Goal: Transaction & Acquisition: Obtain resource

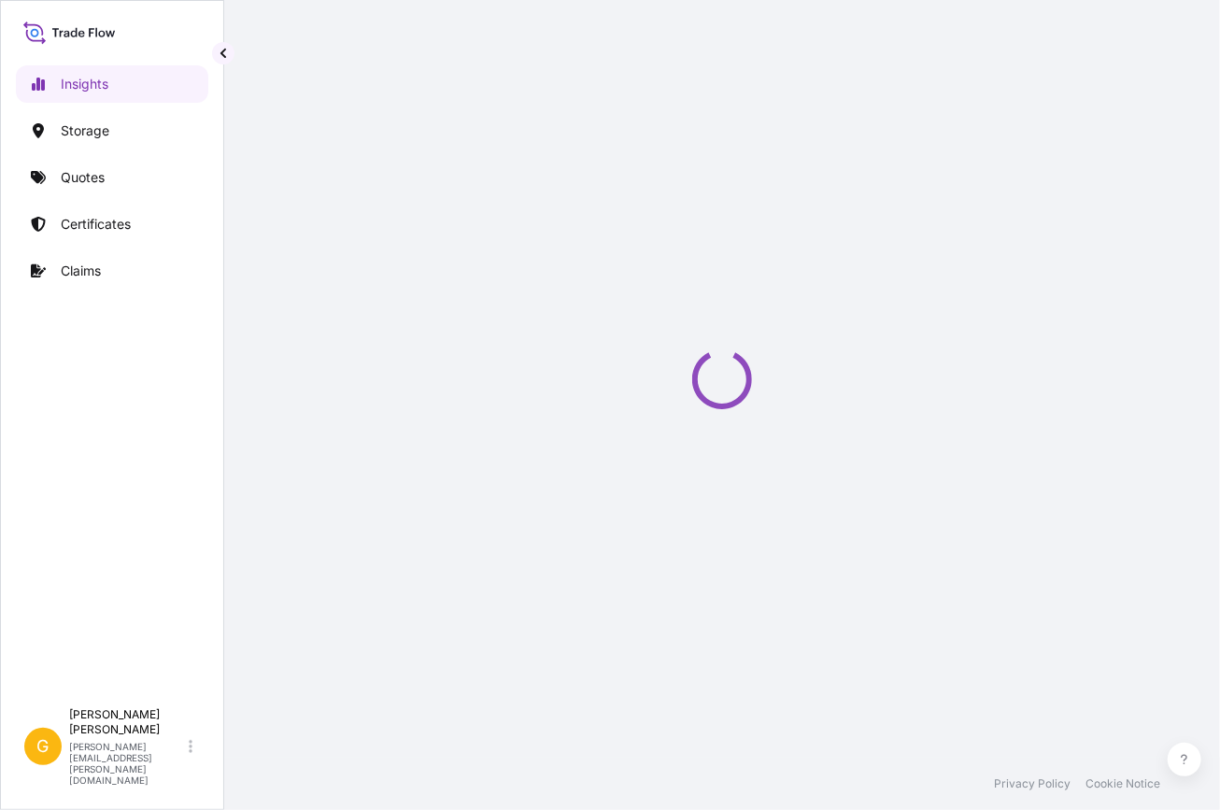
select select "2025"
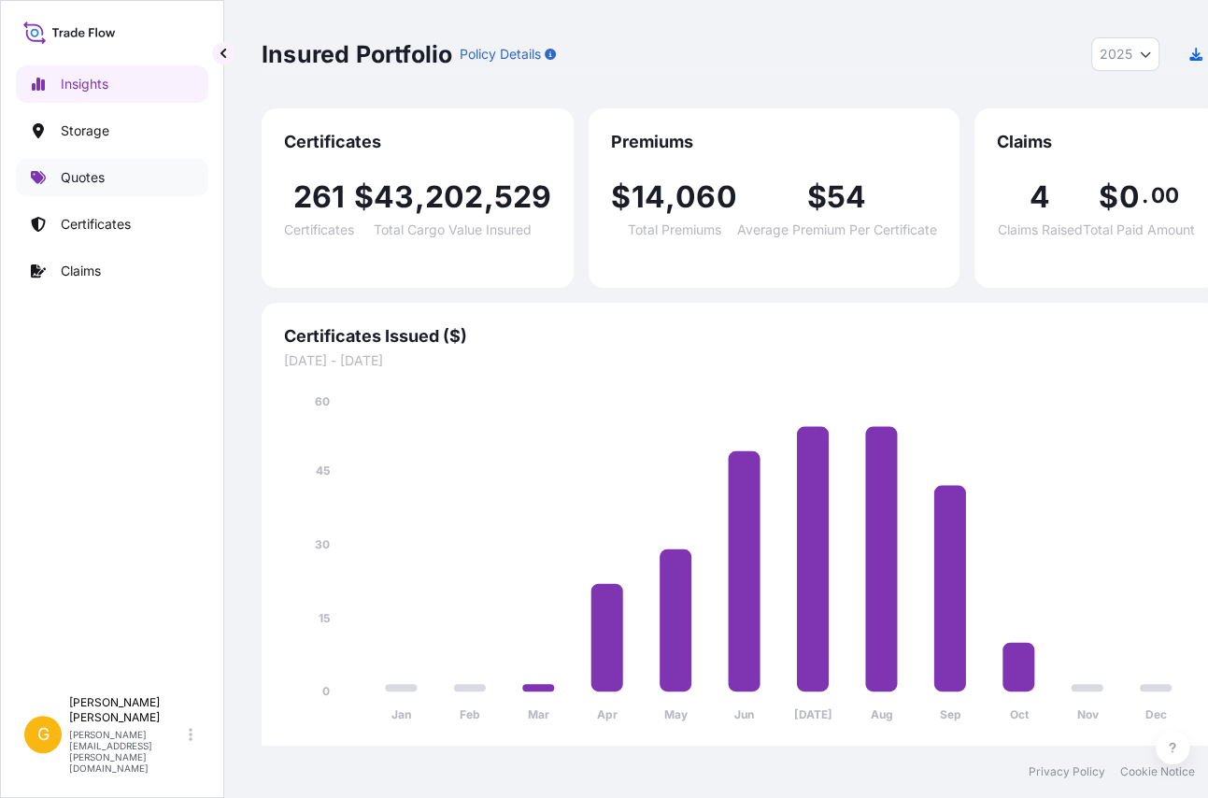
click at [89, 173] on p "Quotes" at bounding box center [83, 177] width 44 height 19
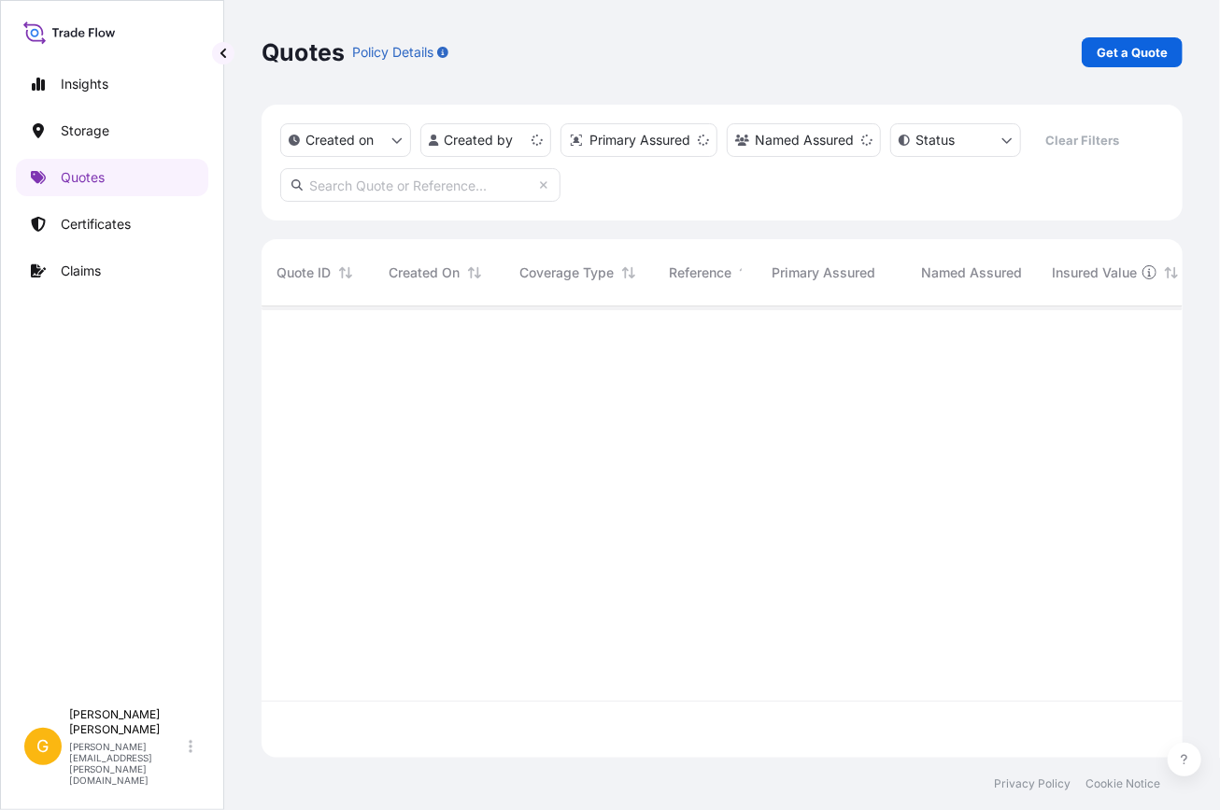
scroll to position [448, 908]
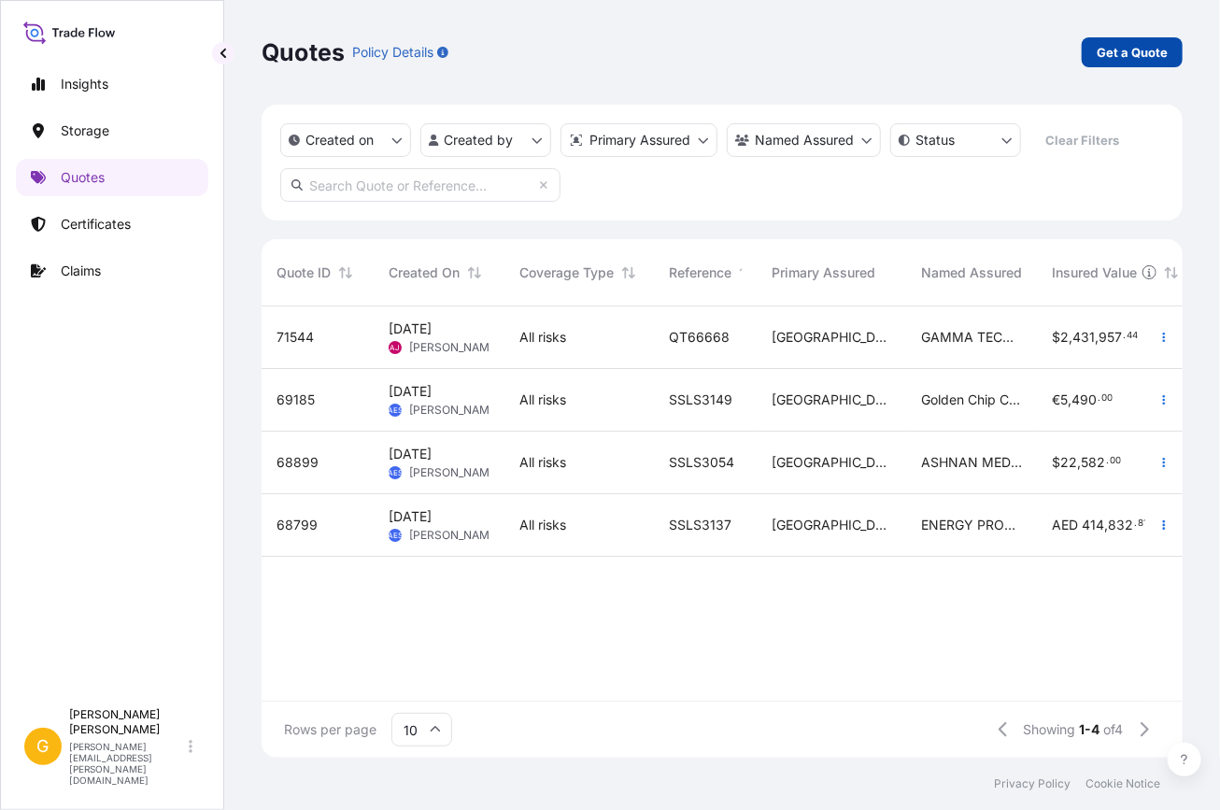
click at [1145, 52] on p "Get a Quote" at bounding box center [1132, 52] width 71 height 19
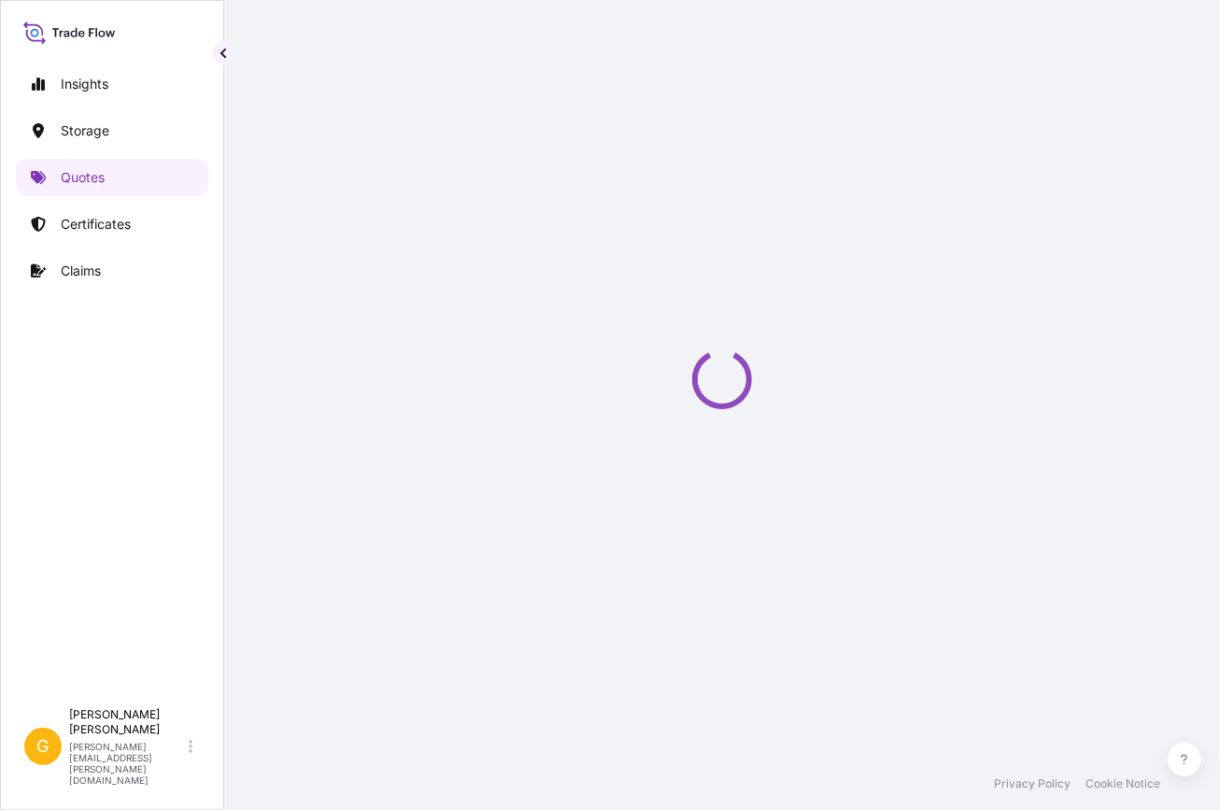
select select "Water"
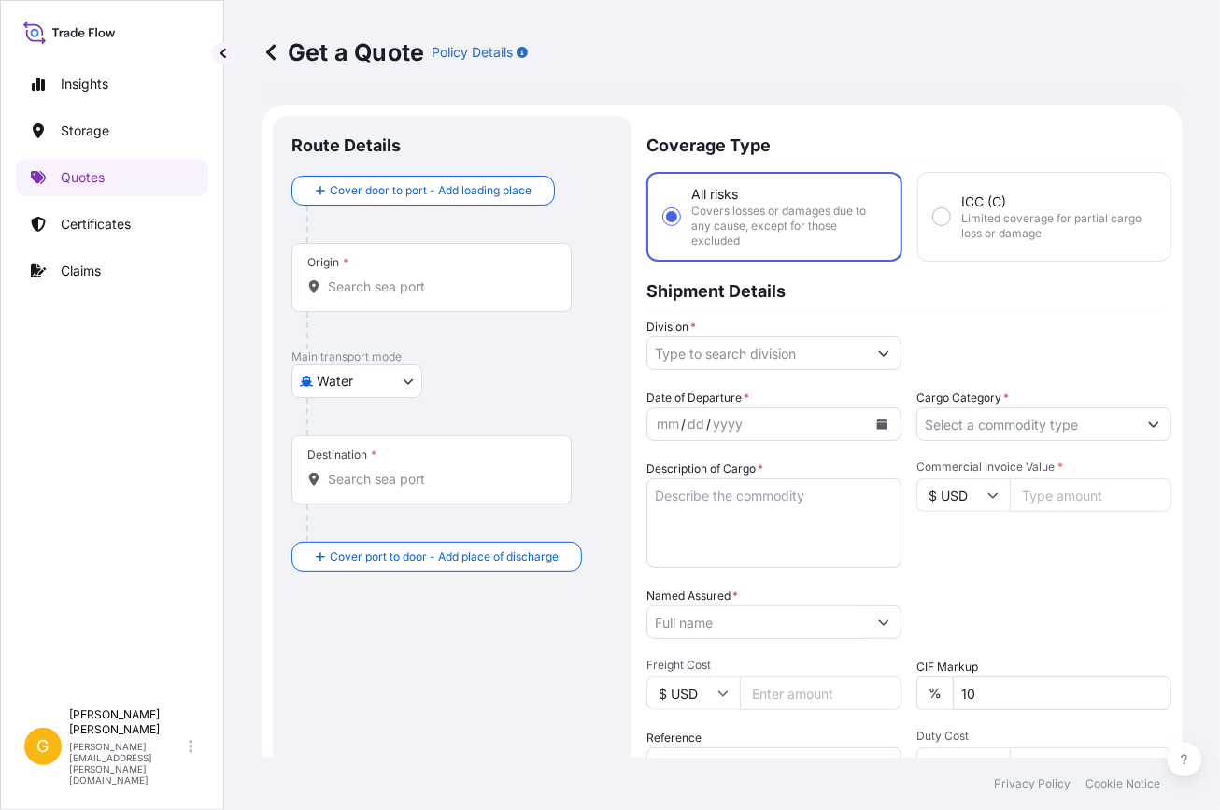
scroll to position [29, 0]
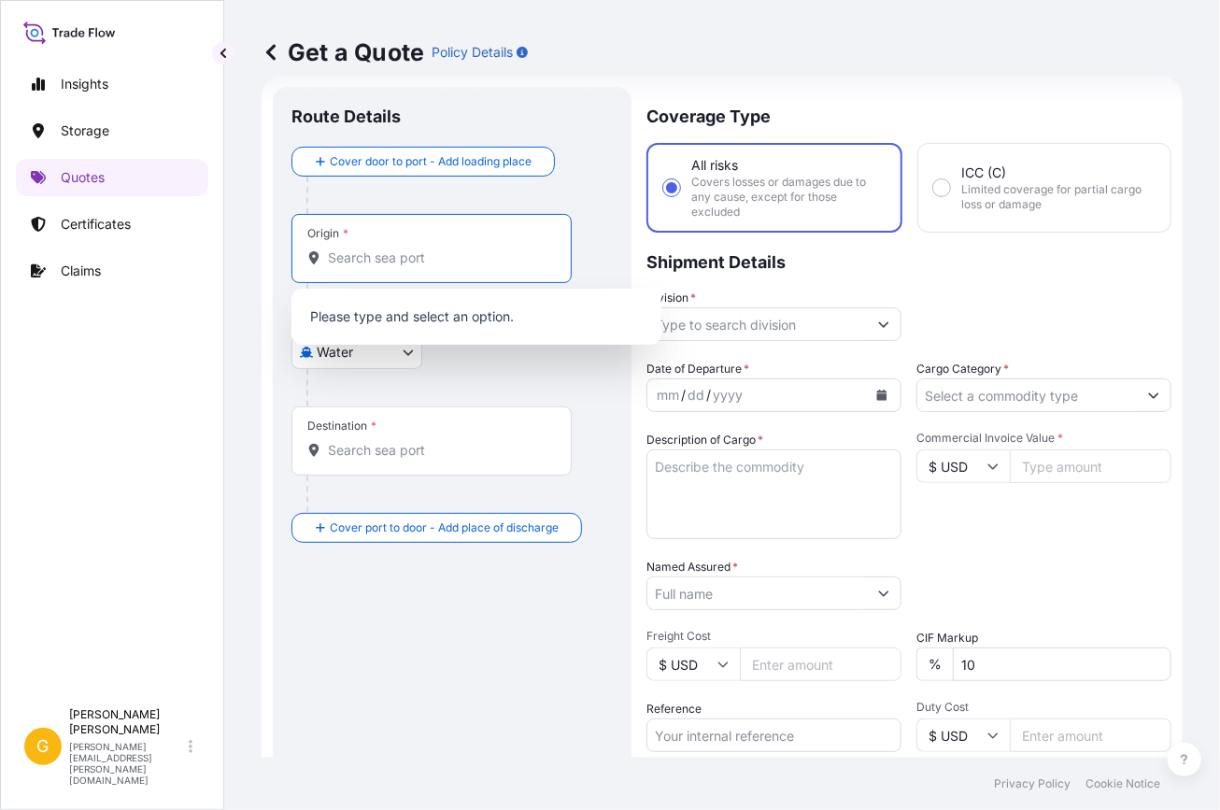
click at [364, 250] on input "Origin *" at bounding box center [438, 258] width 220 height 19
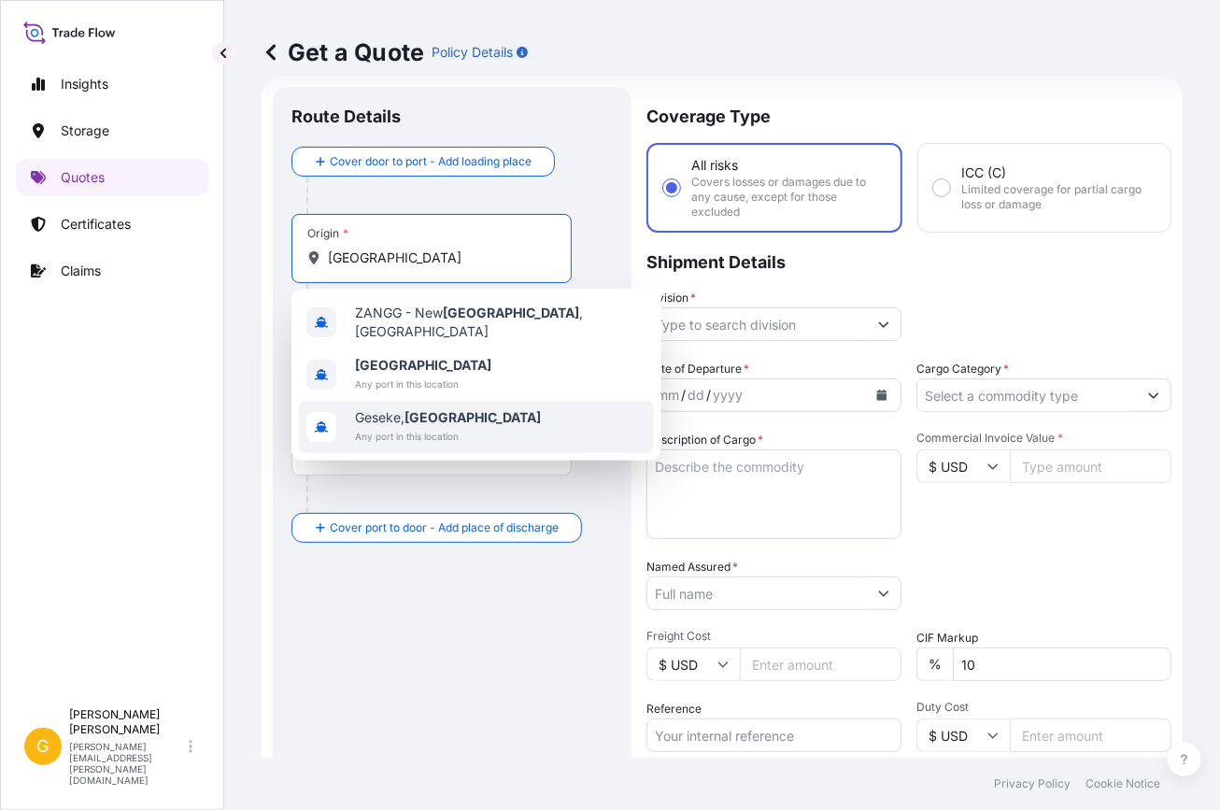
click at [375, 408] on span "Geseke, [GEOGRAPHIC_DATA]" at bounding box center [448, 417] width 186 height 19
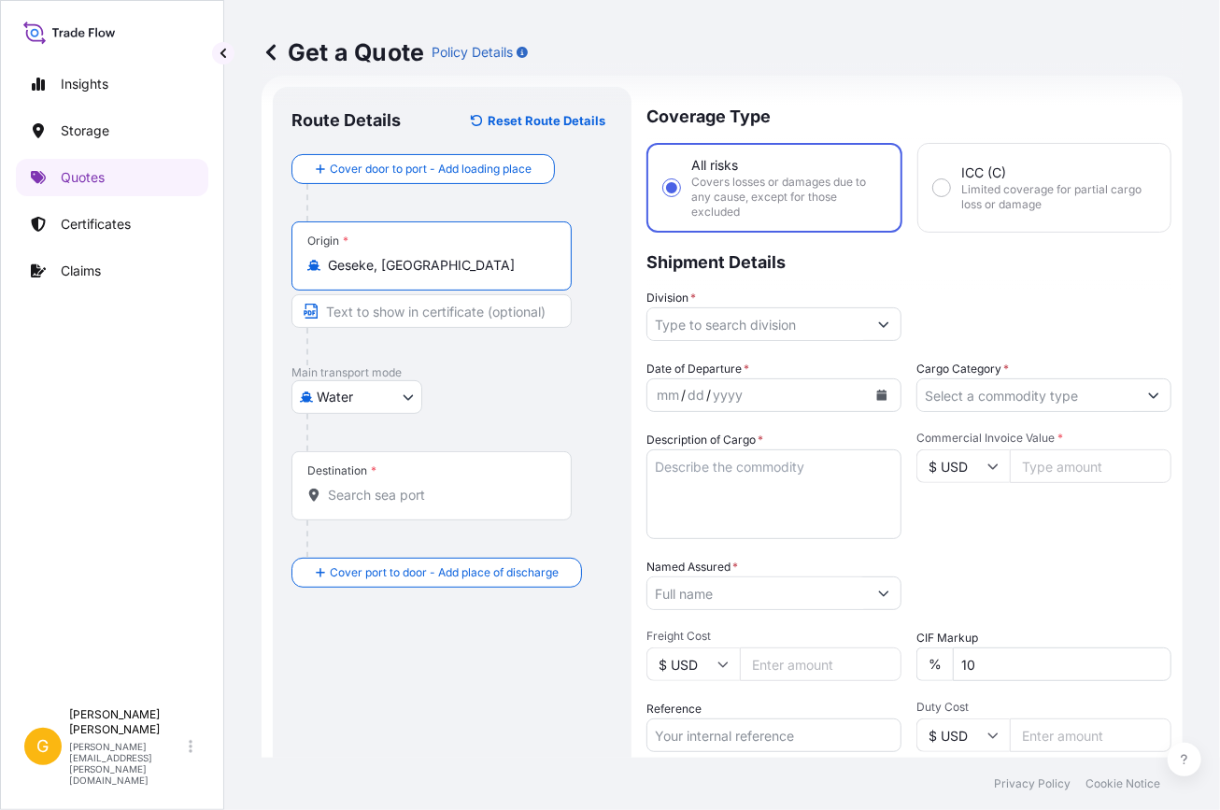
drag, startPoint x: 448, startPoint y: 265, endPoint x: 277, endPoint y: 262, distance: 170.1
click at [277, 262] on div "Route Details Reset Route Details Cover door to port - Add loading place Place …" at bounding box center [452, 524] width 359 height 875
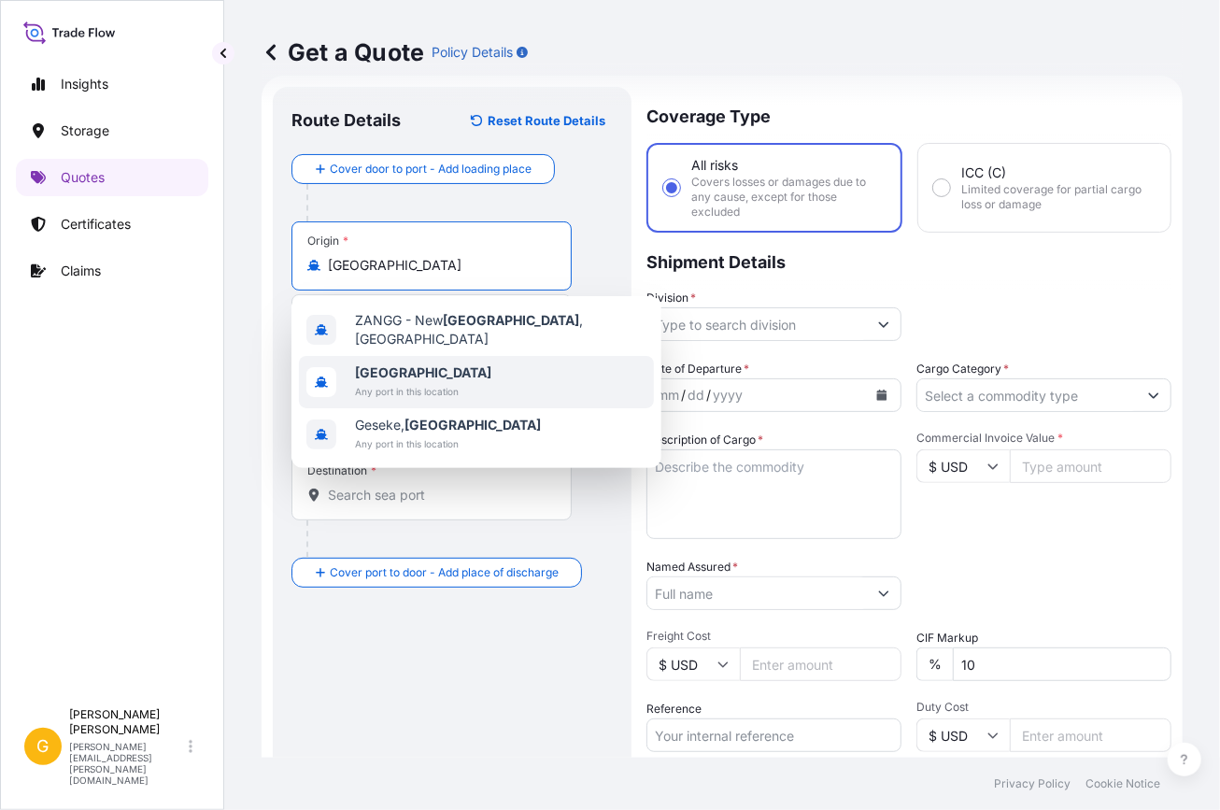
click at [410, 372] on b "[GEOGRAPHIC_DATA]" at bounding box center [423, 372] width 136 height 16
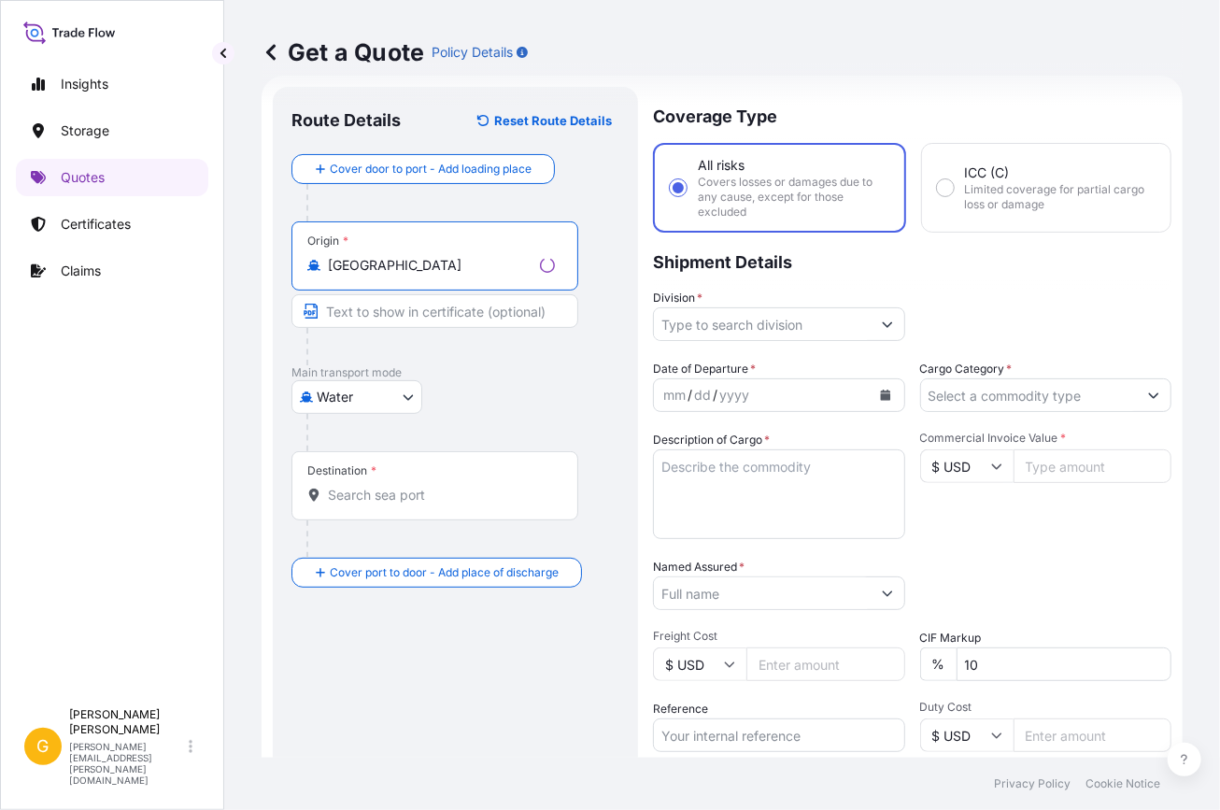
type input "[GEOGRAPHIC_DATA]"
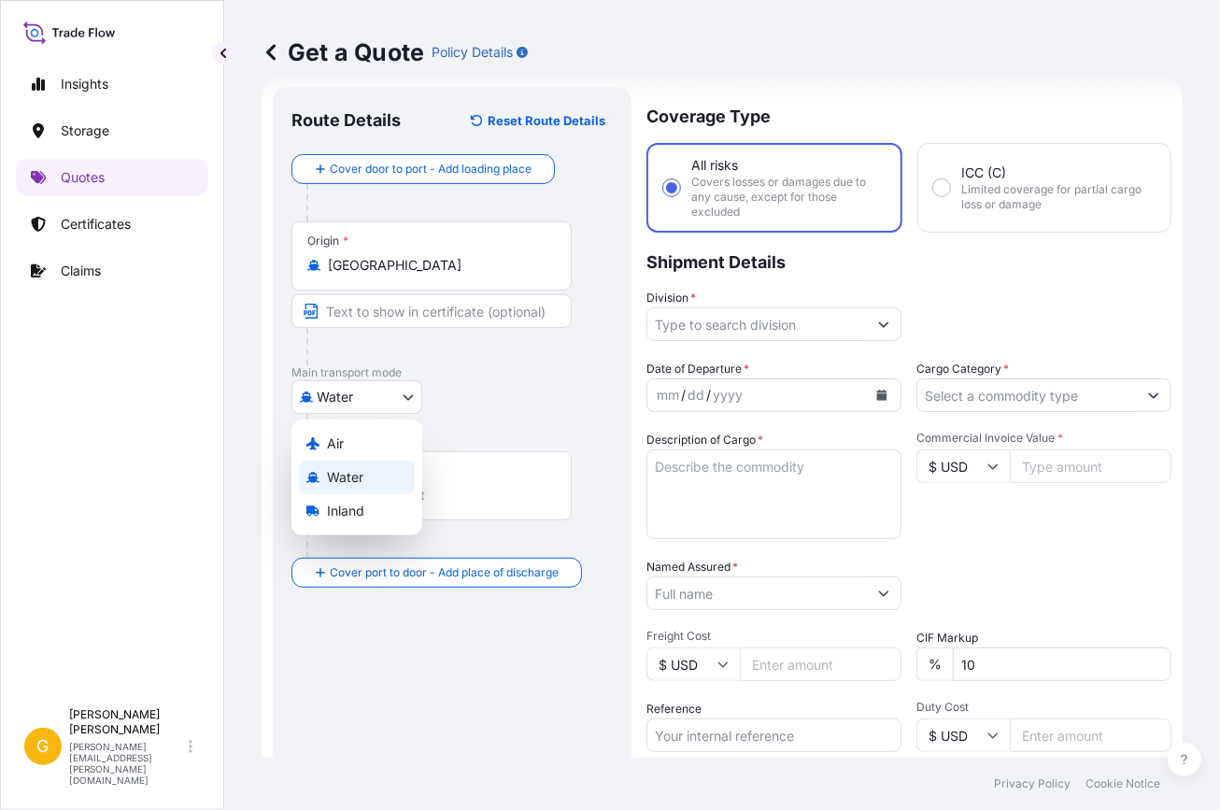
click at [374, 401] on body "1 option available. 0 options available. 3 options available. Insights Storage …" at bounding box center [610, 405] width 1220 height 810
click at [358, 432] on div "Air" at bounding box center [357, 444] width 116 height 34
select select "Air"
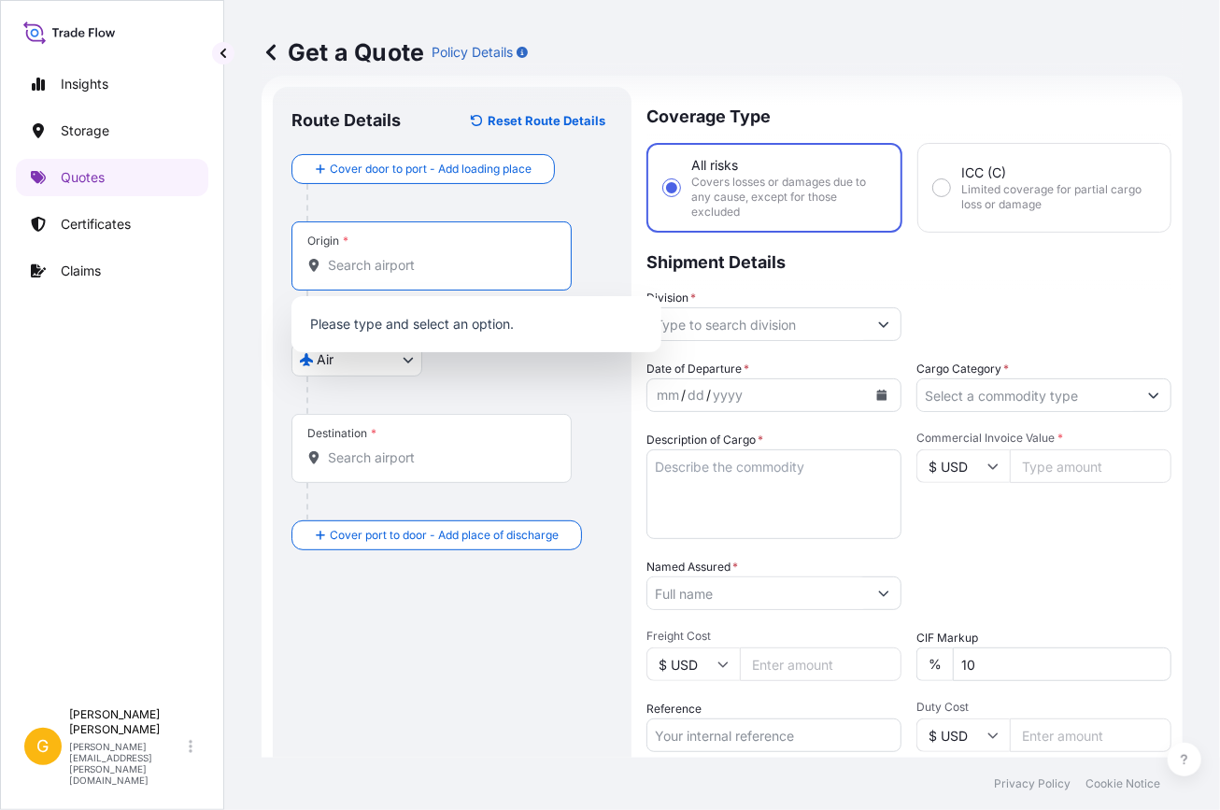
click at [390, 260] on input "Origin *" at bounding box center [438, 265] width 220 height 19
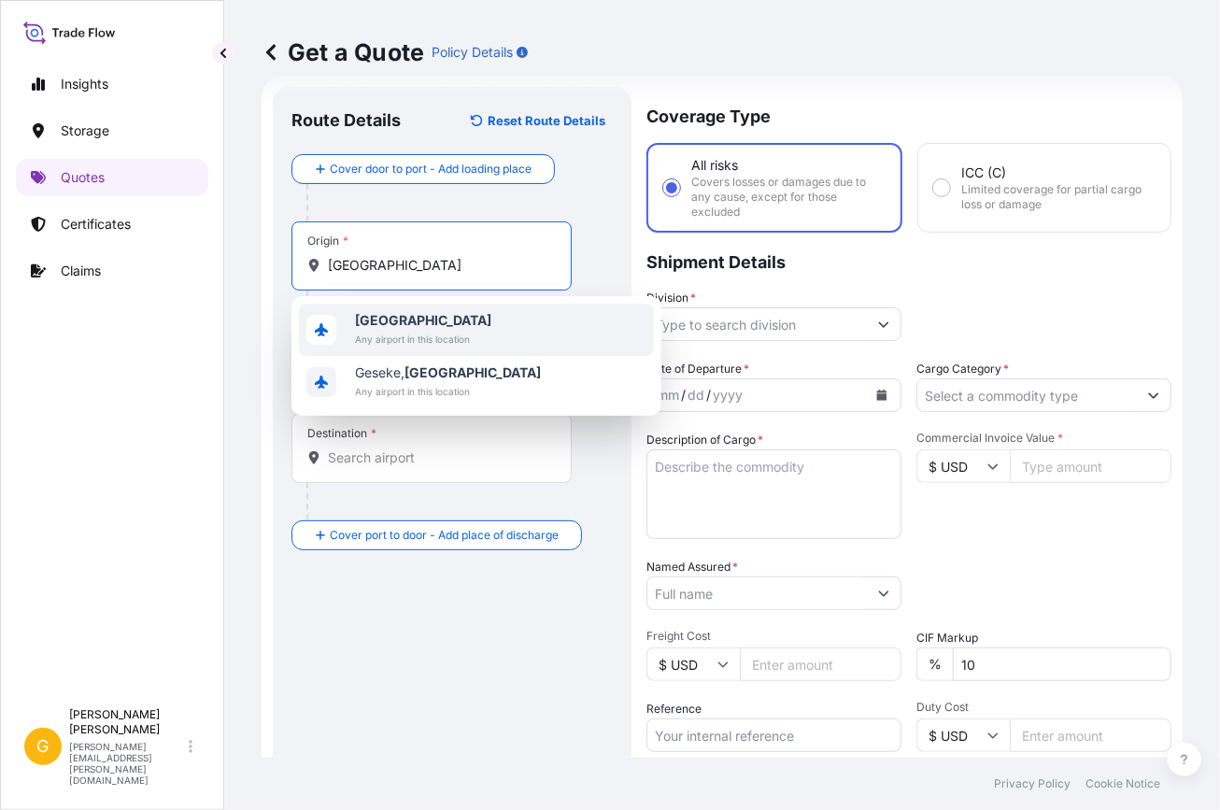
click at [404, 321] on b "[GEOGRAPHIC_DATA]" at bounding box center [423, 320] width 136 height 16
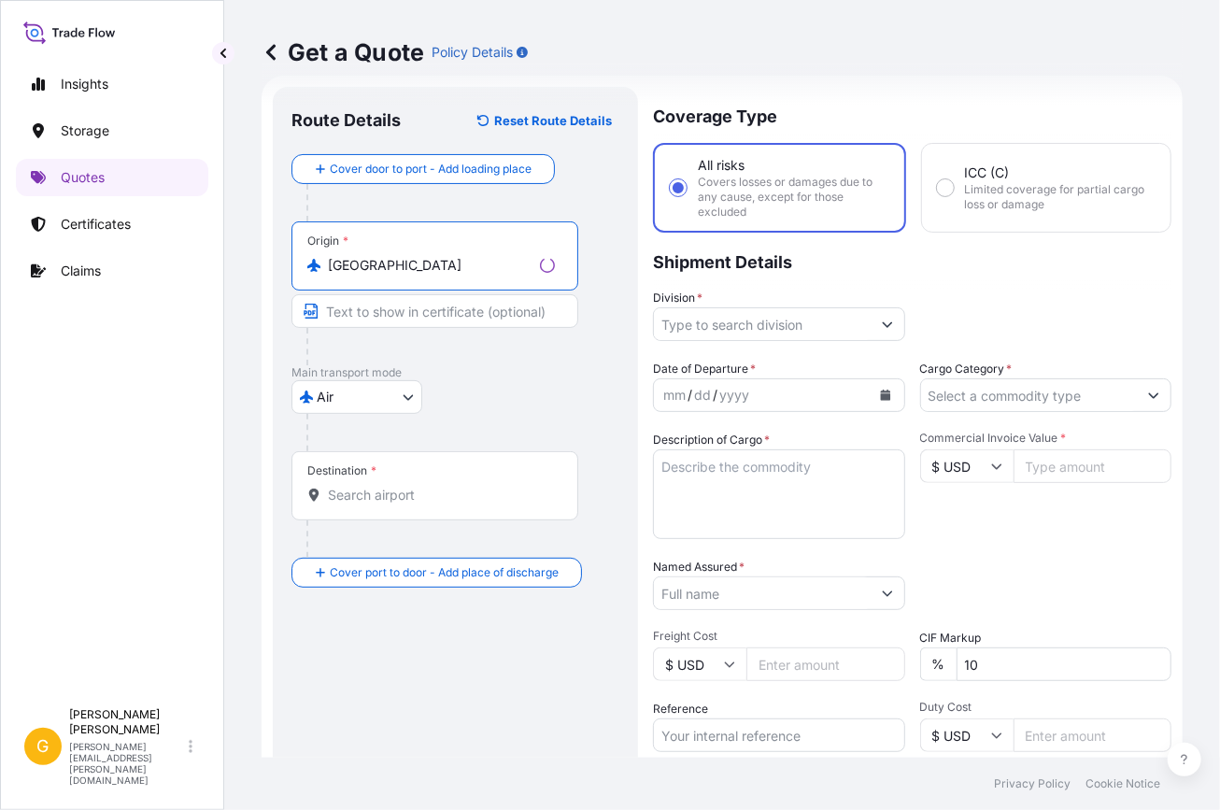
type input "[GEOGRAPHIC_DATA]"
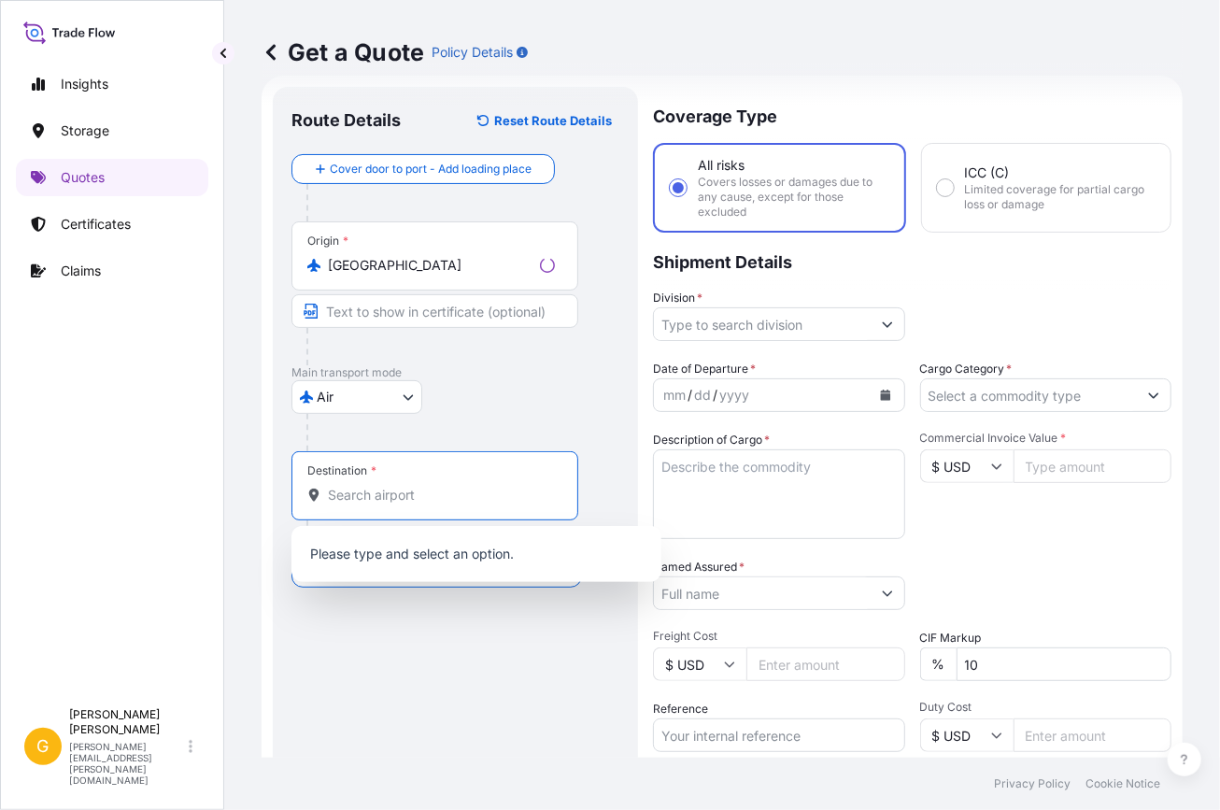
click at [368, 501] on input "Destination *" at bounding box center [441, 495] width 227 height 19
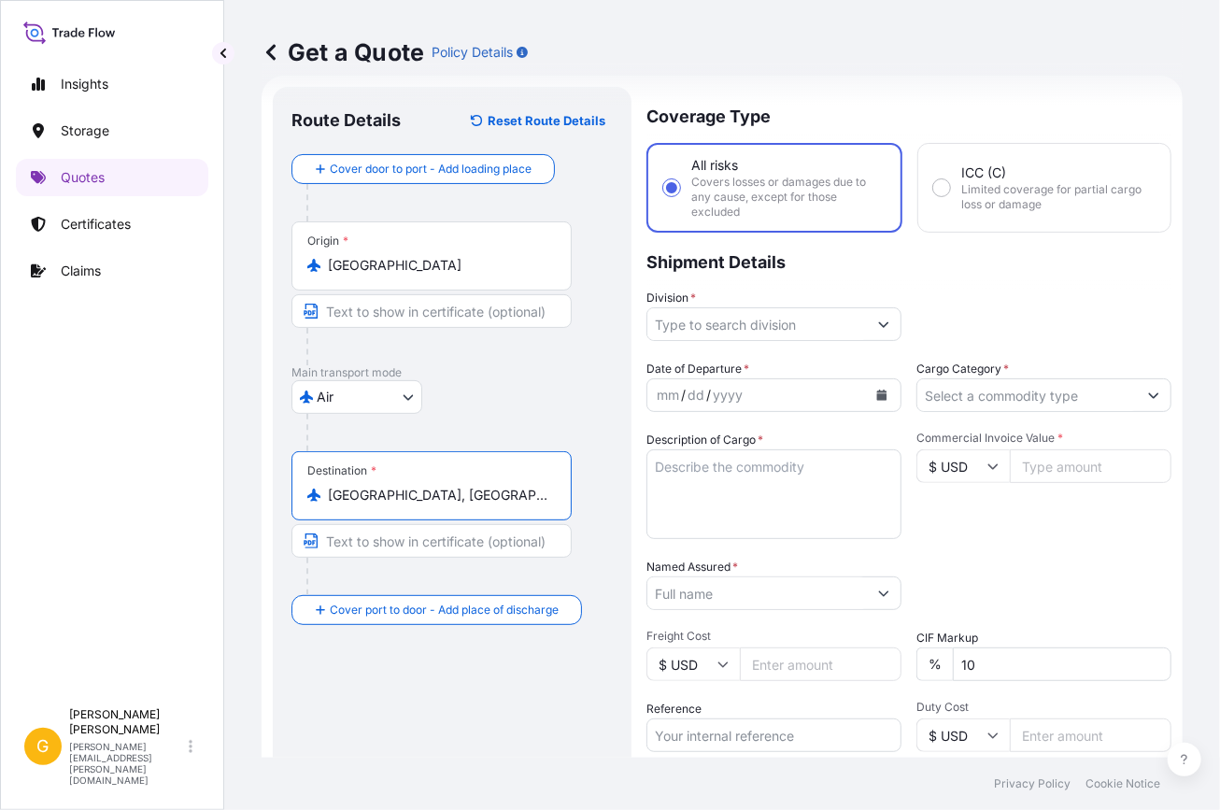
type input "[GEOGRAPHIC_DATA], [GEOGRAPHIC_DATA]"
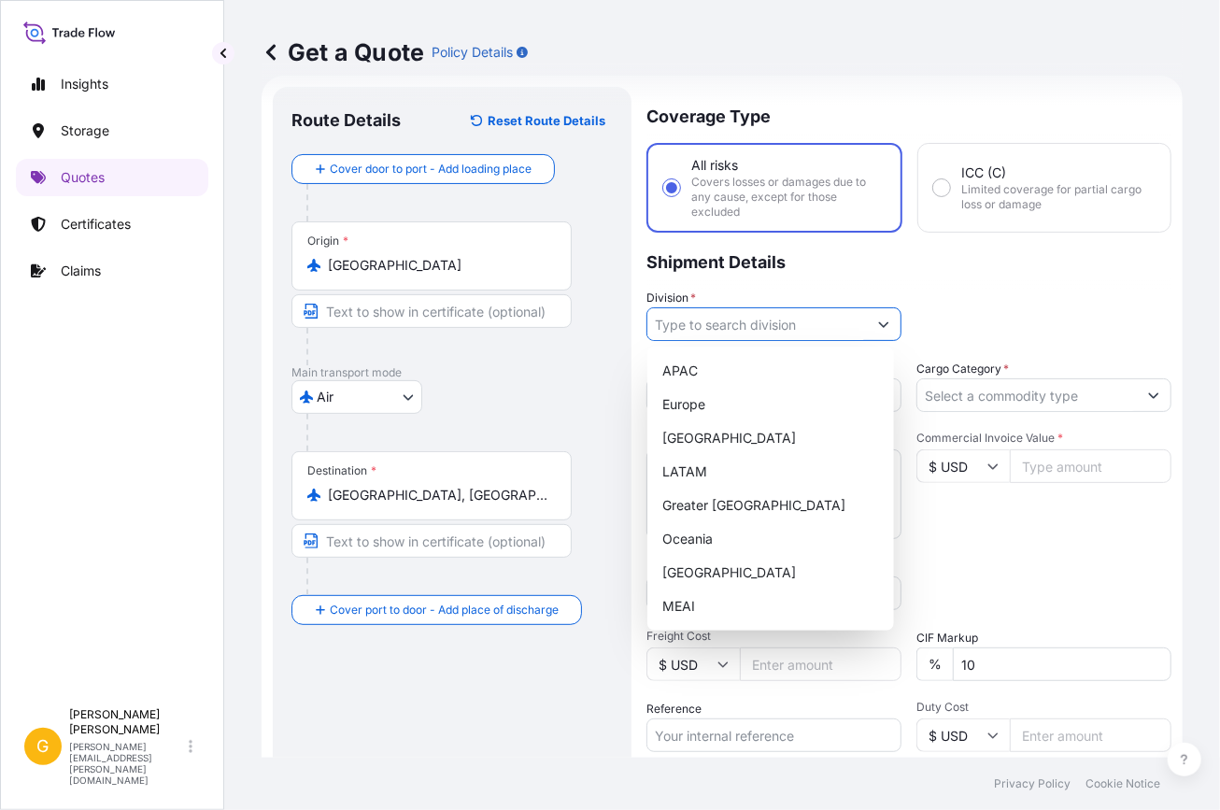
click at [797, 317] on input "Division *" at bounding box center [757, 324] width 220 height 34
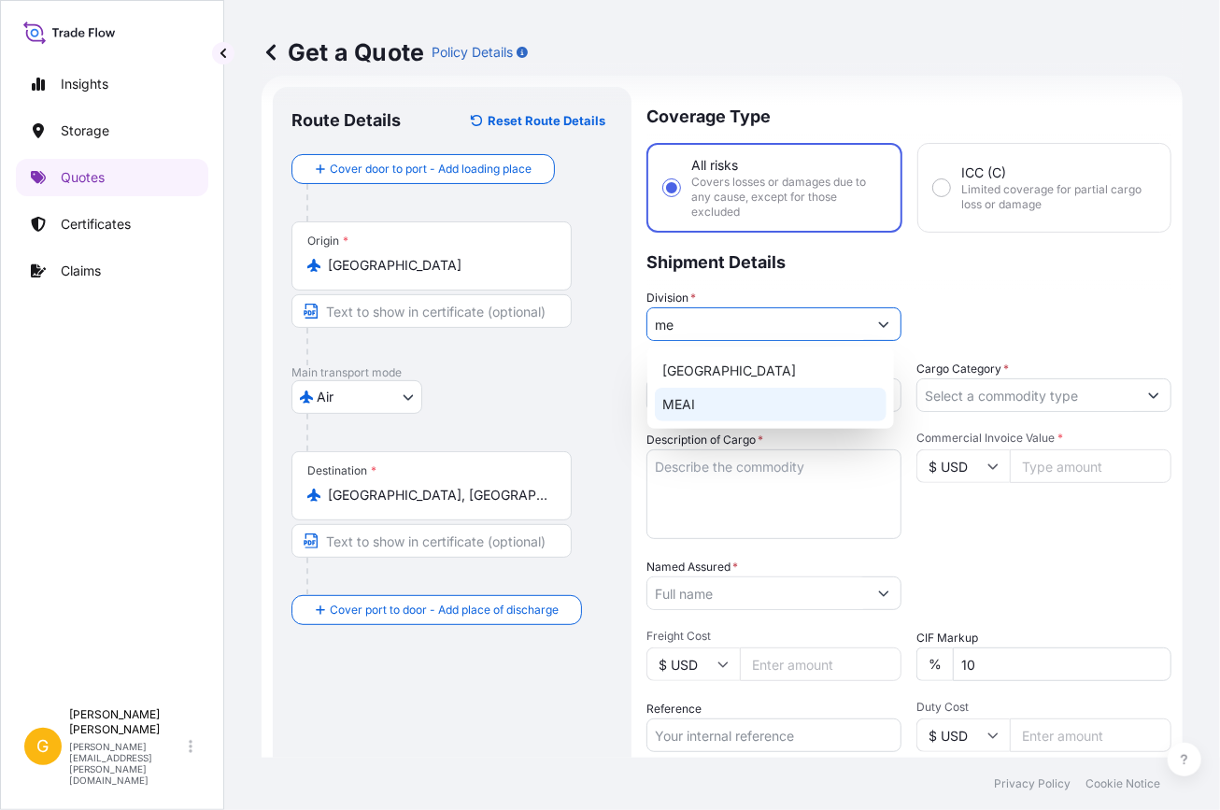
click at [752, 405] on div "MEAI" at bounding box center [771, 405] width 233 height 34
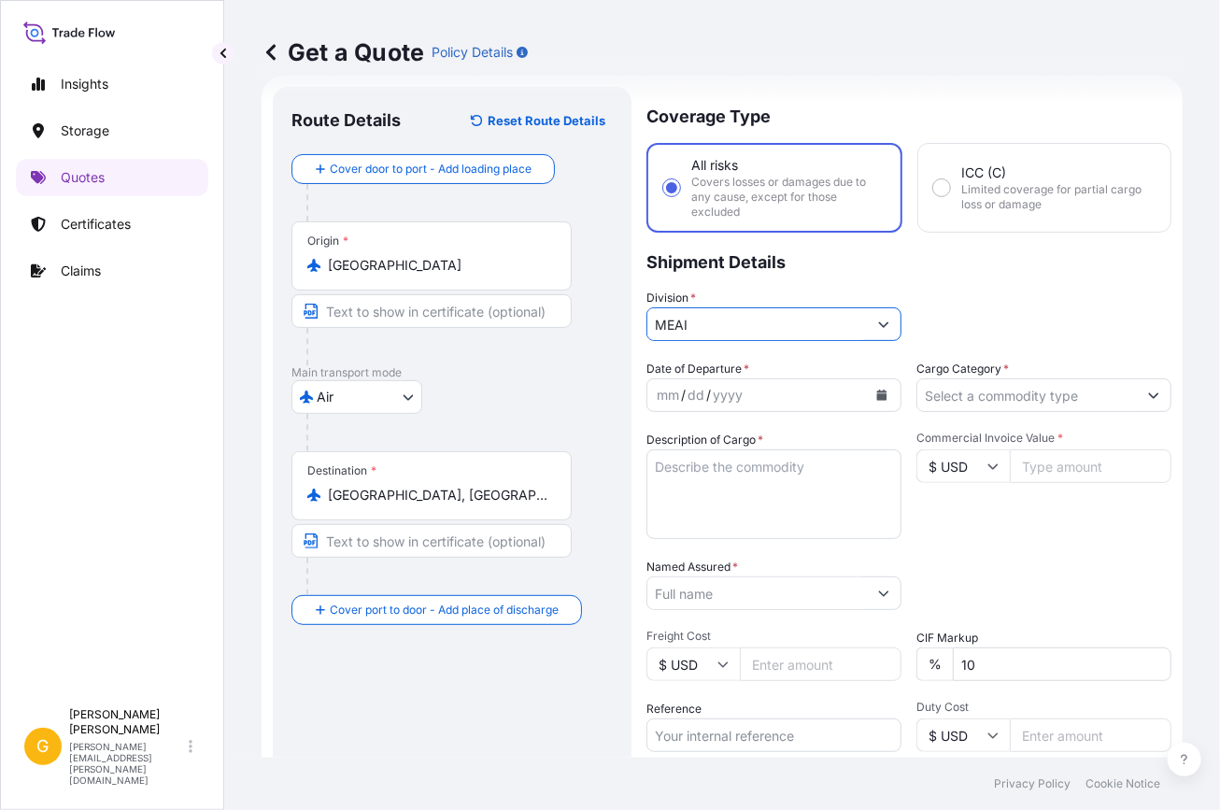
type input "MEAI"
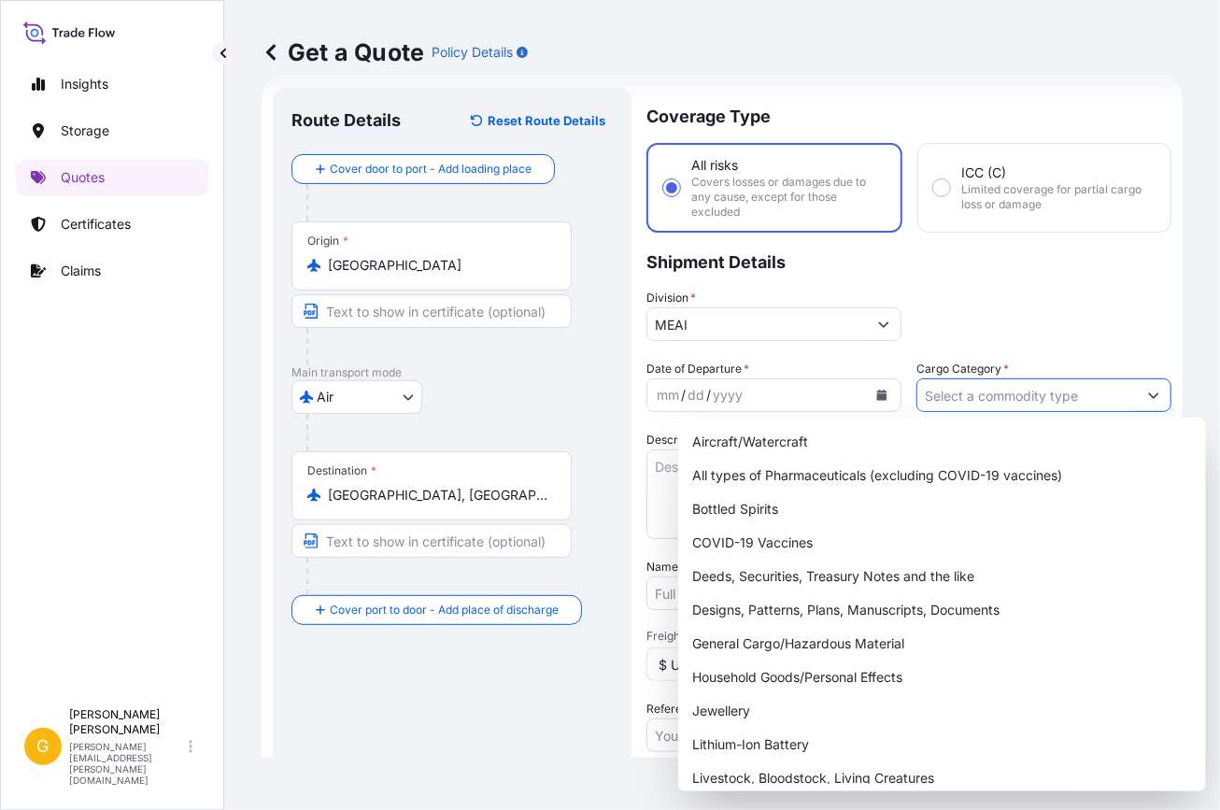
click at [967, 383] on input "Cargo Category *" at bounding box center [1027, 395] width 220 height 34
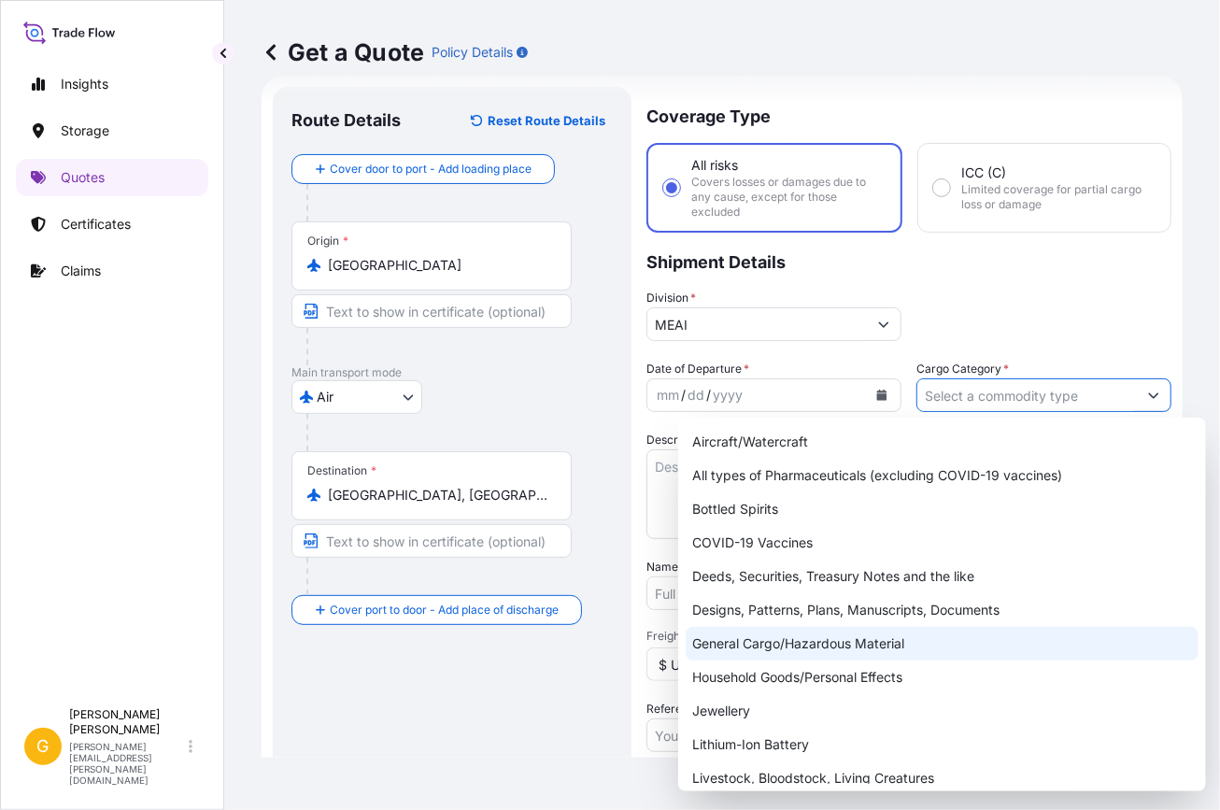
click at [828, 645] on div "General Cargo/Hazardous Material" at bounding box center [942, 644] width 513 height 34
type input "General Cargo/Hazardous Material"
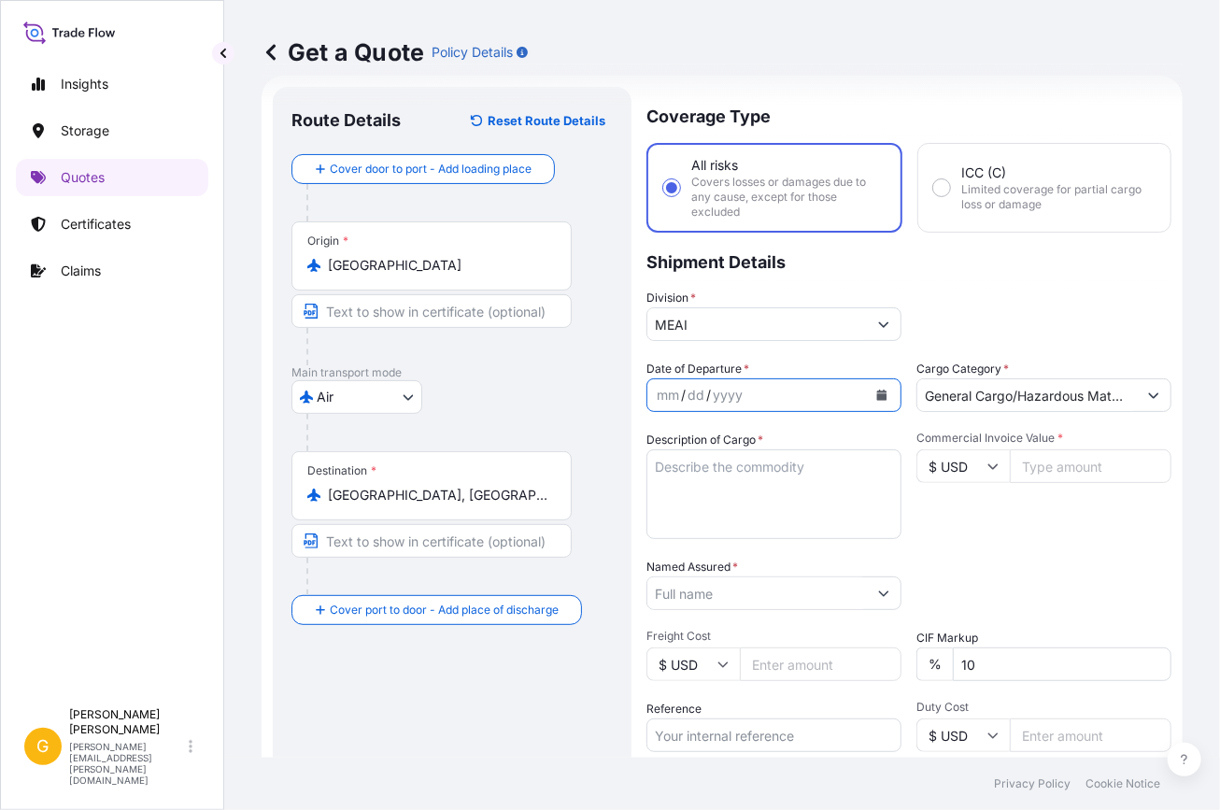
click at [874, 386] on button "Calendar" at bounding box center [882, 395] width 30 height 30
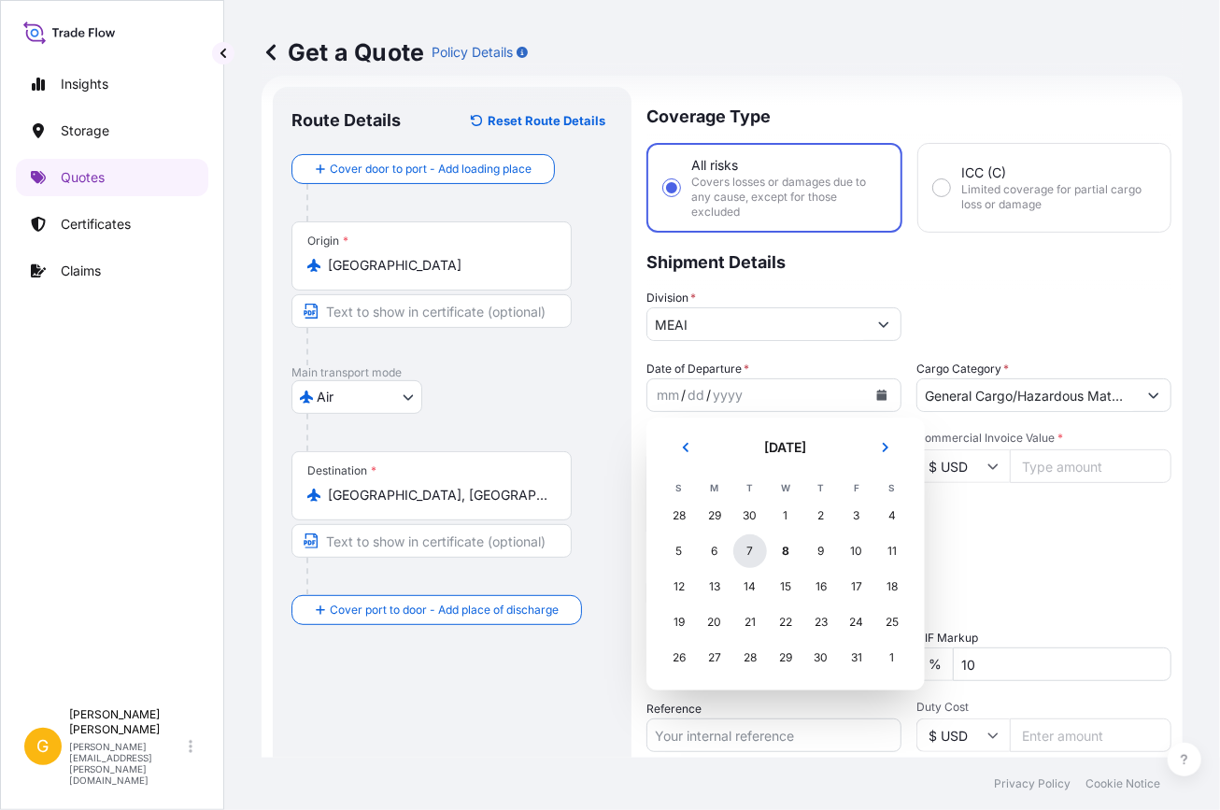
click at [747, 548] on div "7" at bounding box center [750, 551] width 34 height 34
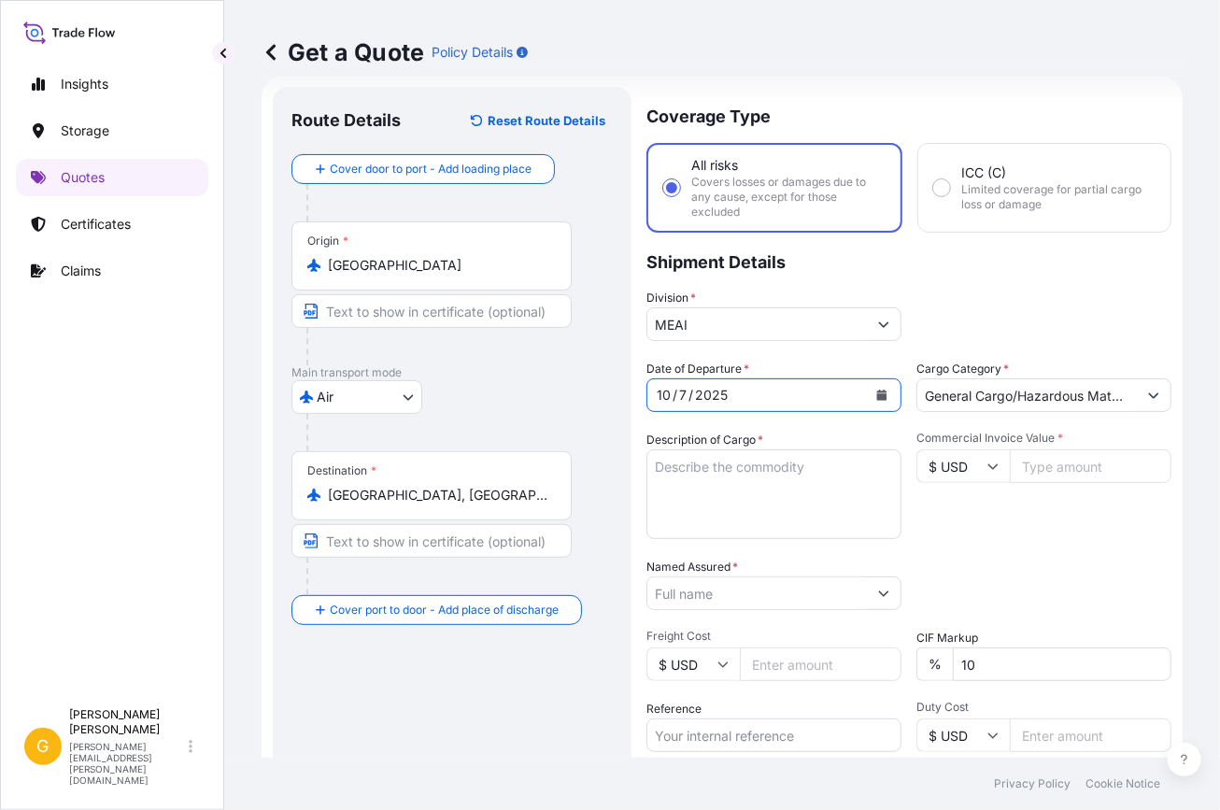
click at [877, 398] on icon "Calendar" at bounding box center [882, 395] width 10 height 11
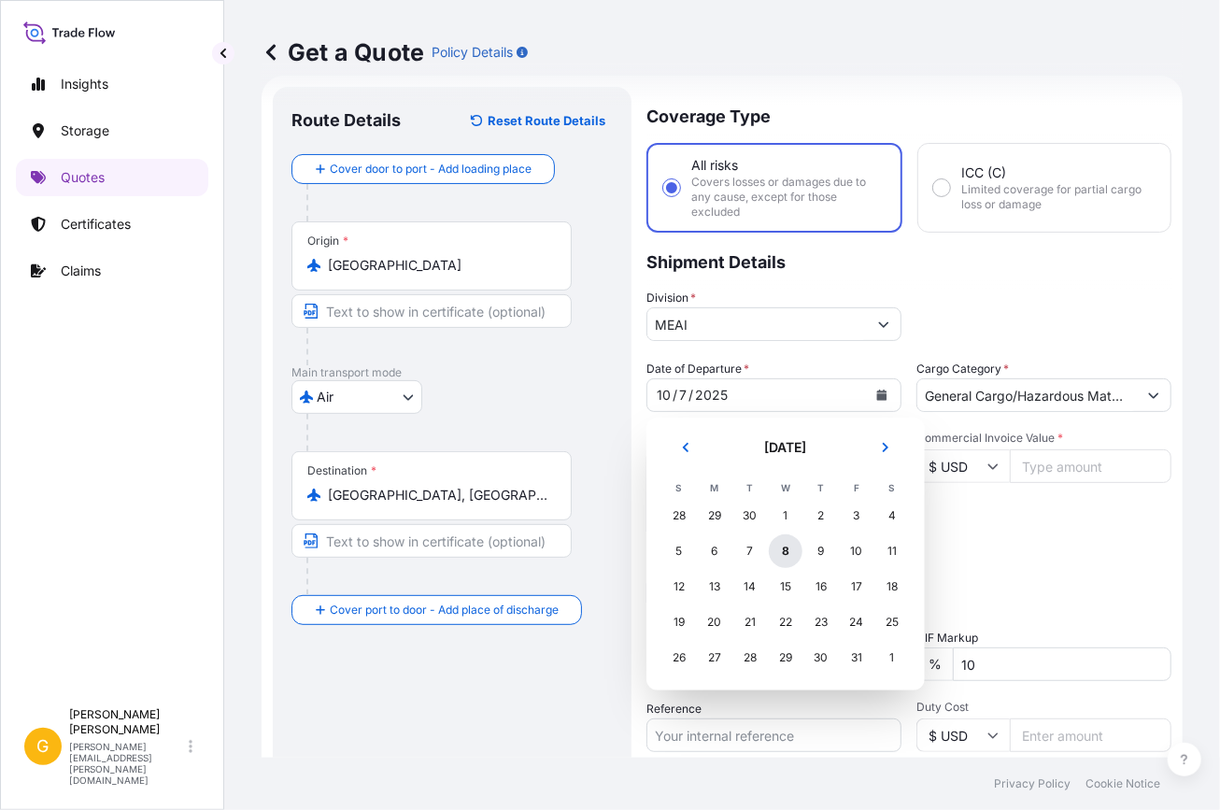
click at [785, 542] on div "8" at bounding box center [786, 551] width 34 height 34
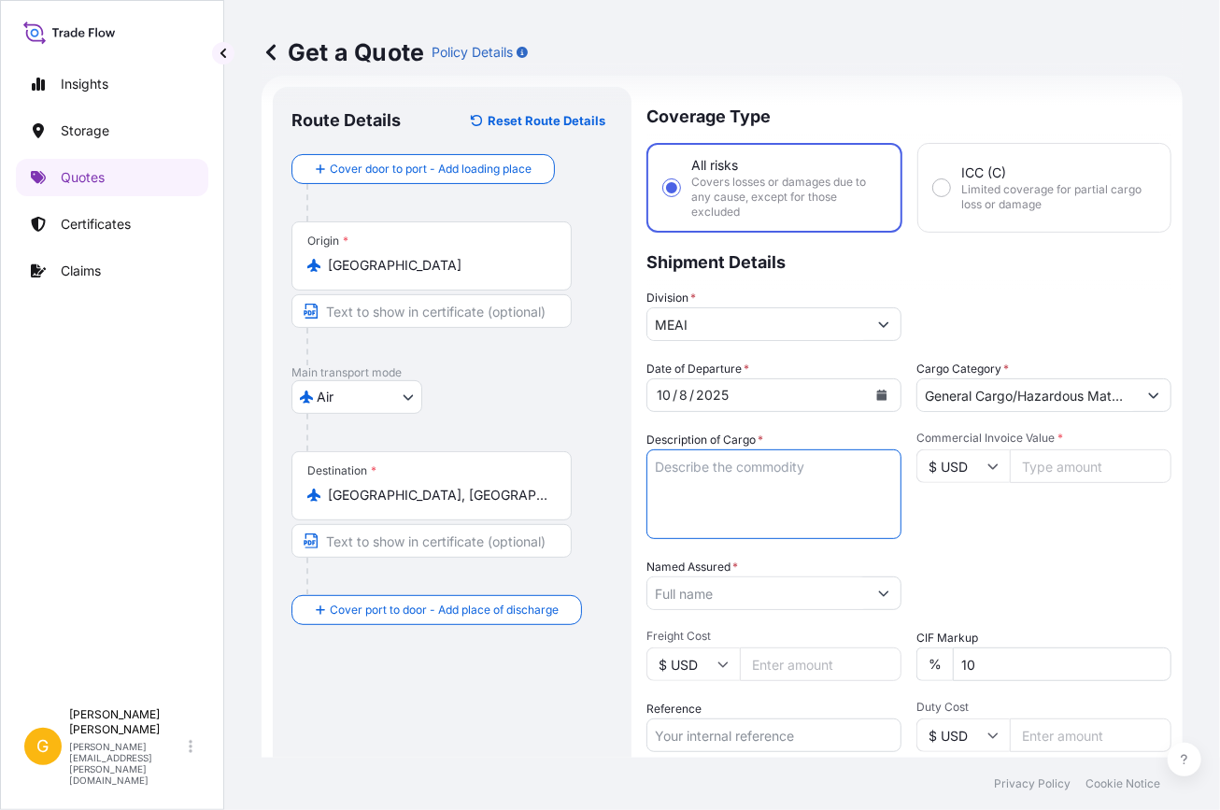
paste textarea "12 TINS BM HARDENER 12 TINS BM RESIN 6 PCS APPLICATION TOOL 5 TINS REPAIR KIT R…"
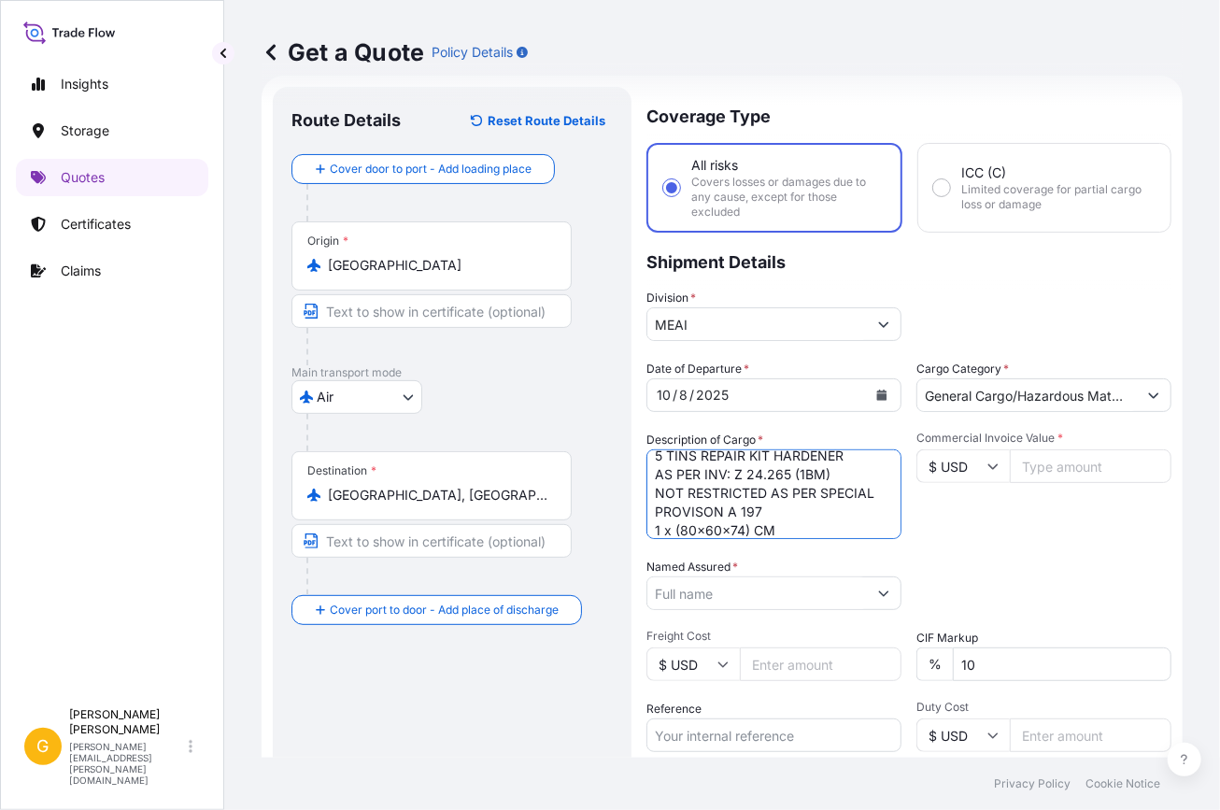
type textarea "12 TINS BM HARDENER 12 TINS BM RESIN 6 PCS APPLICATION TOOL 5 TINS REPAIR KIT R…"
drag, startPoint x: 781, startPoint y: 532, endPoint x: 450, endPoint y: 215, distance: 457.9
click at [450, 215] on form "Route Details Reset Route Details Cover door to port - Add loading place Place …" at bounding box center [722, 525] width 921 height 898
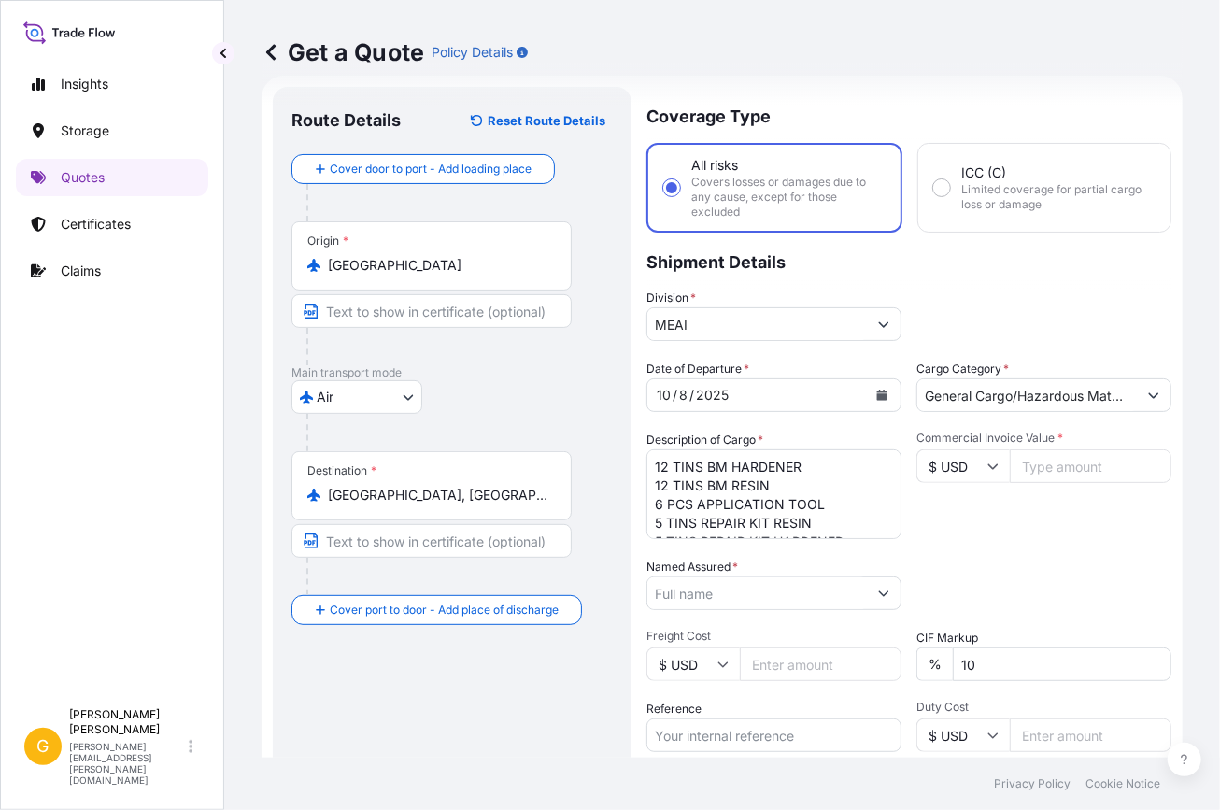
click at [1054, 467] on input "Commercial Invoice Value *" at bounding box center [1091, 466] width 162 height 34
type input "7522"
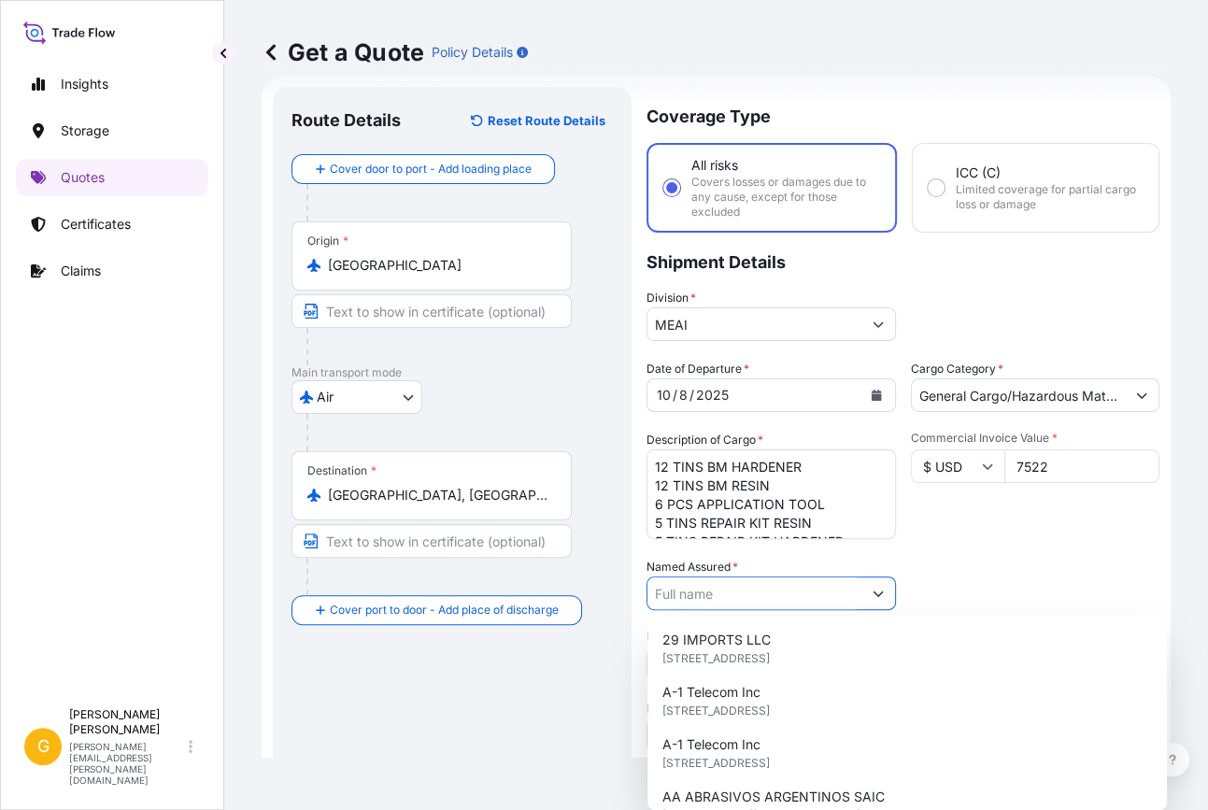
click at [766, 590] on input "Named Assured *" at bounding box center [754, 593] width 214 height 34
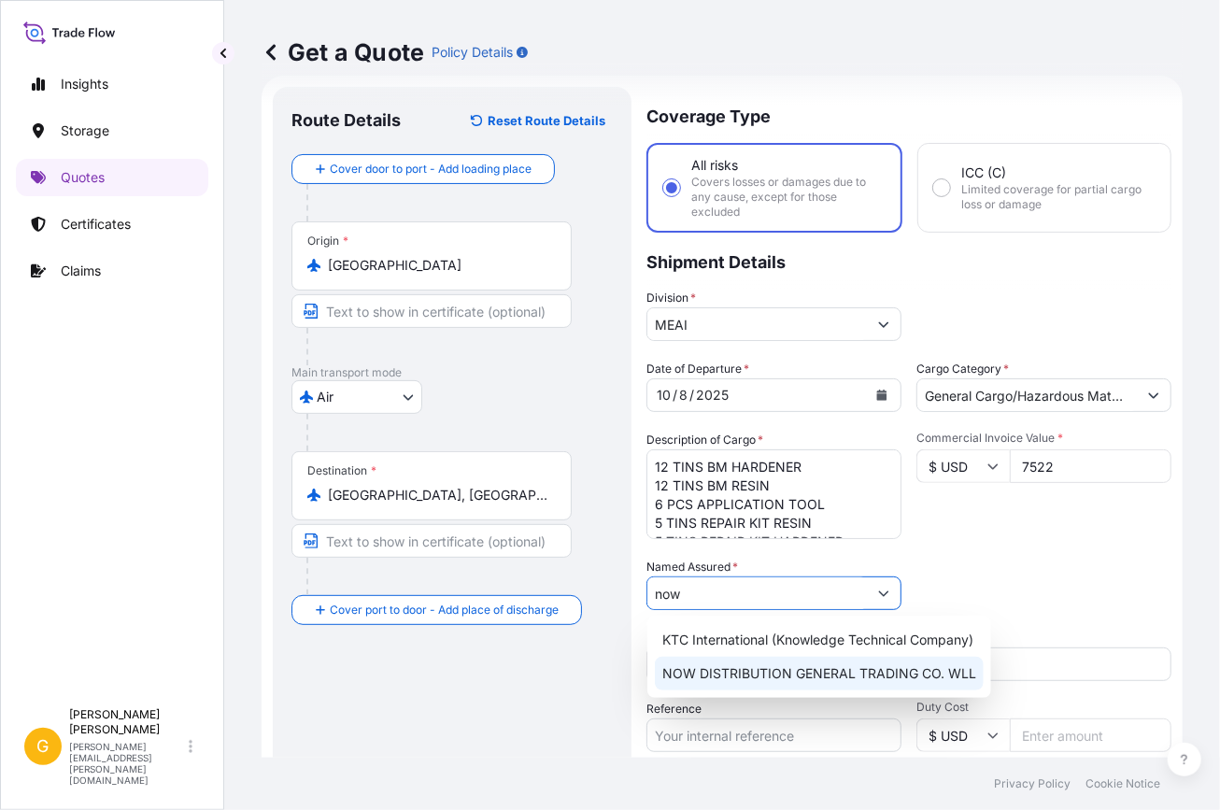
click at [724, 673] on span "NOW DISTRIBUTION GENERAL TRADING CO. WLL" at bounding box center [819, 673] width 314 height 19
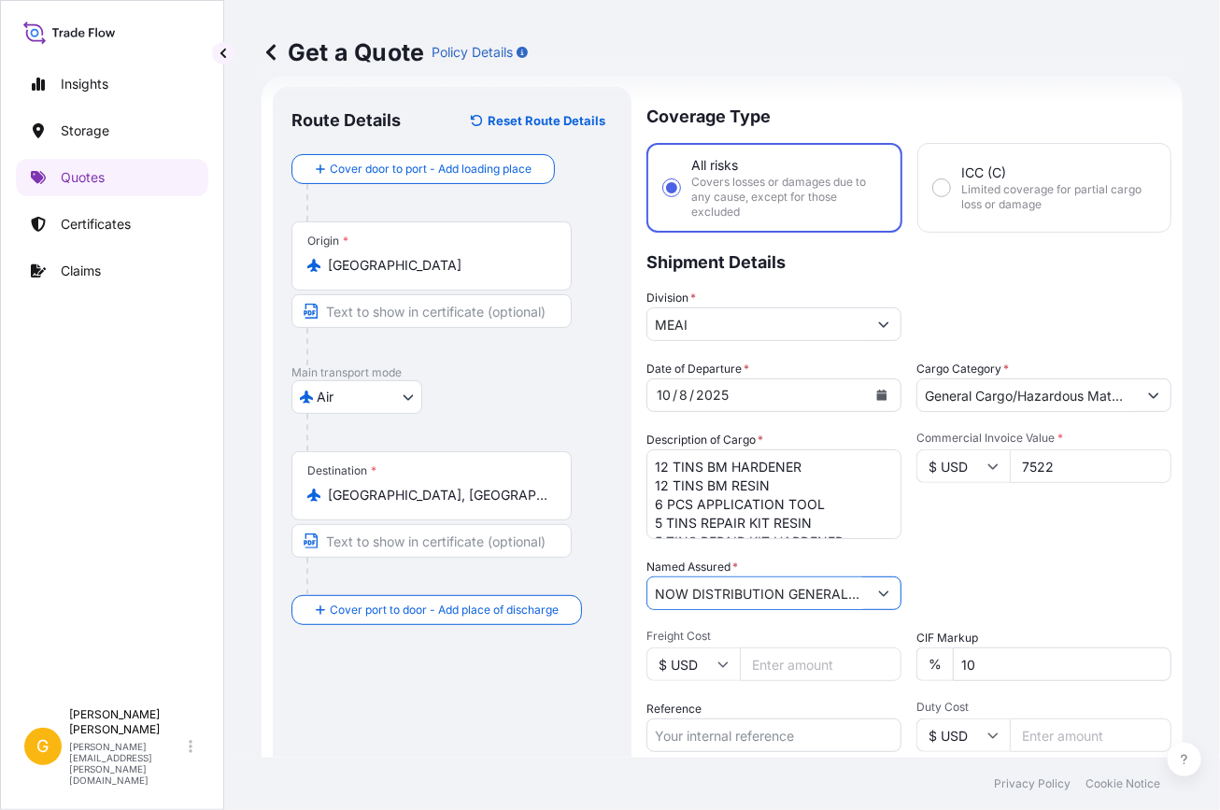
scroll to position [244, 0]
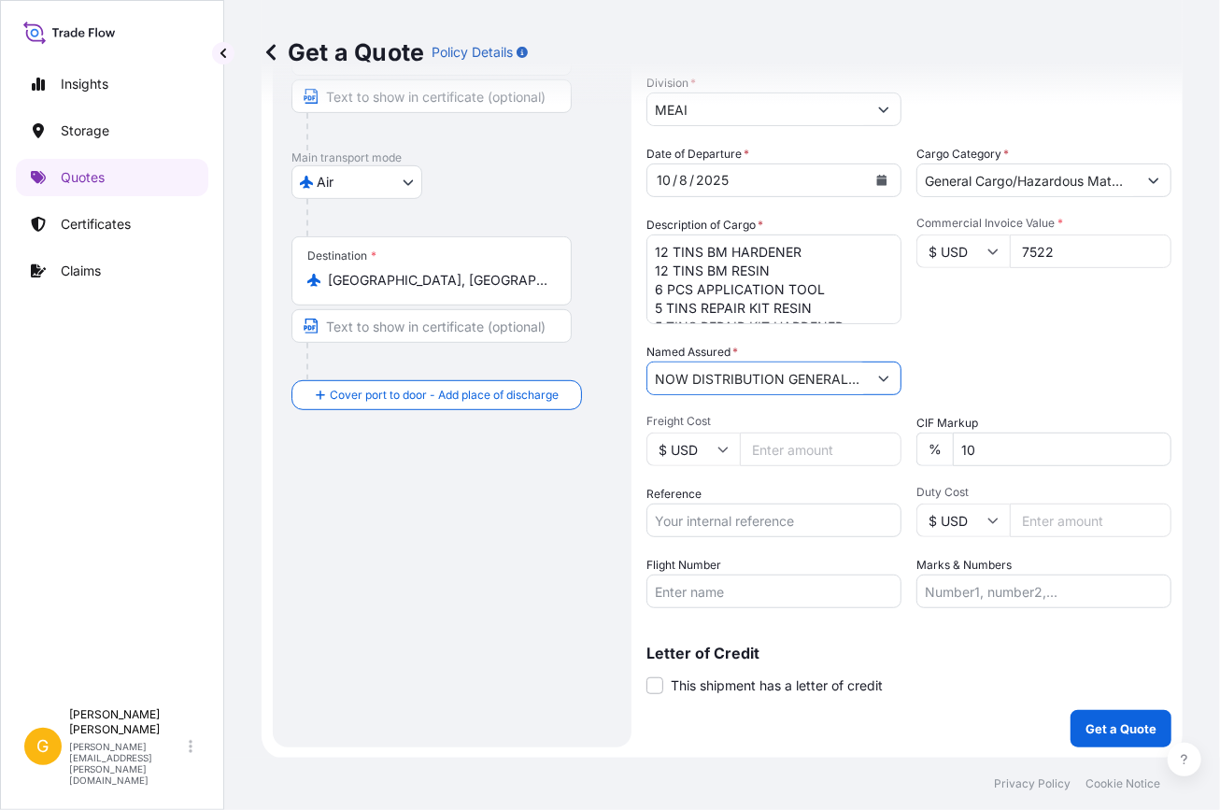
type input "NOW DISTRIBUTION GENERAL TRADING CO. WLL"
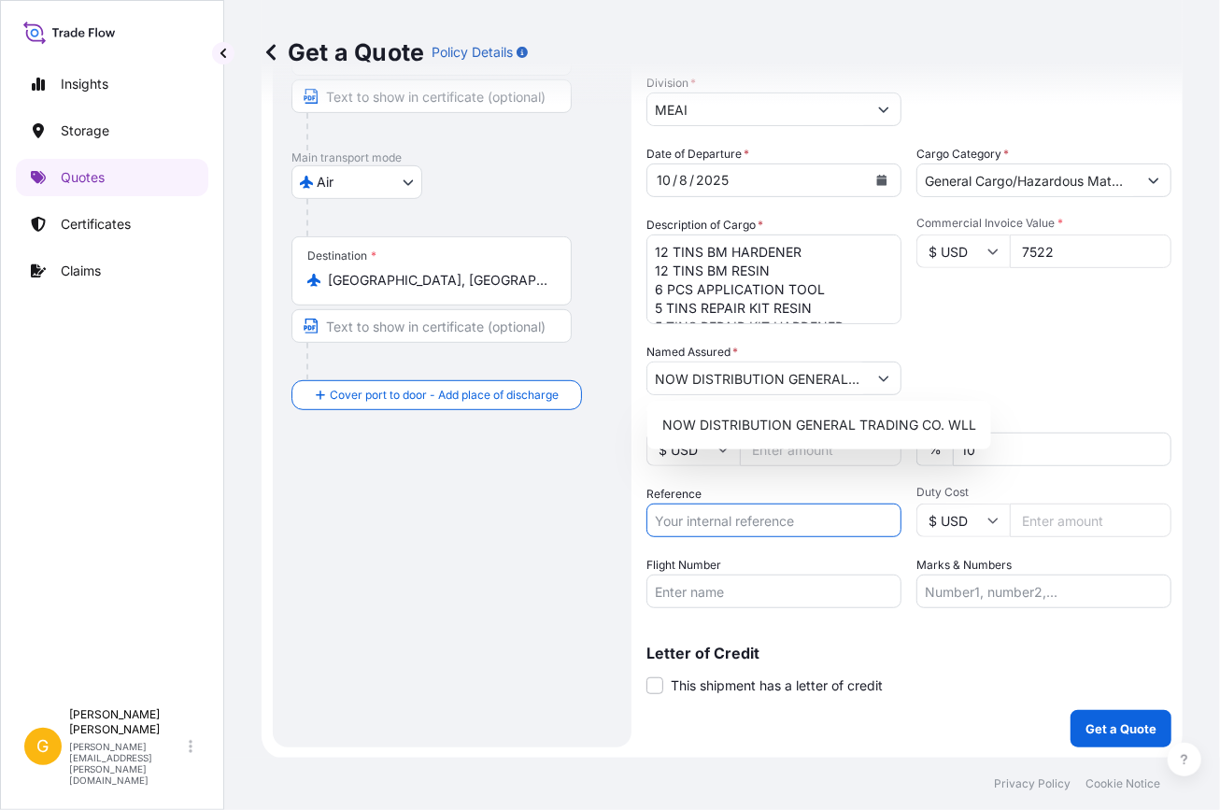
click at [735, 530] on input "Reference" at bounding box center [774, 521] width 255 height 34
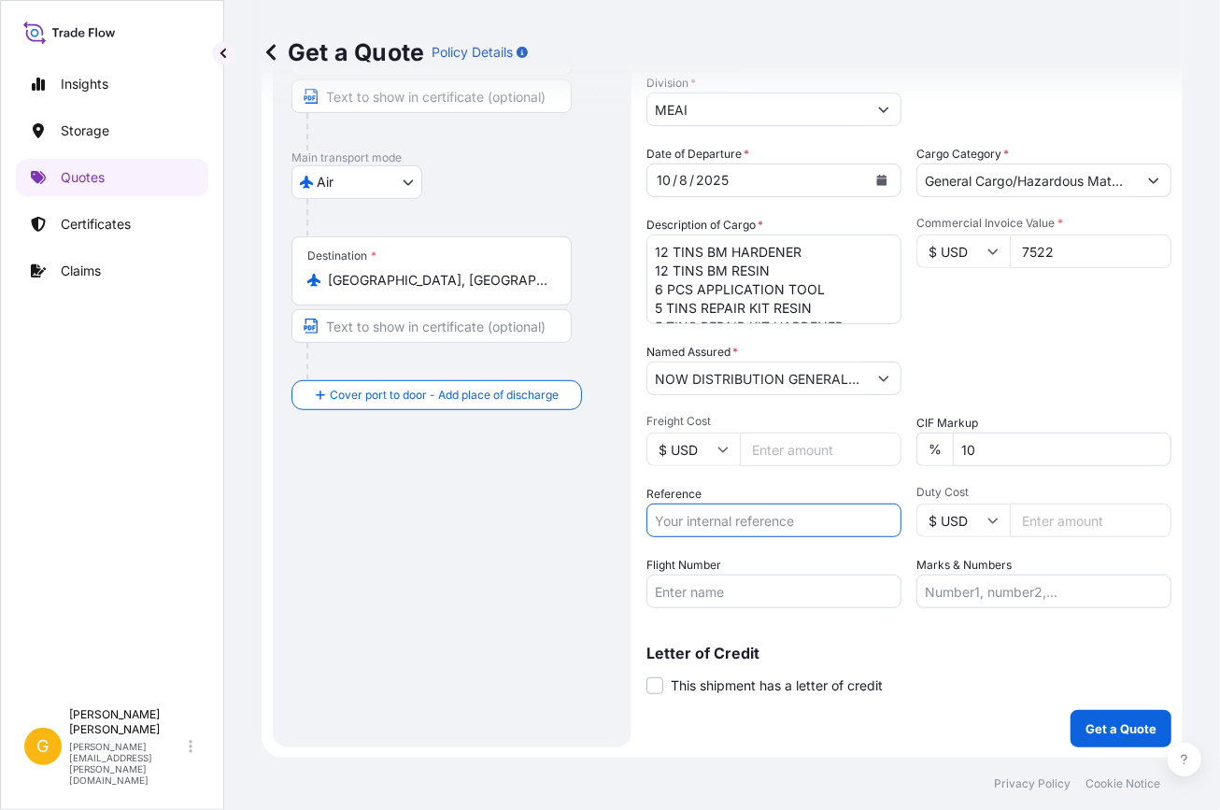
paste input "157-08981486"
type input "157-08981486"
click at [785, 511] on input "157-08981486" at bounding box center [774, 521] width 255 height 34
drag, startPoint x: 785, startPoint y: 511, endPoint x: 412, endPoint y: 481, distance: 374.0
click at [412, 481] on form "Route Details Reset Route Details Cover door to port - Add loading place Place …" at bounding box center [722, 310] width 921 height 898
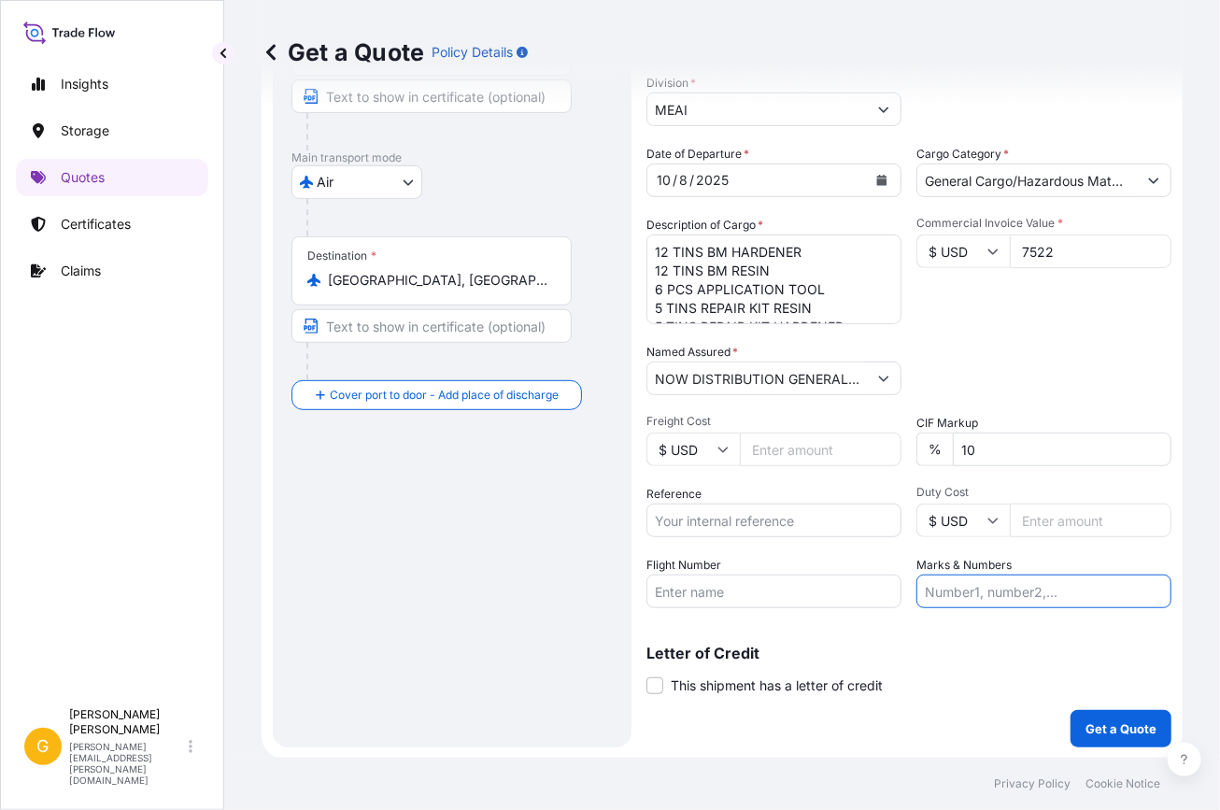
click at [974, 593] on input "Marks & Numbers" at bounding box center [1044, 592] width 255 height 34
paste input "157-08981486"
type input "157-08981486"
click at [730, 517] on input "Reference" at bounding box center [774, 521] width 255 height 34
paste input "A13151106644"
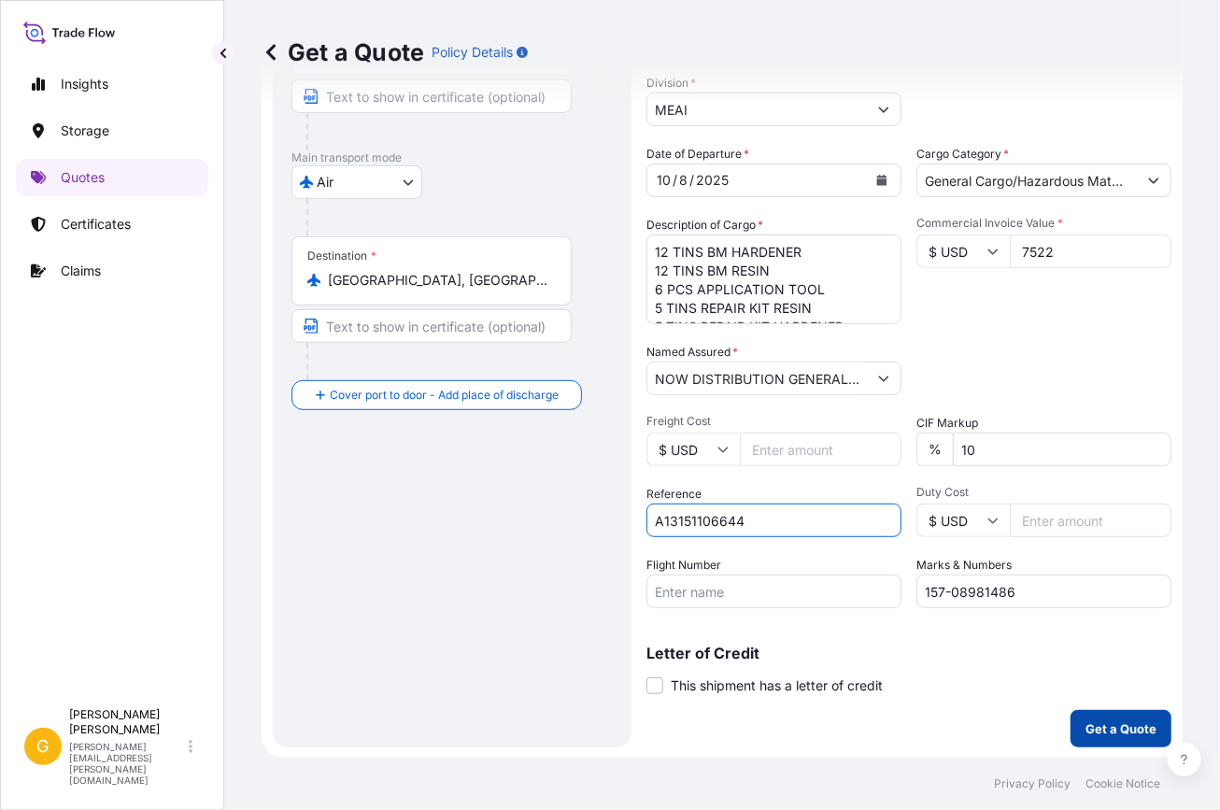
type input "A13151106644"
click at [1088, 727] on p "Get a Quote" at bounding box center [1121, 728] width 71 height 19
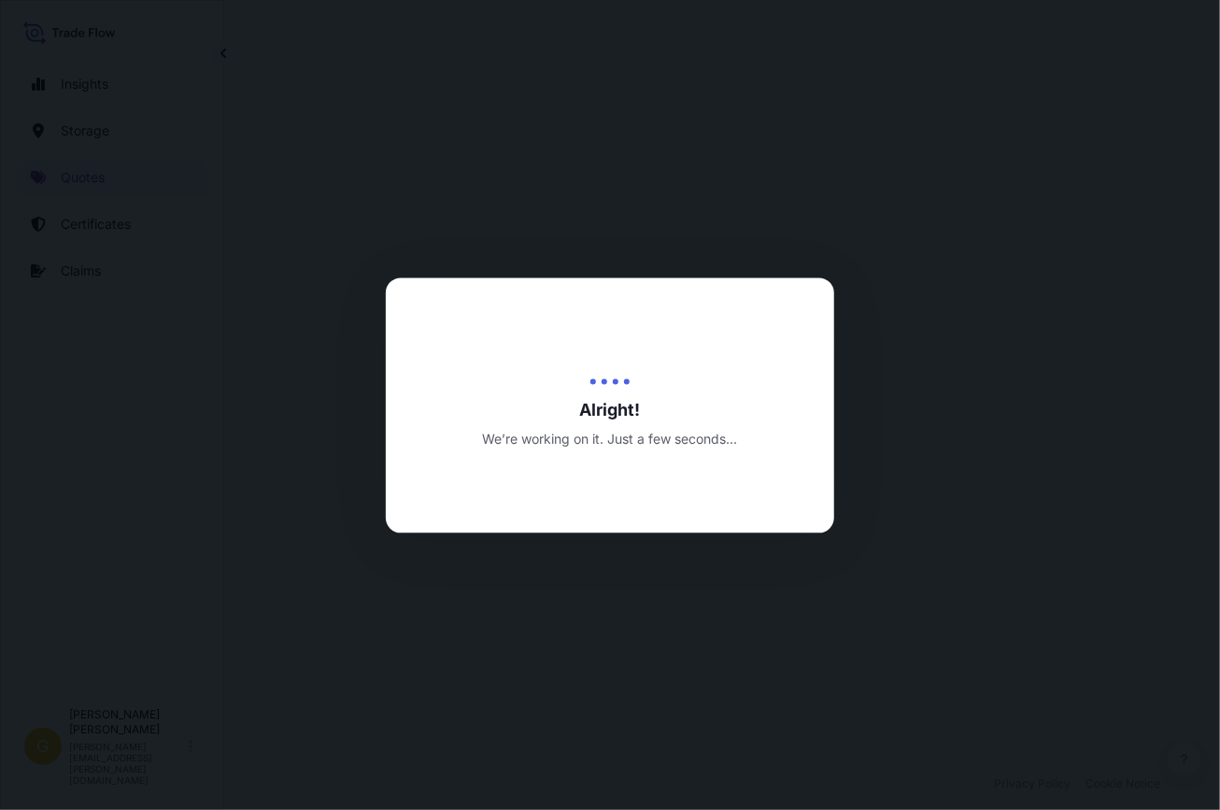
select select "Air"
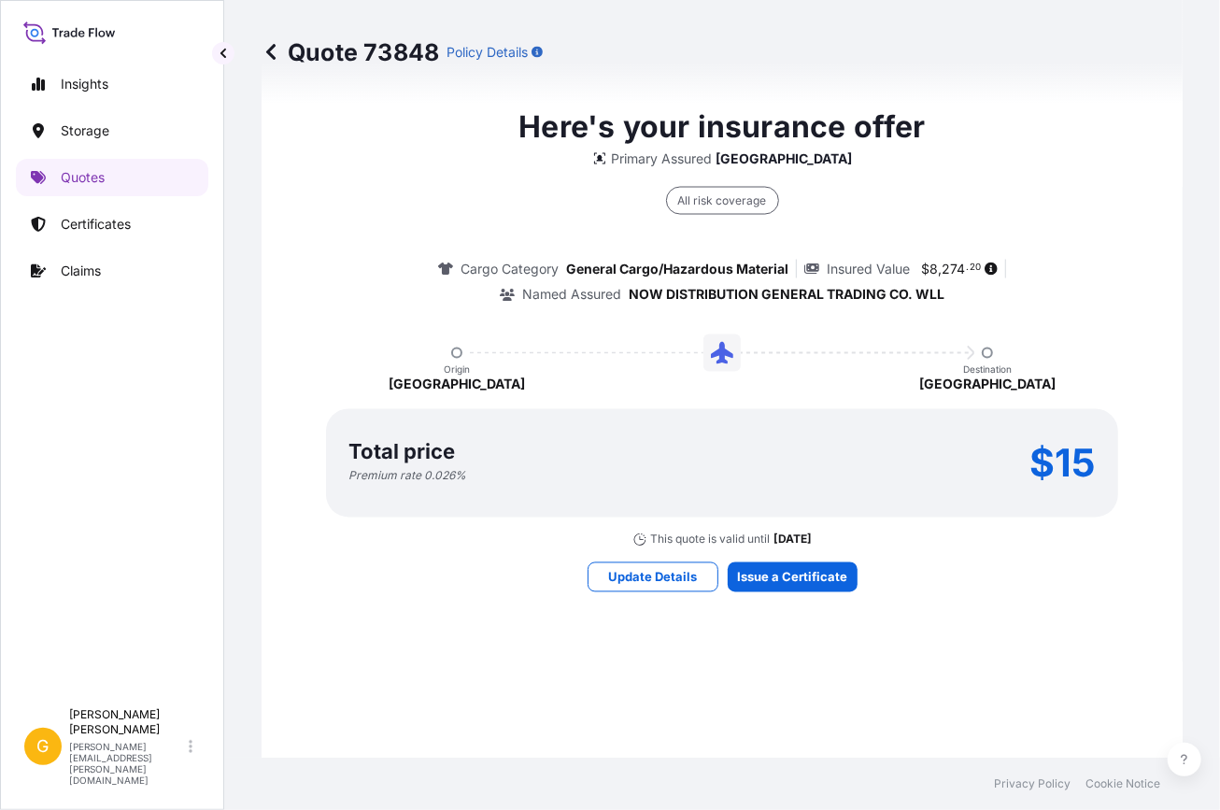
scroll to position [1410, 0]
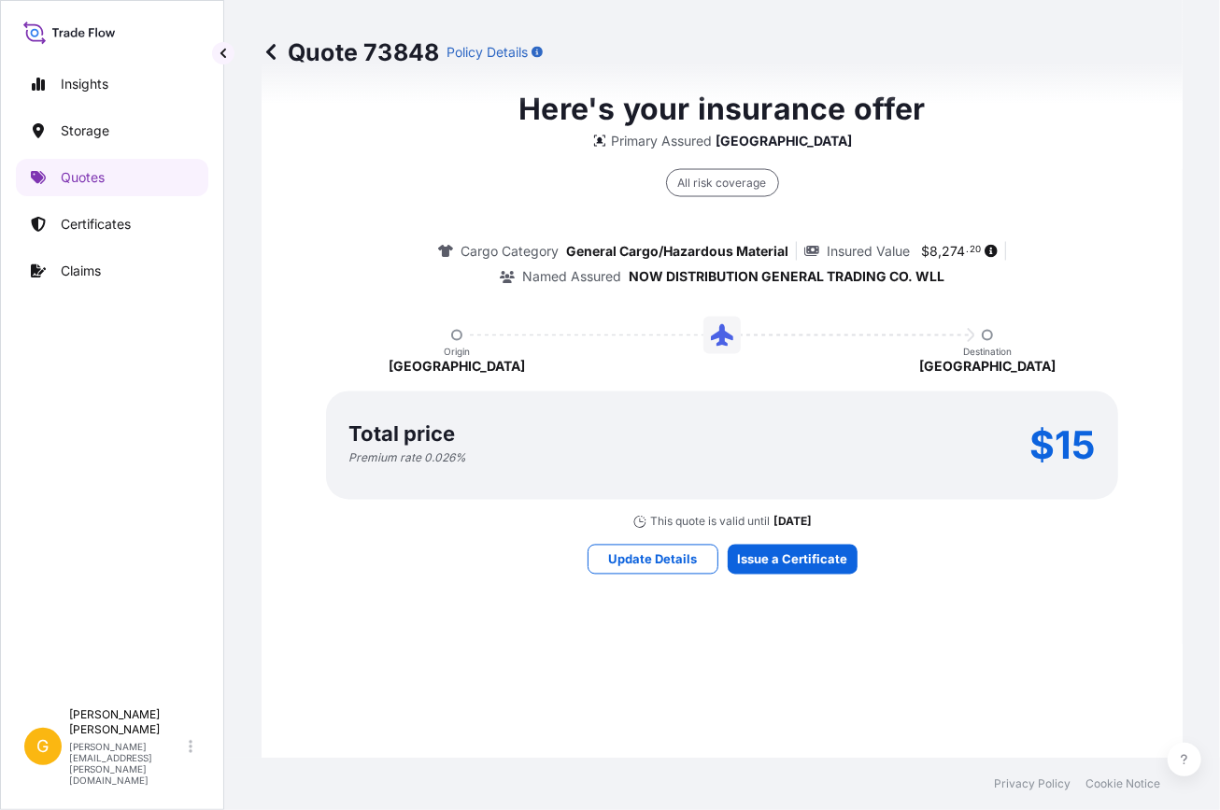
click at [777, 574] on div "Here's your insurance offer Primary Assured UAE All risk coverage Cargo Categor…" at bounding box center [722, 330] width 869 height 1386
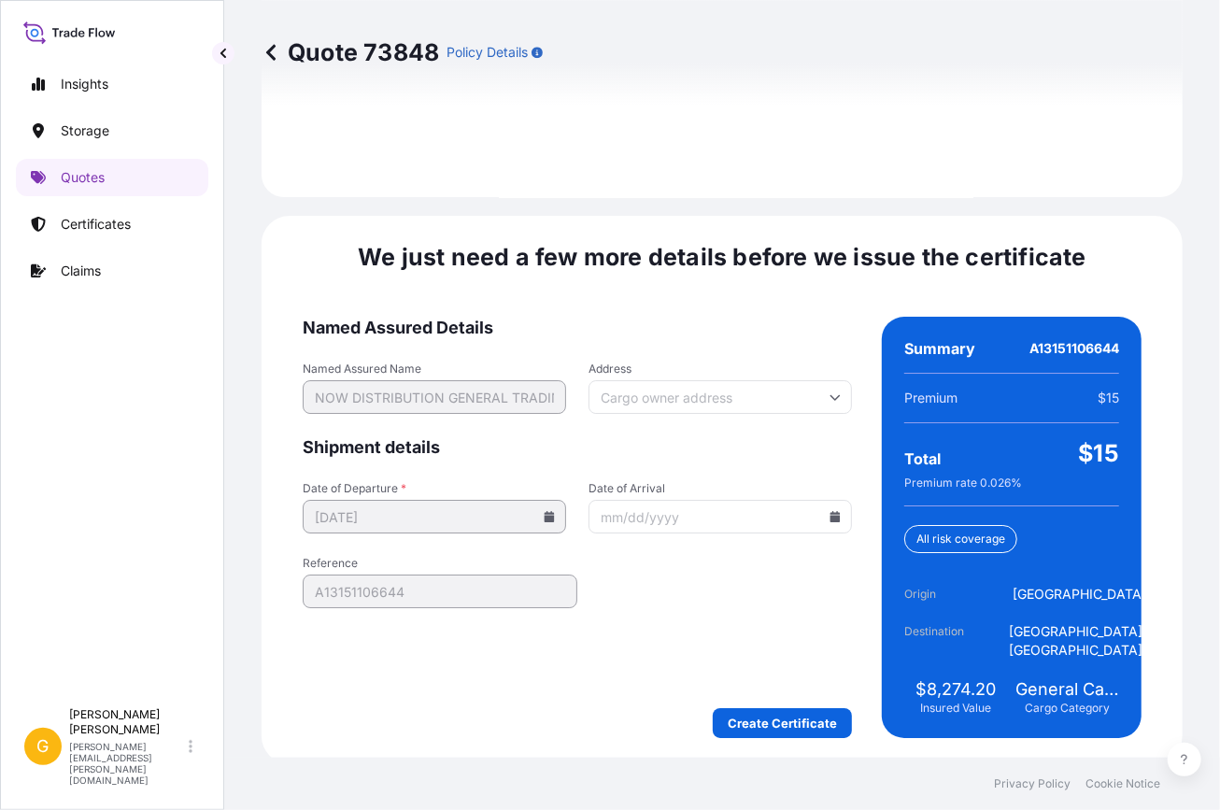
scroll to position [2833, 0]
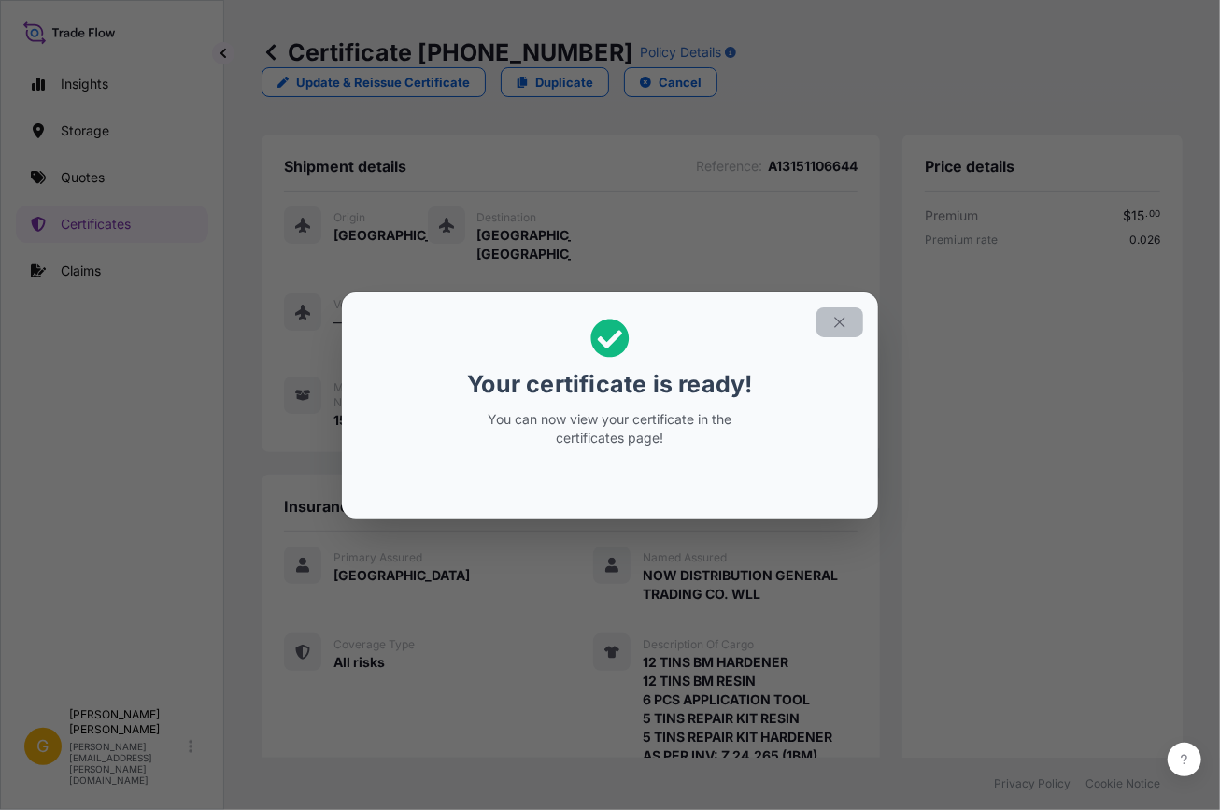
click at [840, 324] on icon "button" at bounding box center [840, 322] width 17 height 17
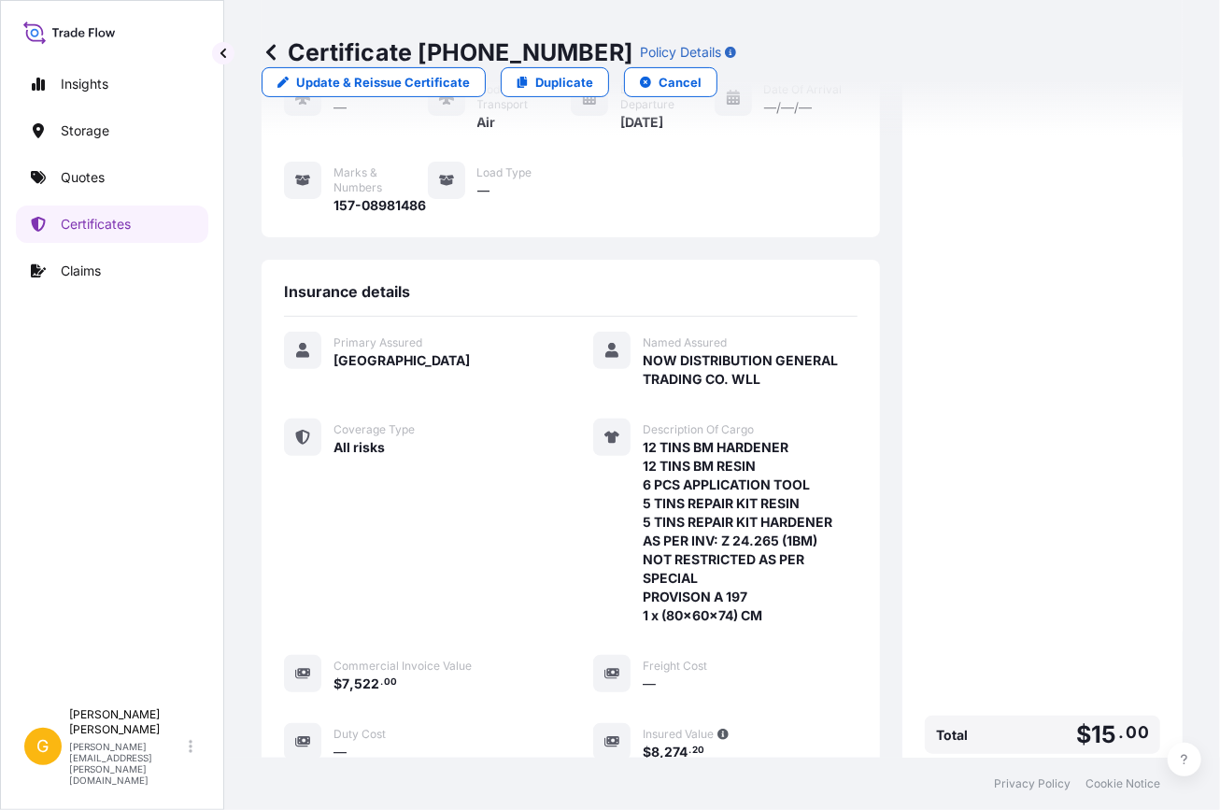
scroll to position [528, 0]
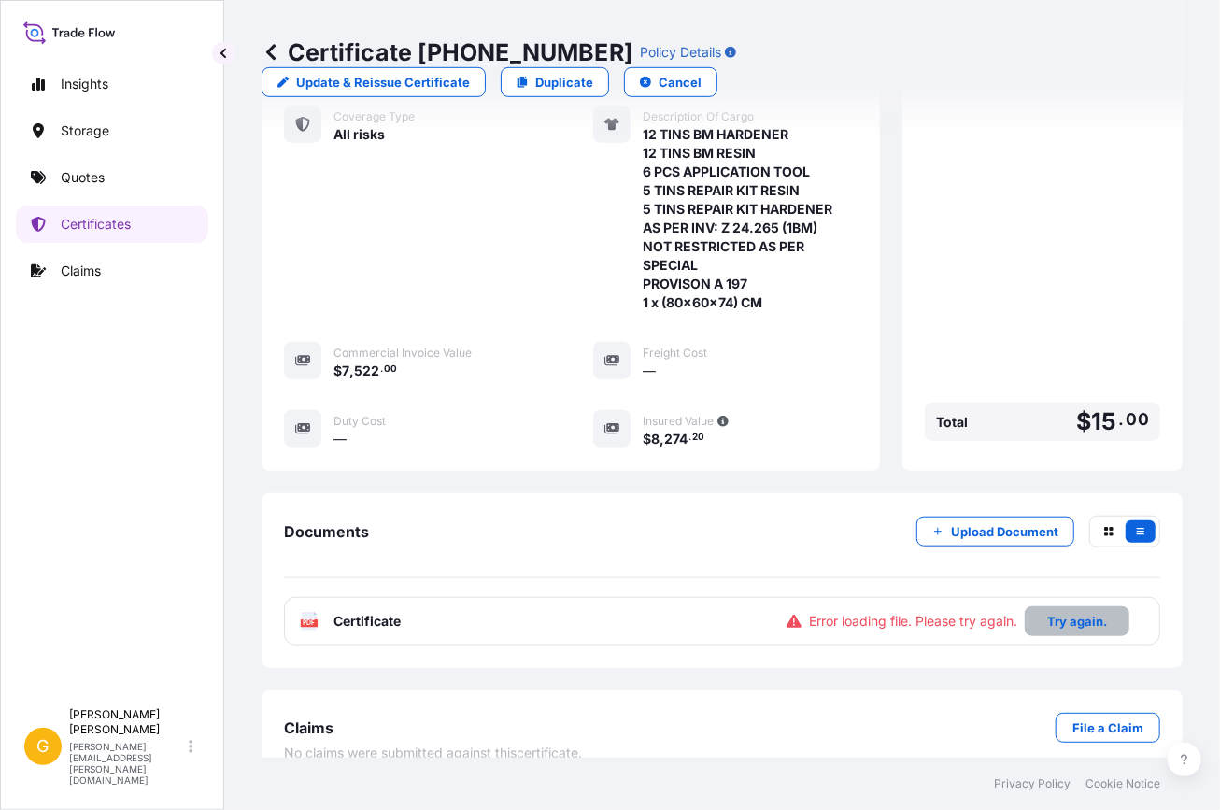
click at [1070, 612] on p "Try again." at bounding box center [1077, 621] width 60 height 19
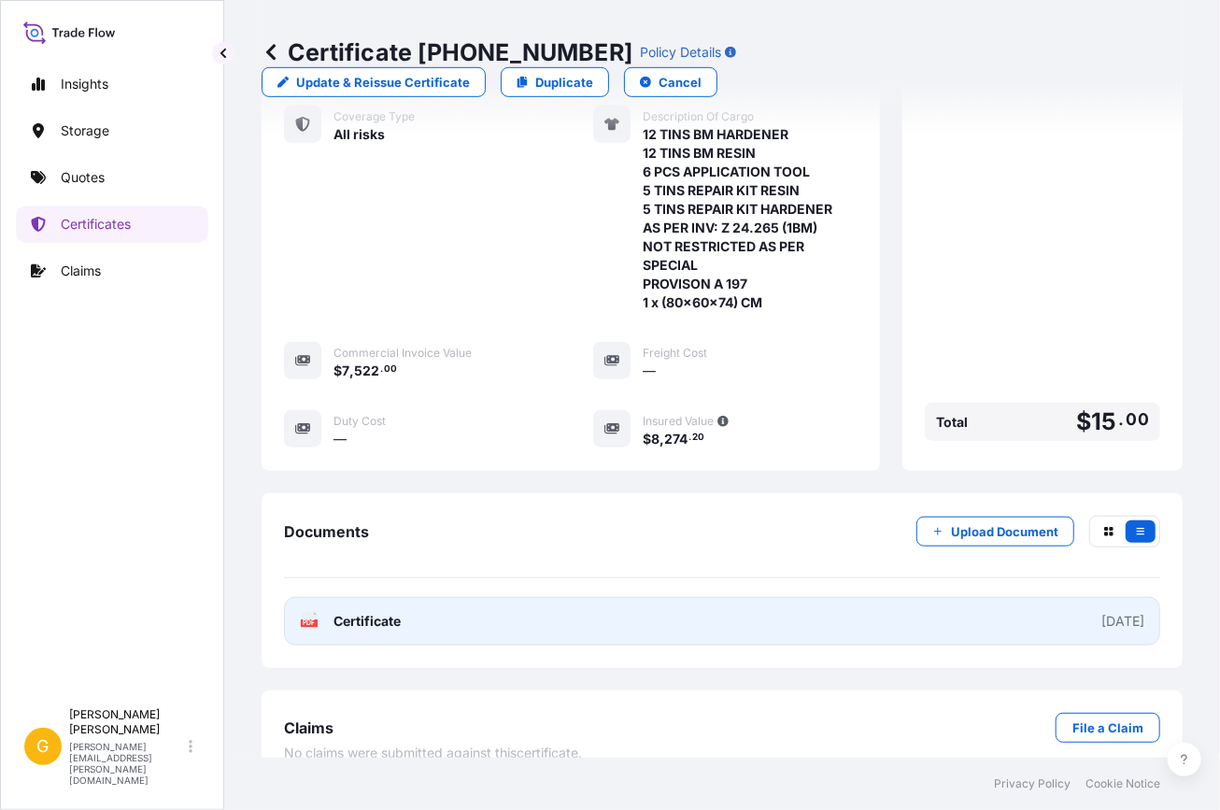
click at [1022, 603] on link "PDF Certificate [DATE]" at bounding box center [722, 621] width 876 height 49
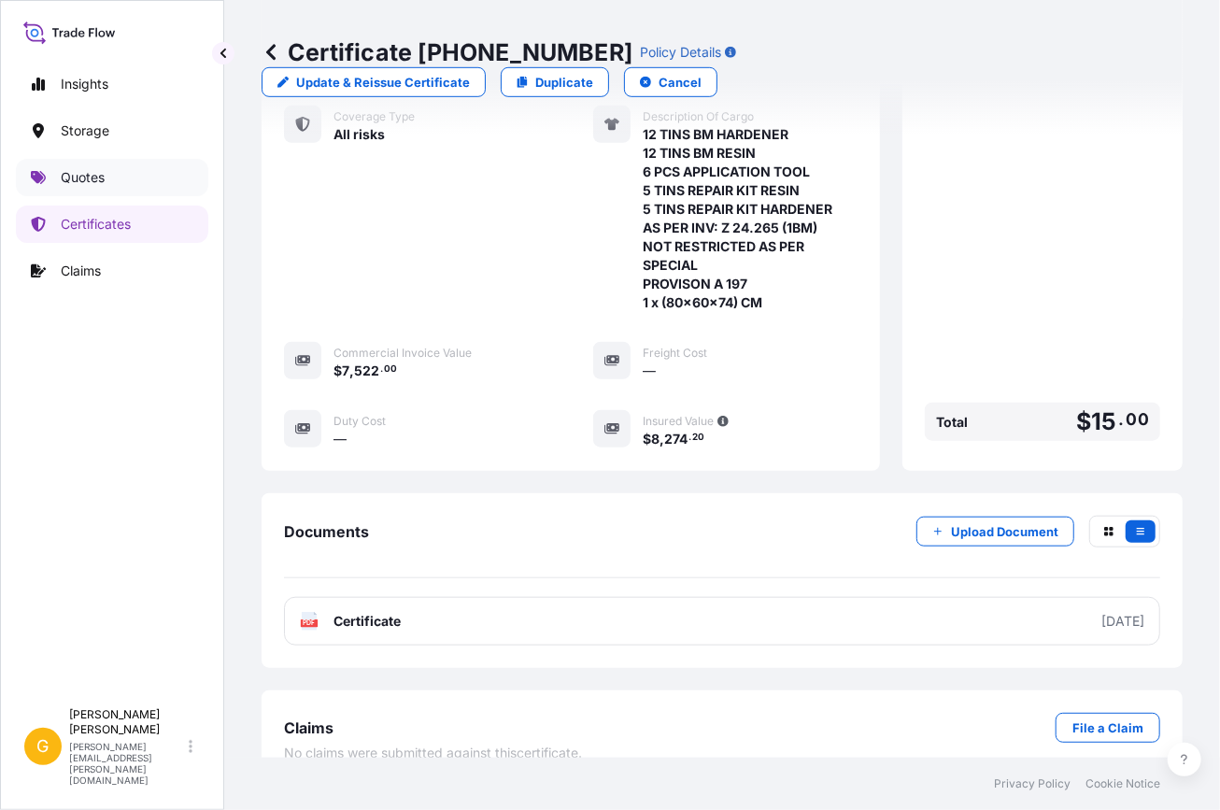
click at [98, 184] on p "Quotes" at bounding box center [83, 177] width 44 height 19
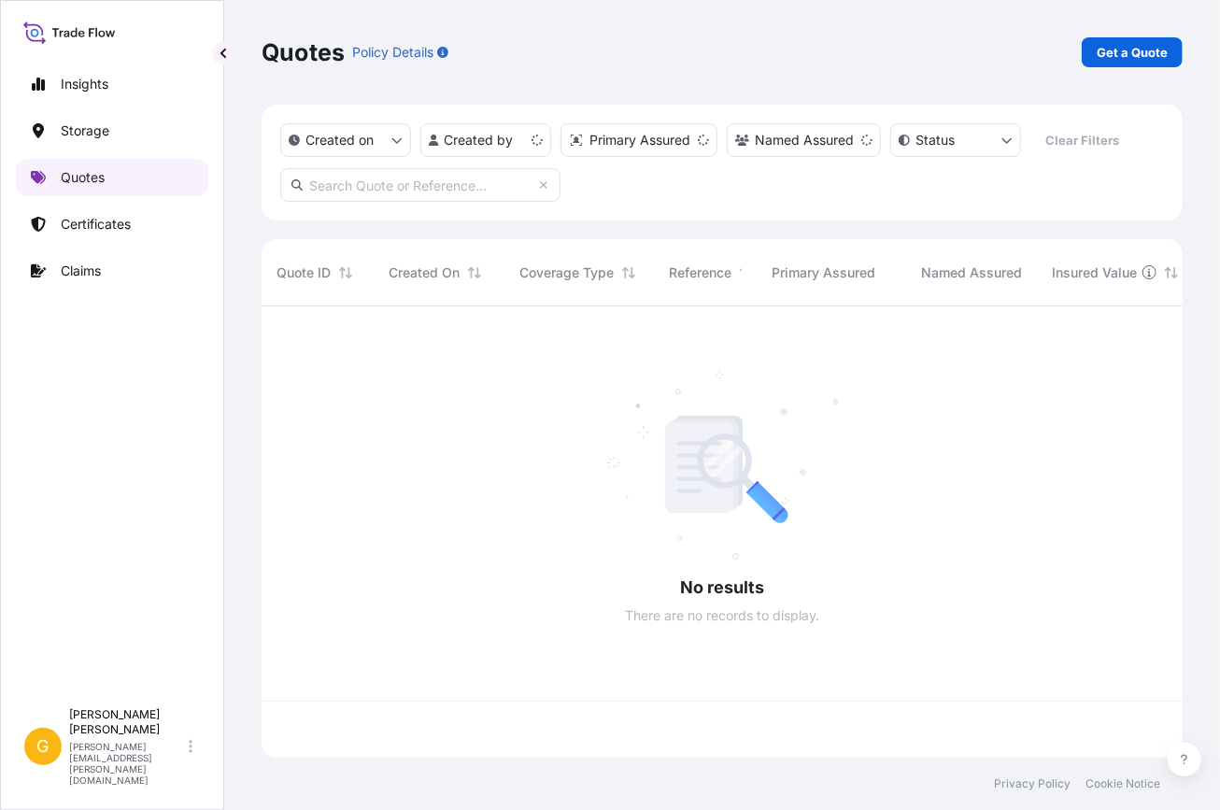
scroll to position [448, 908]
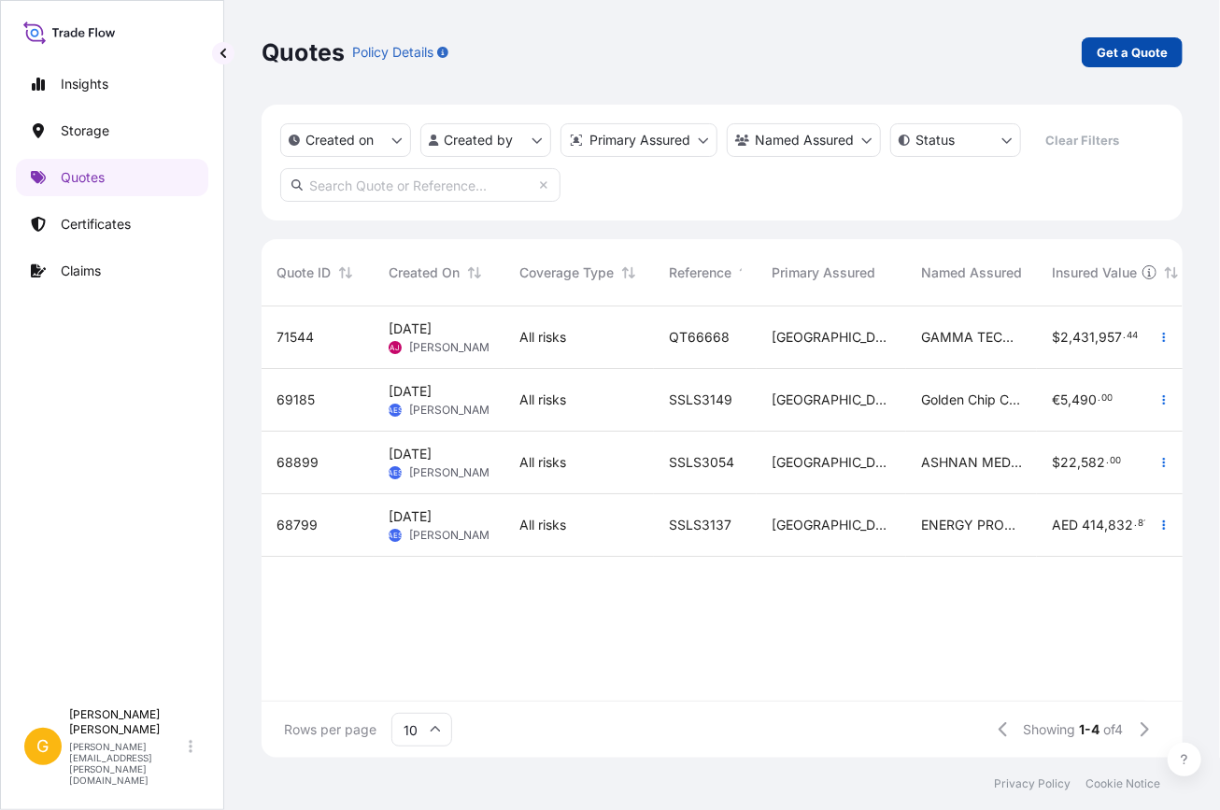
click at [1145, 54] on p "Get a Quote" at bounding box center [1132, 52] width 71 height 19
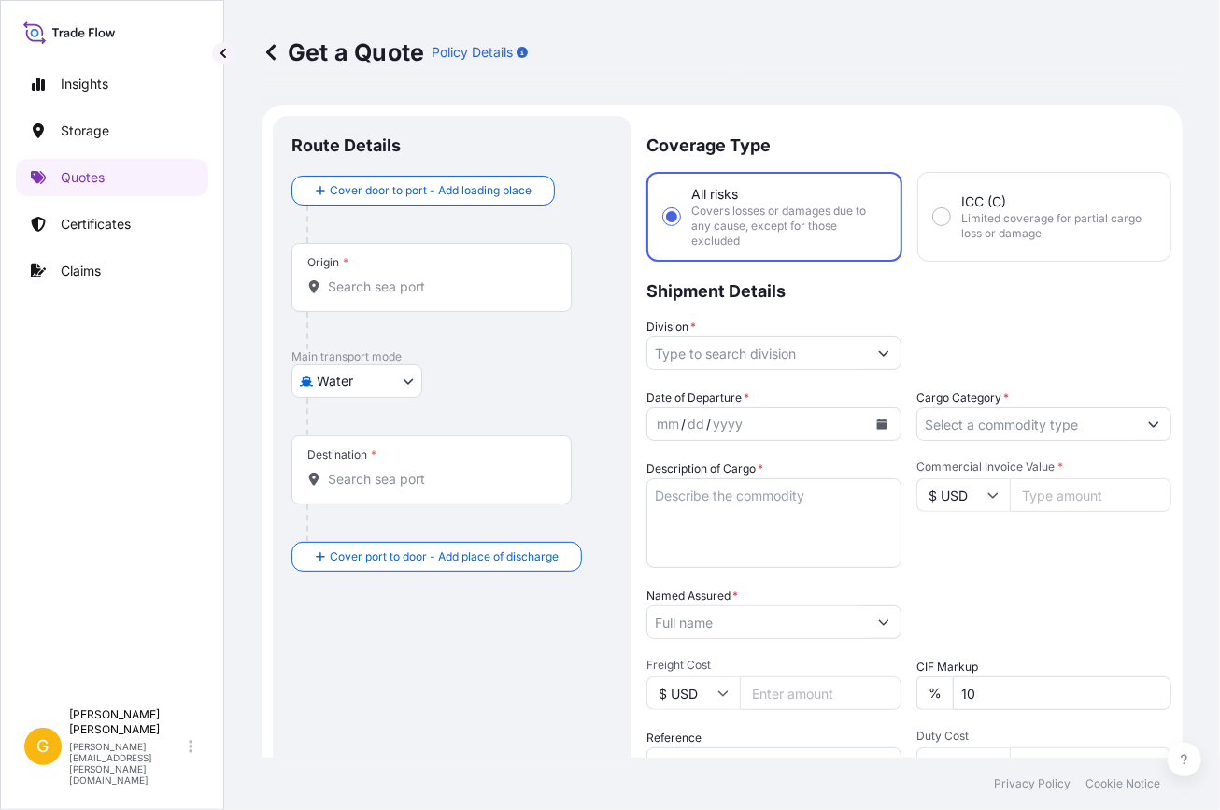
scroll to position [29, 0]
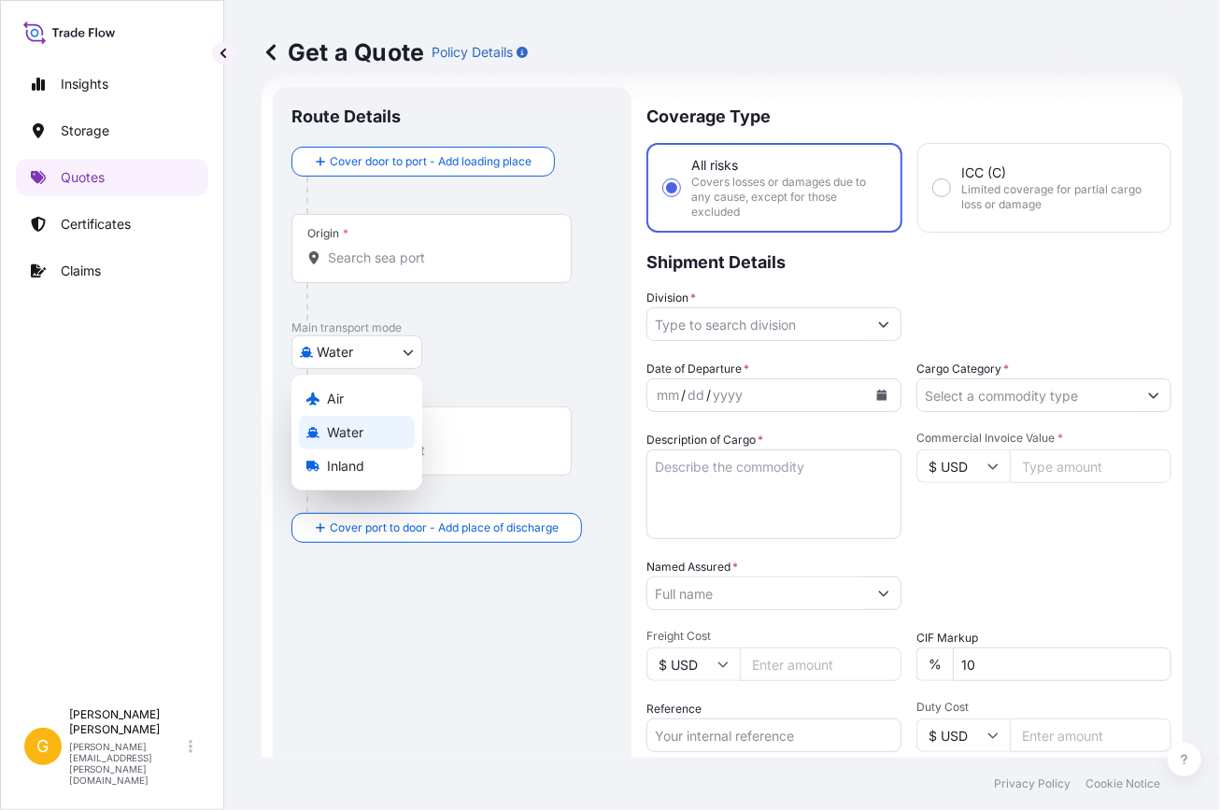
click at [374, 339] on body "Insights Storage Quotes Certificates Claims G [PERSON_NAME] [PERSON_NAME][EMAIL…" at bounding box center [610, 405] width 1220 height 810
click at [346, 393] on div "Air" at bounding box center [357, 399] width 116 height 34
select select "Air"
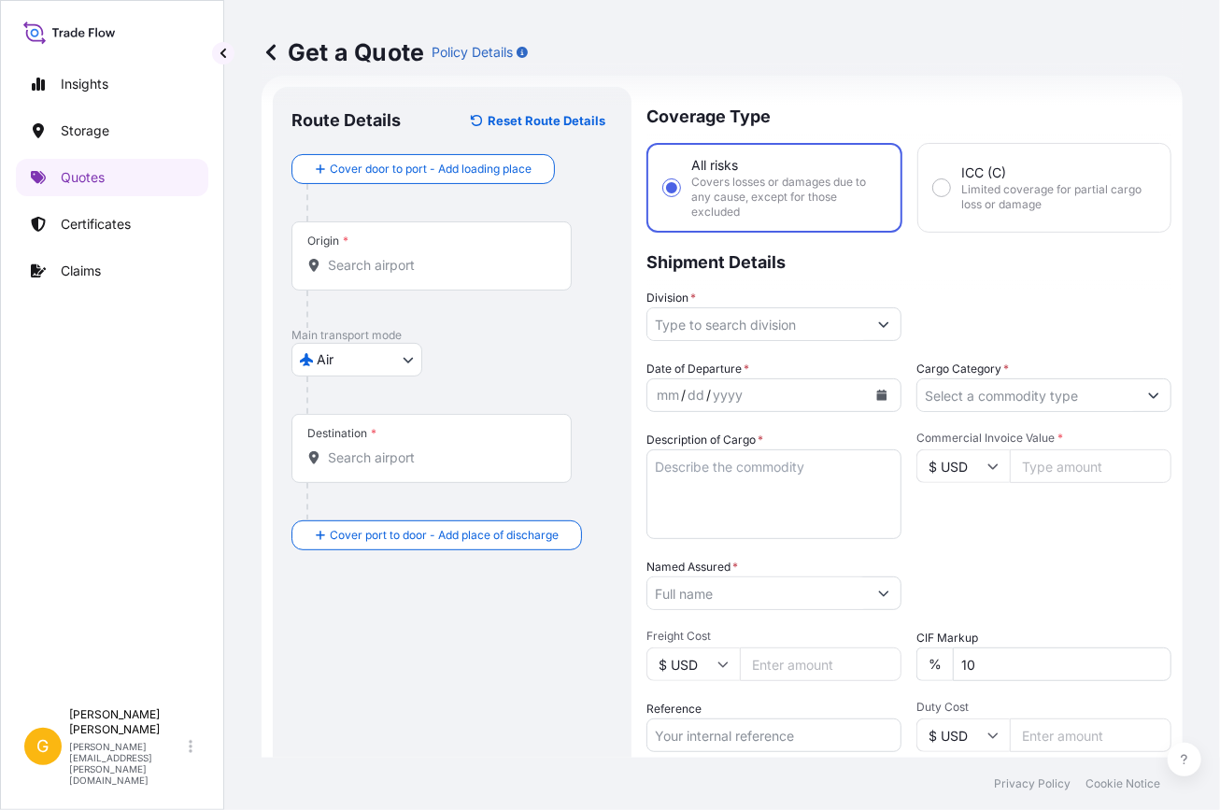
click at [383, 275] on div "Origin *" at bounding box center [432, 255] width 280 height 69
click at [383, 275] on input "Origin *" at bounding box center [438, 265] width 220 height 19
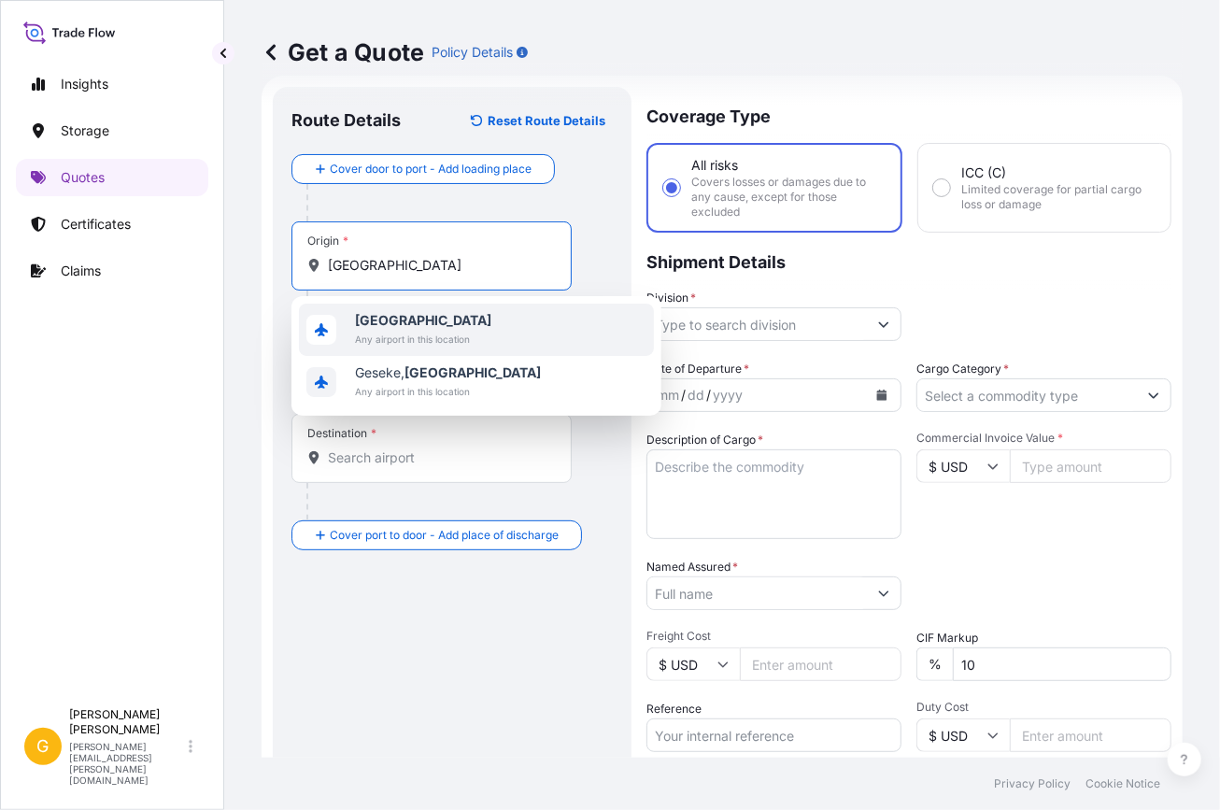
click at [405, 339] on span "Any airport in this location" at bounding box center [423, 339] width 136 height 19
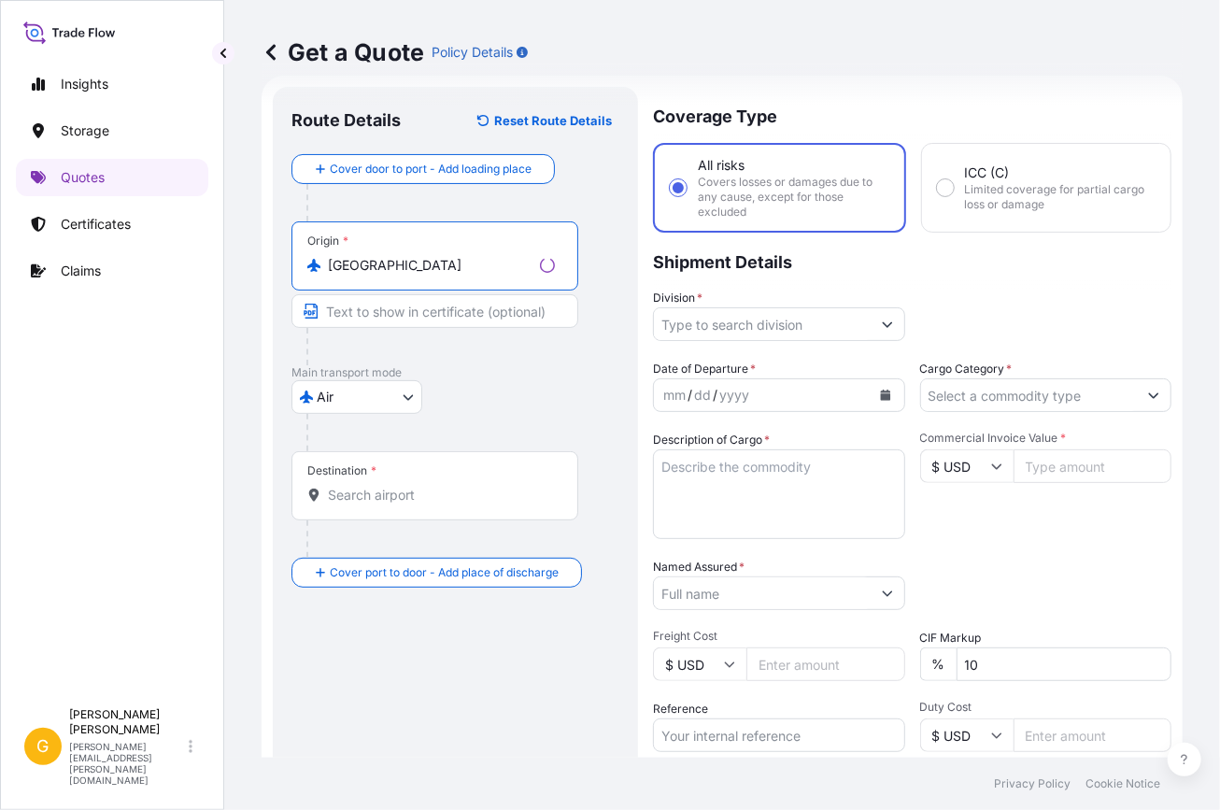
type input "[GEOGRAPHIC_DATA]"
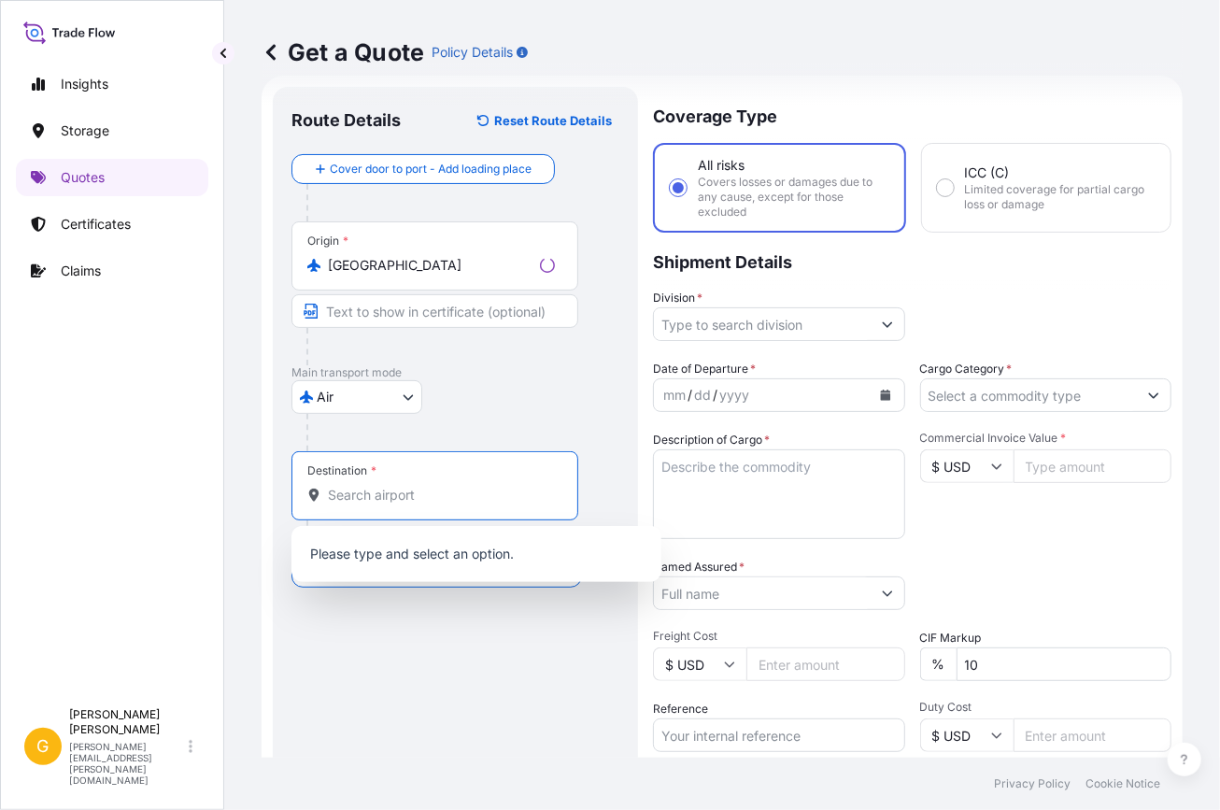
click at [377, 495] on input "Destination *" at bounding box center [441, 495] width 227 height 19
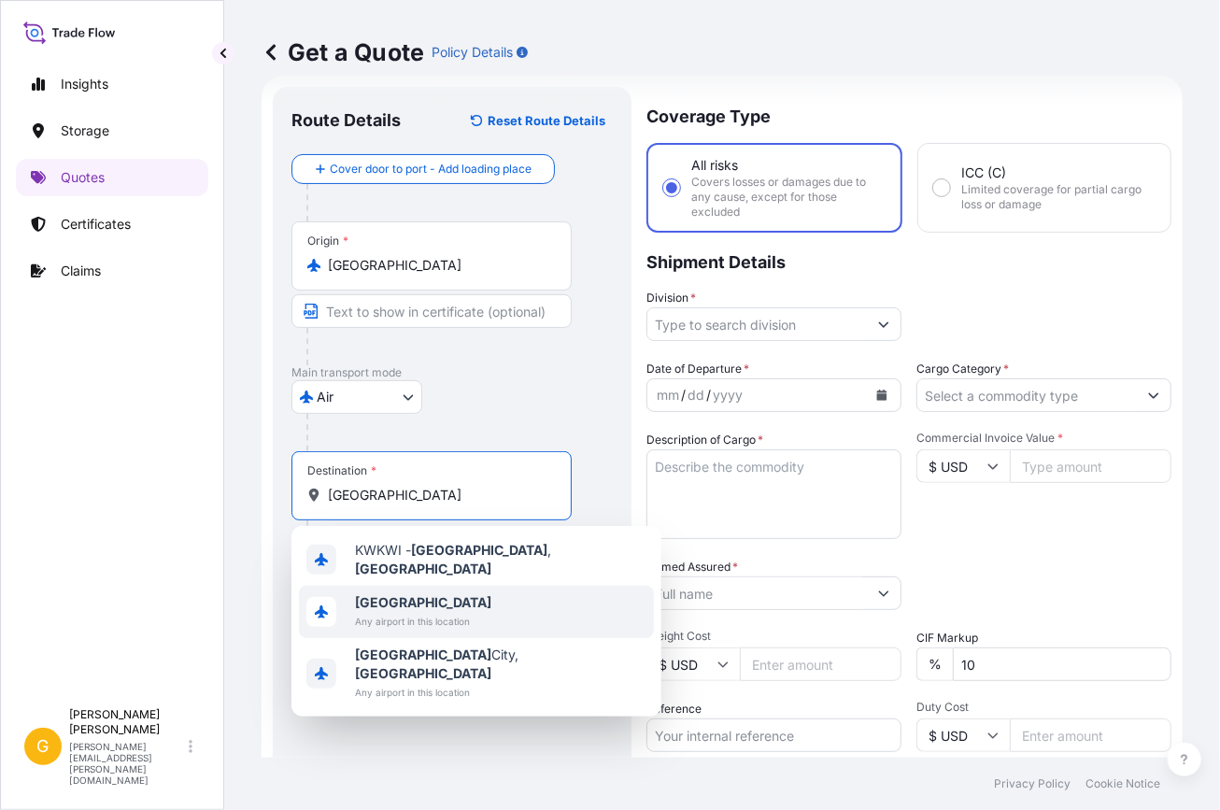
click at [411, 603] on span "[GEOGRAPHIC_DATA]" at bounding box center [423, 602] width 136 height 19
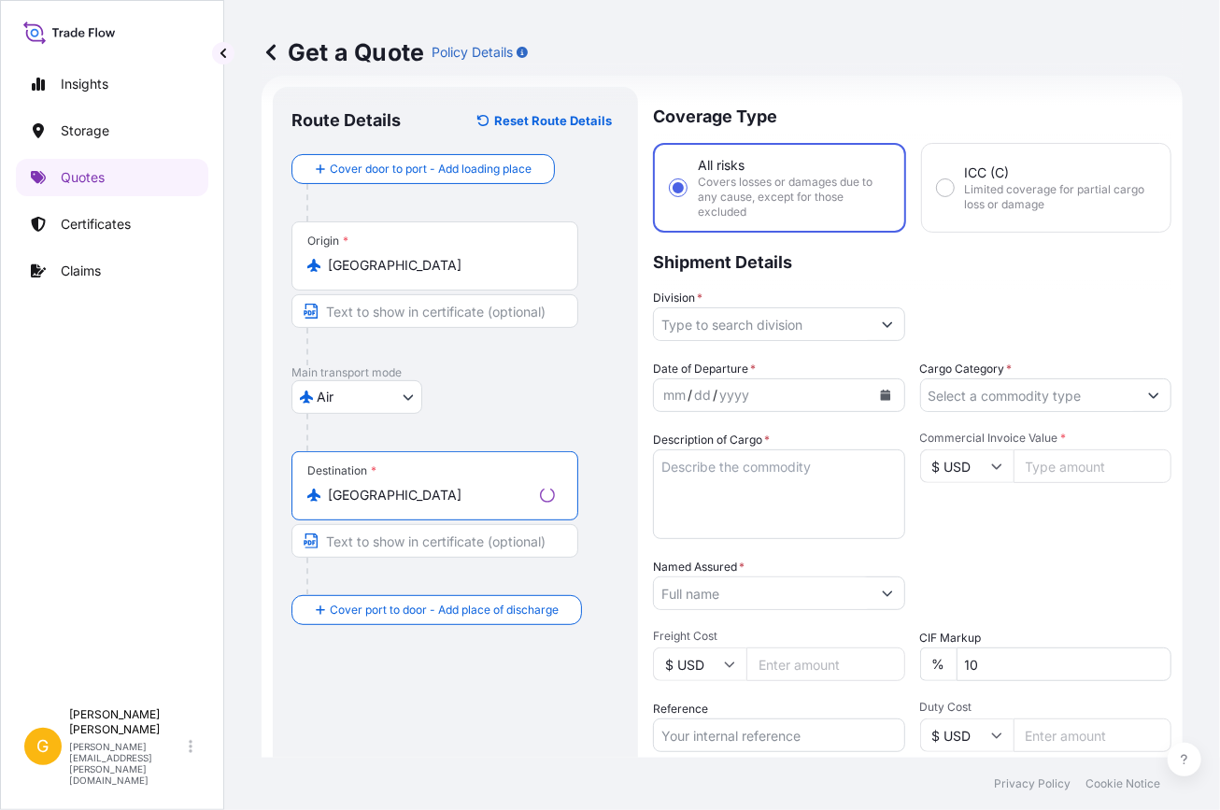
type input "[GEOGRAPHIC_DATA]"
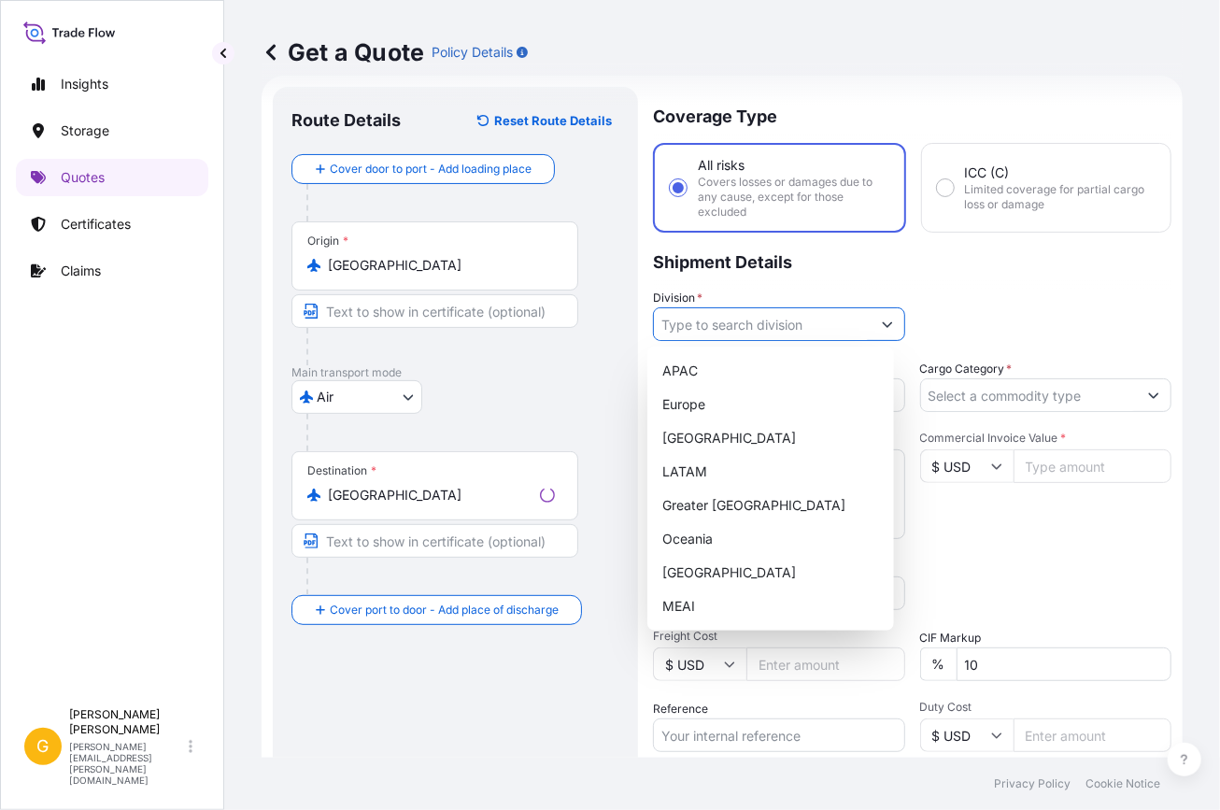
click at [721, 336] on input "Division *" at bounding box center [762, 324] width 217 height 34
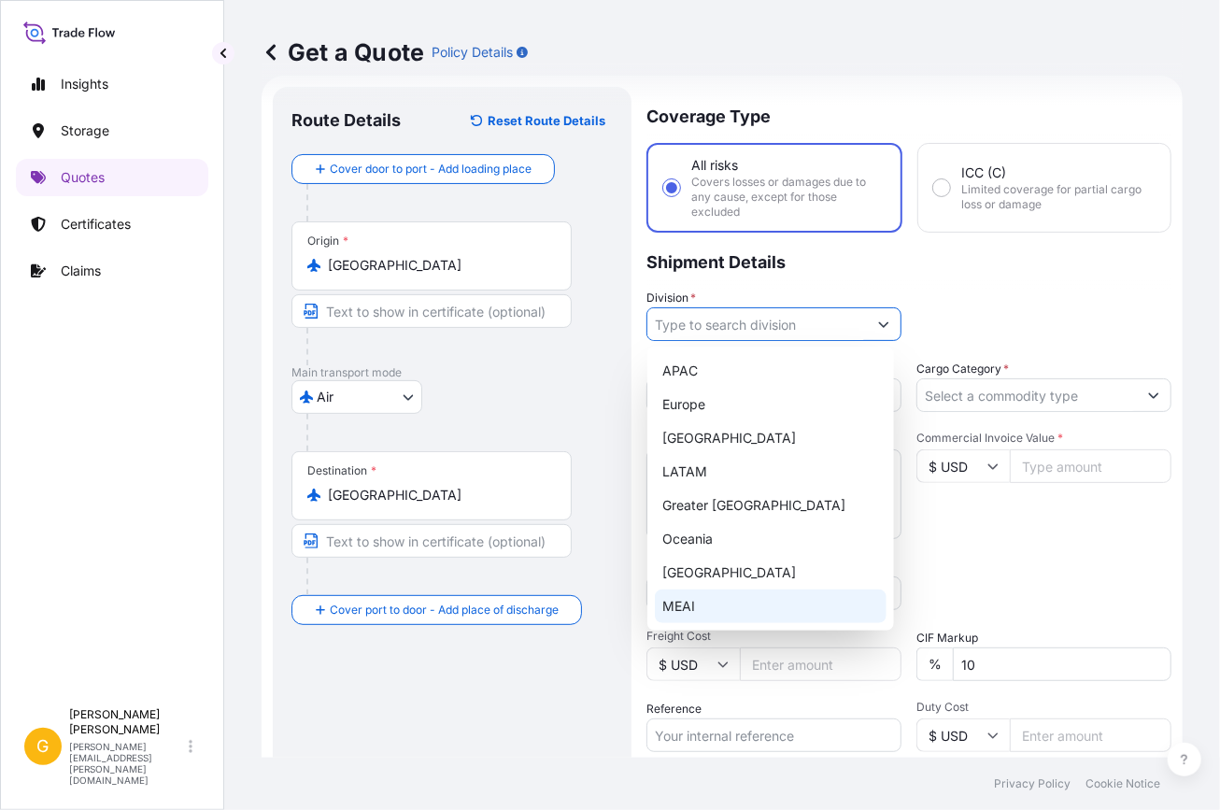
click at [718, 605] on div "MEAI" at bounding box center [771, 607] width 233 height 34
type input "MEAI"
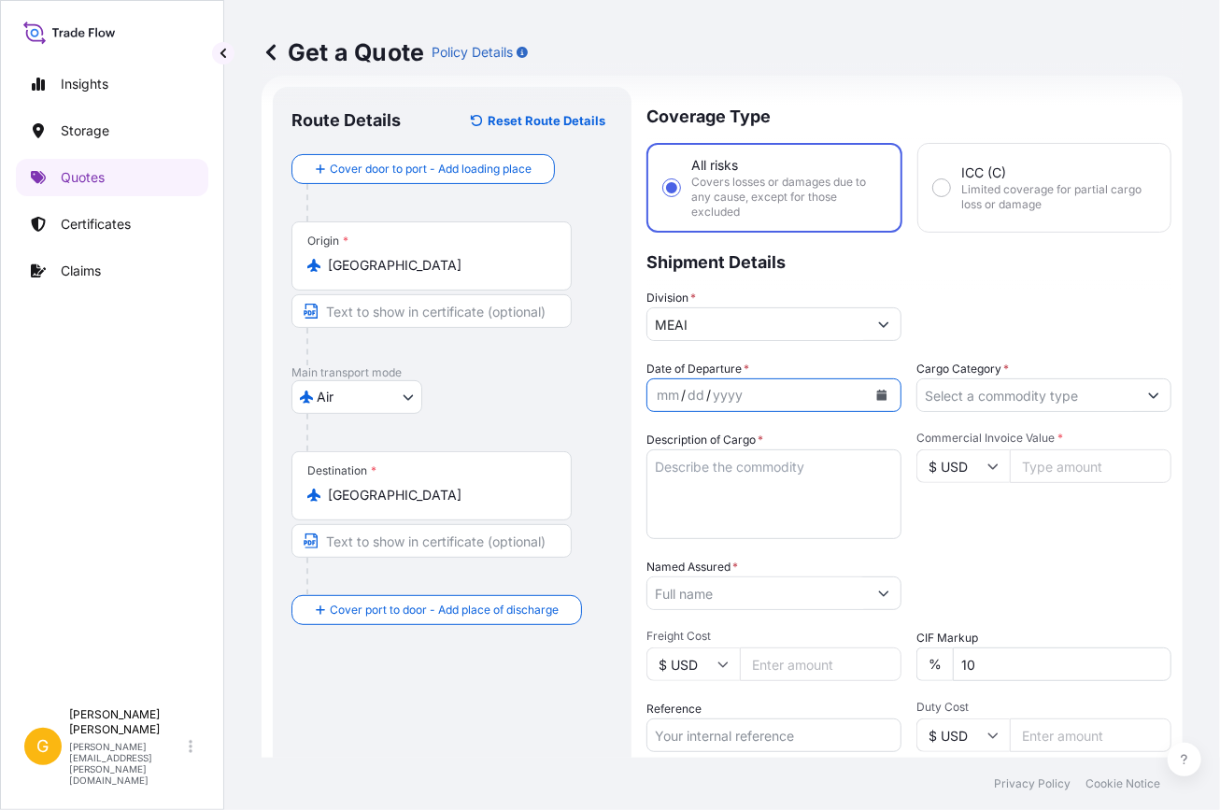
click at [878, 390] on icon "Calendar" at bounding box center [881, 395] width 11 height 11
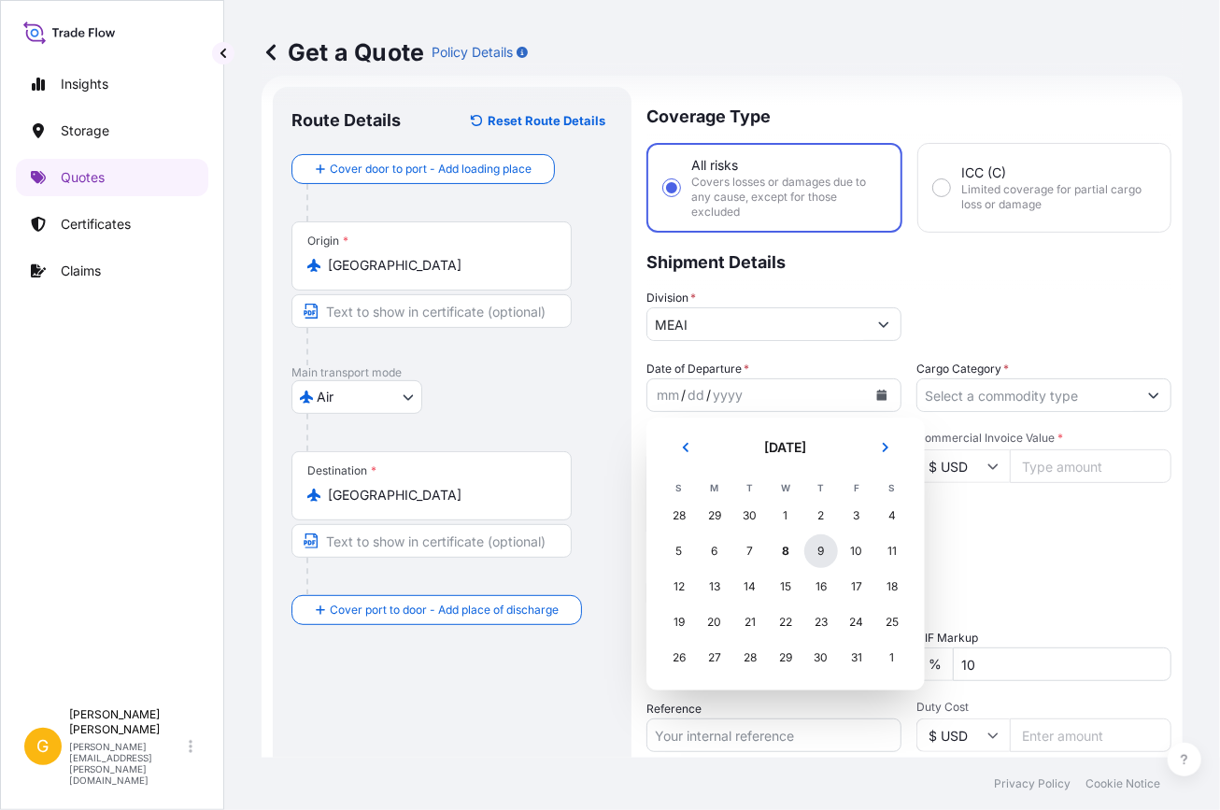
click at [811, 548] on div "9" at bounding box center [821, 551] width 34 height 34
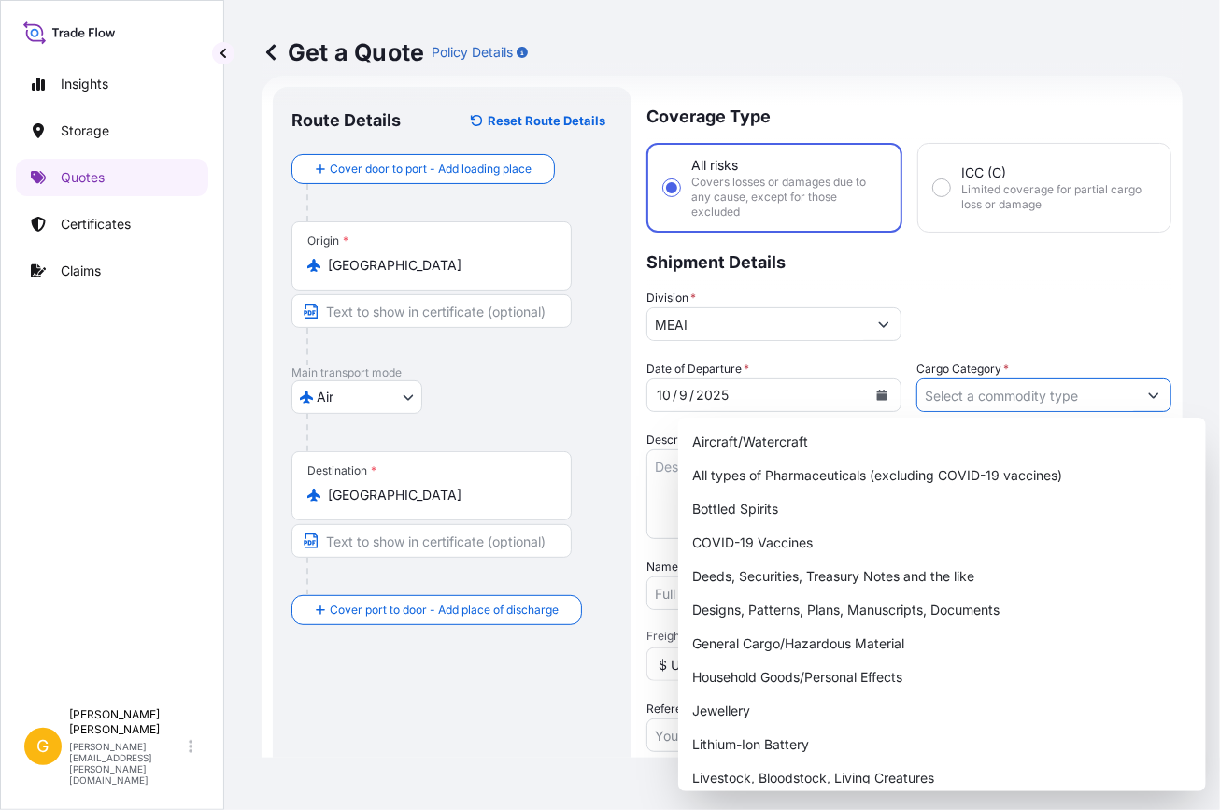
click at [1087, 387] on input "Cargo Category *" at bounding box center [1027, 395] width 220 height 34
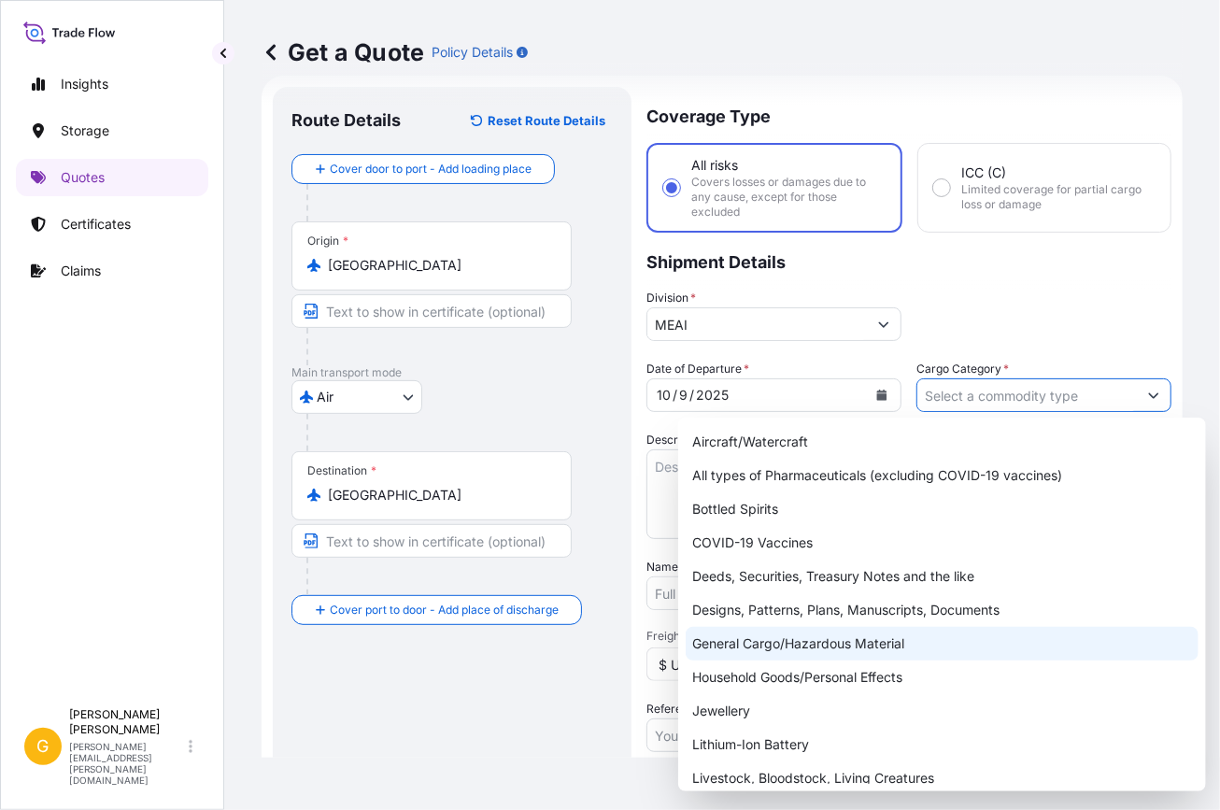
click at [1016, 634] on div "General Cargo/Hazardous Material" at bounding box center [942, 644] width 513 height 34
type input "General Cargo/Hazardous Material"
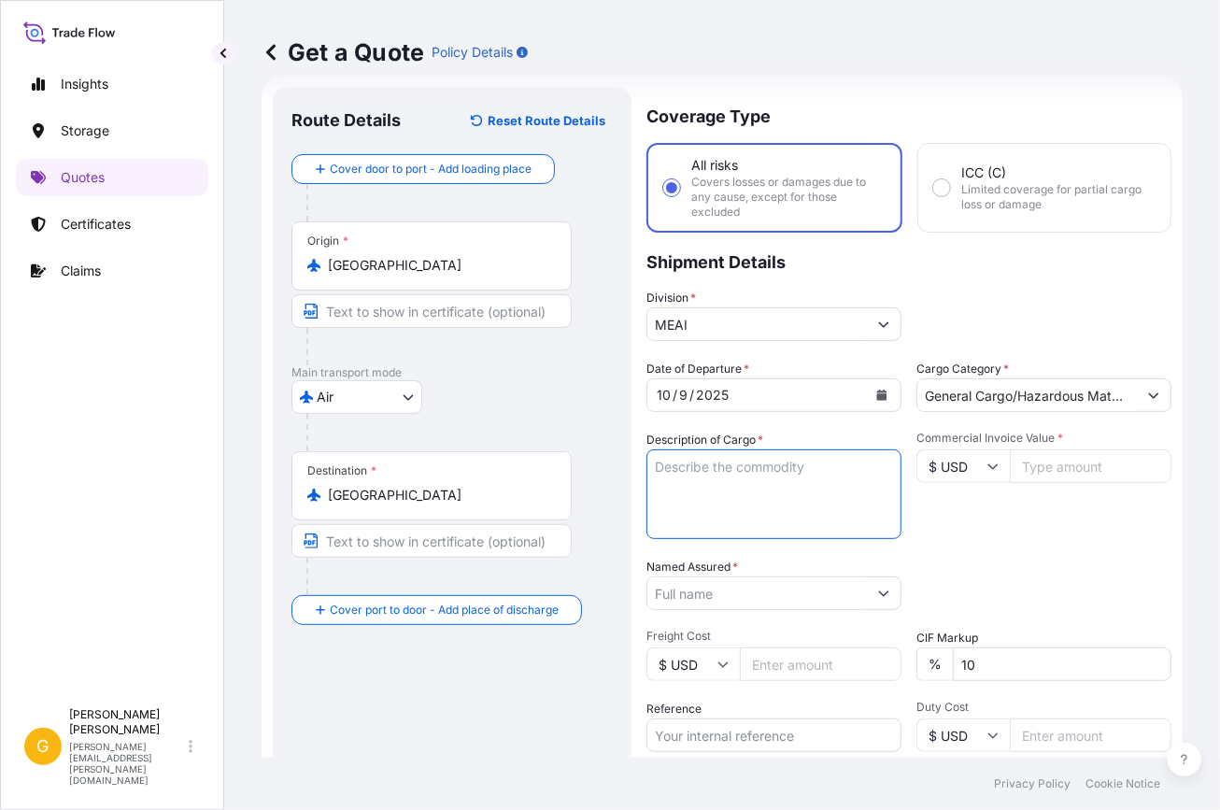
click at [780, 509] on textarea "Description of Cargo *" at bounding box center [774, 494] width 255 height 90
paste textarea "70 PCS SLEEVES 36 PCS SLEEVES 162 PCS SLEEVES"
type textarea "70 PCS SLEEVES 36 PCS SLEEVES 162 PCS SLEEVES"
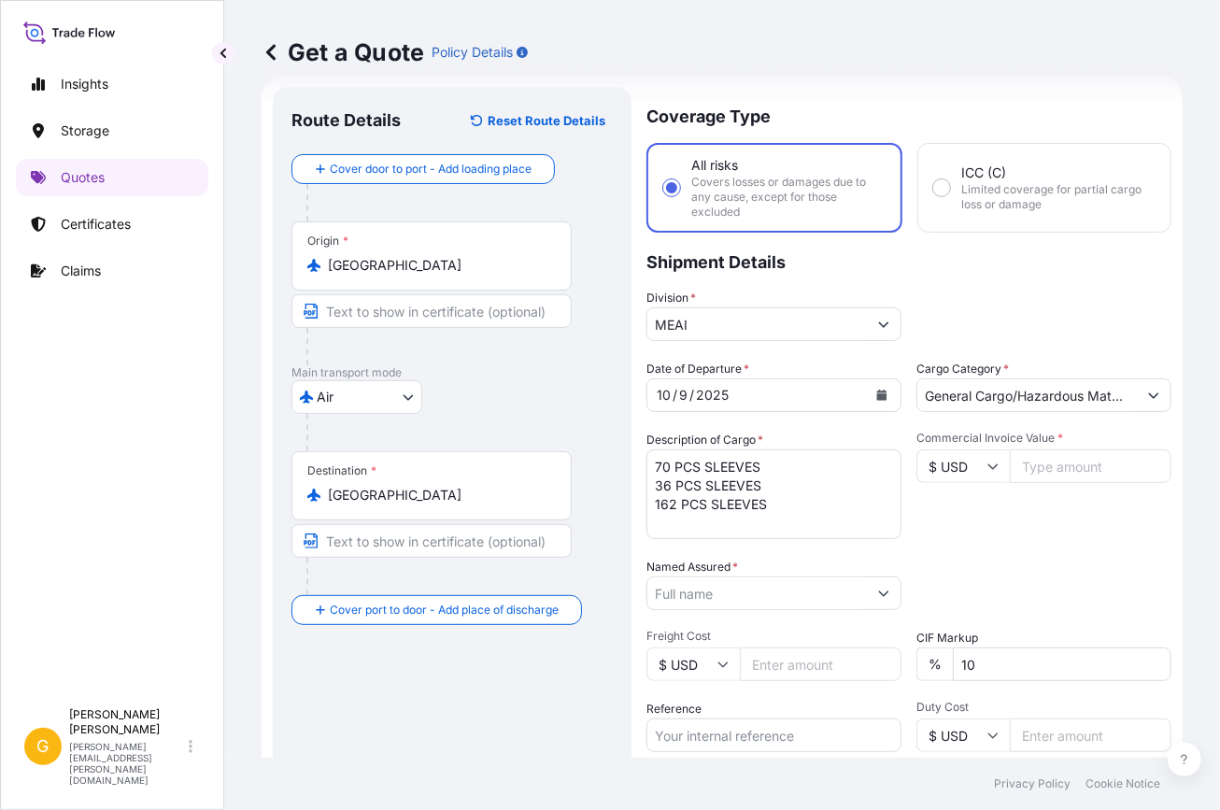
click at [1045, 458] on input "Commercial Invoice Value *" at bounding box center [1091, 466] width 162 height 34
type input "190021.40"
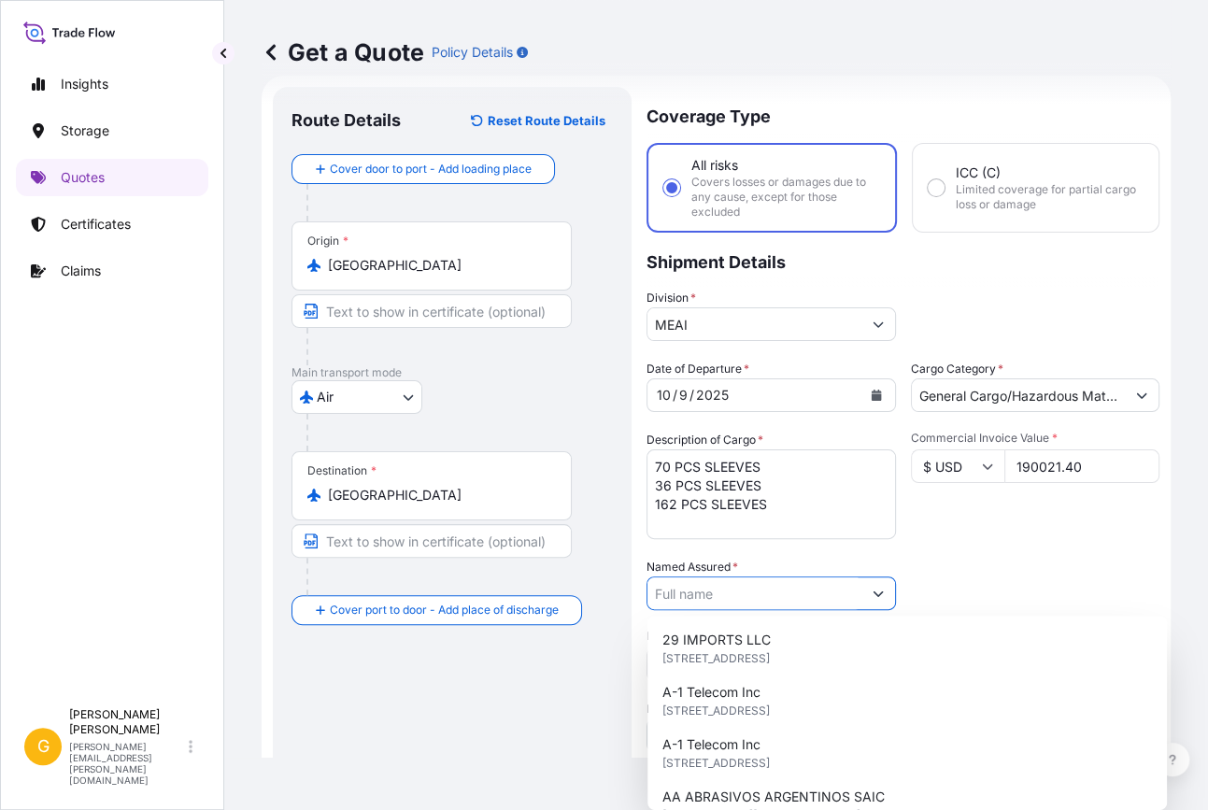
click at [805, 596] on input "Named Assured *" at bounding box center [754, 593] width 214 height 34
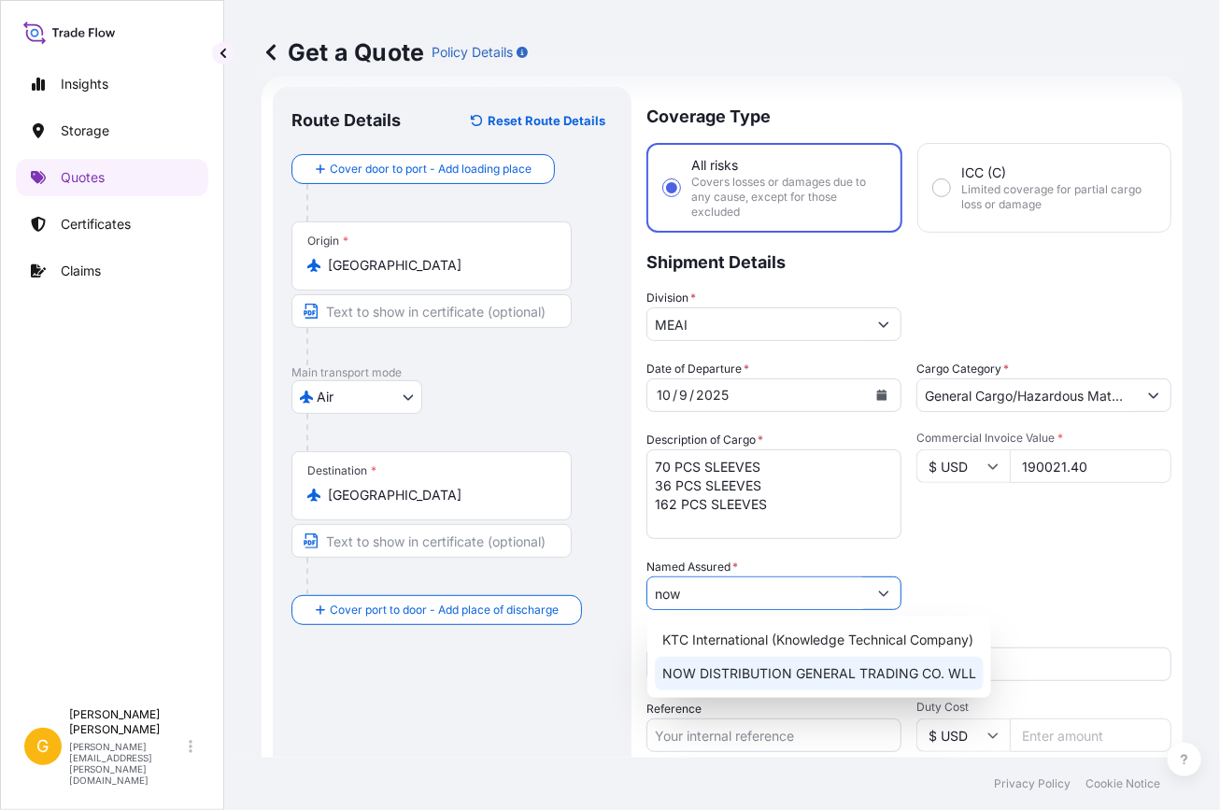
click at [730, 679] on span "NOW DISTRIBUTION GENERAL TRADING CO. WLL" at bounding box center [819, 673] width 314 height 19
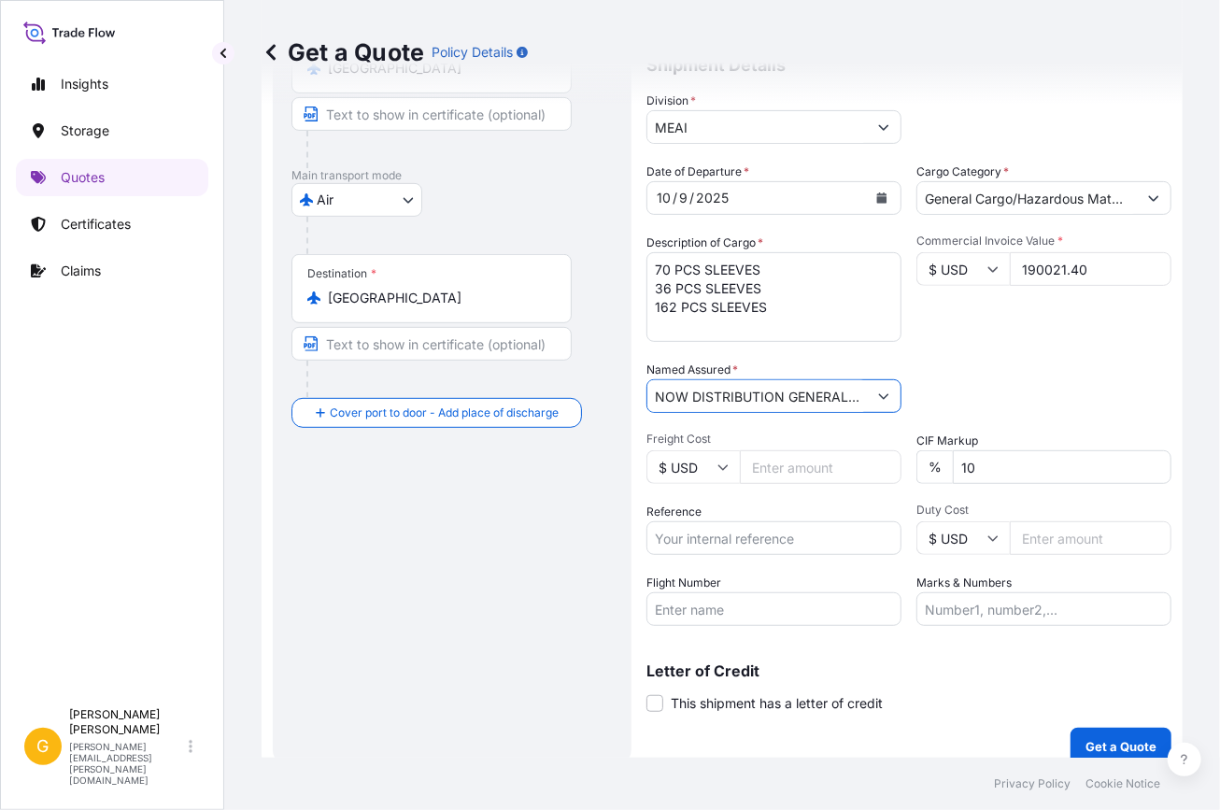
scroll to position [229, 0]
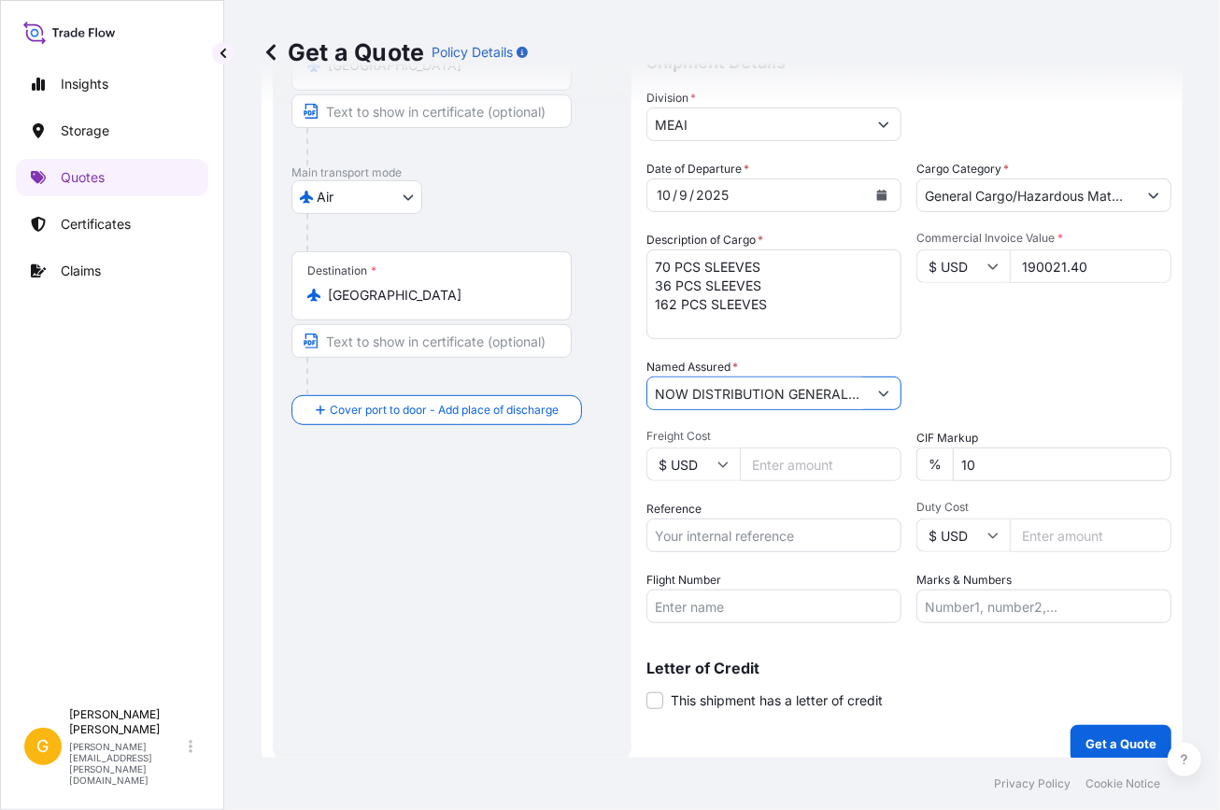
type input "NOW DISTRIBUTION GENERAL TRADING CO. WLL"
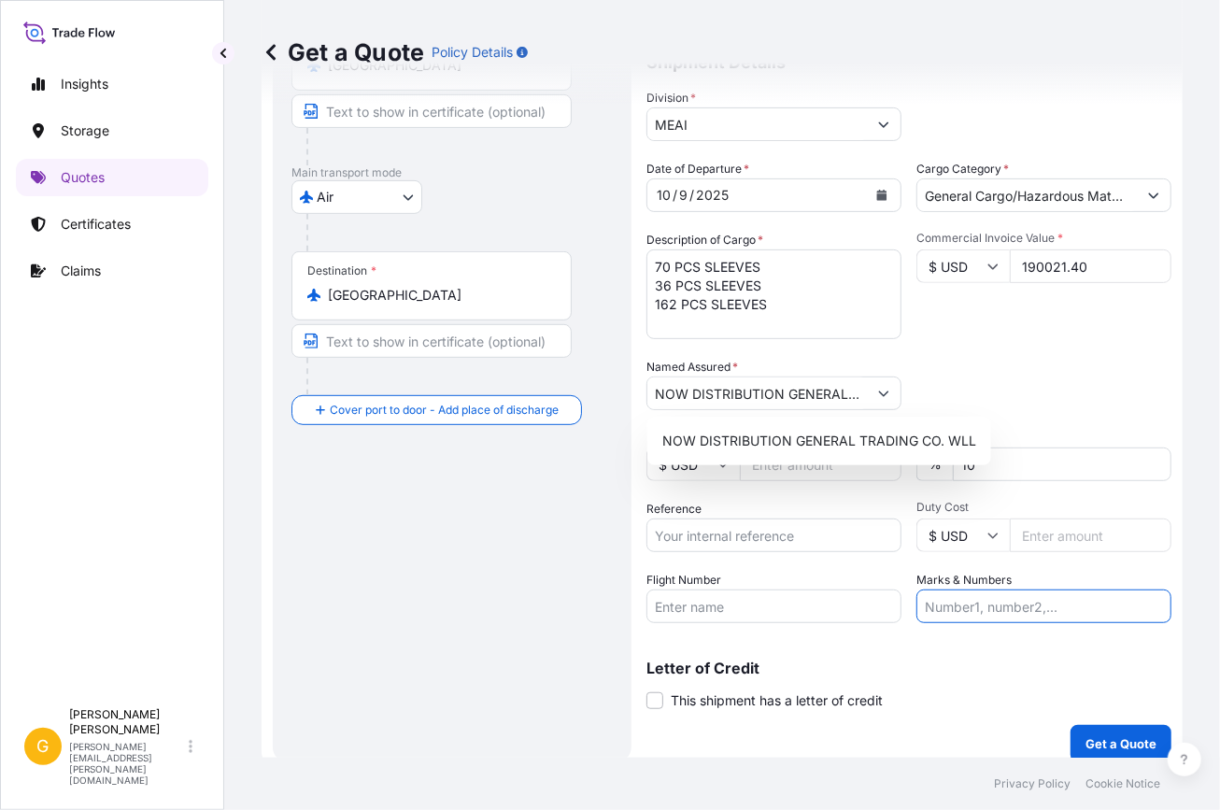
click at [1003, 590] on input "Marks & Numbers" at bounding box center [1044, 607] width 255 height 34
paste input "157-08981490"
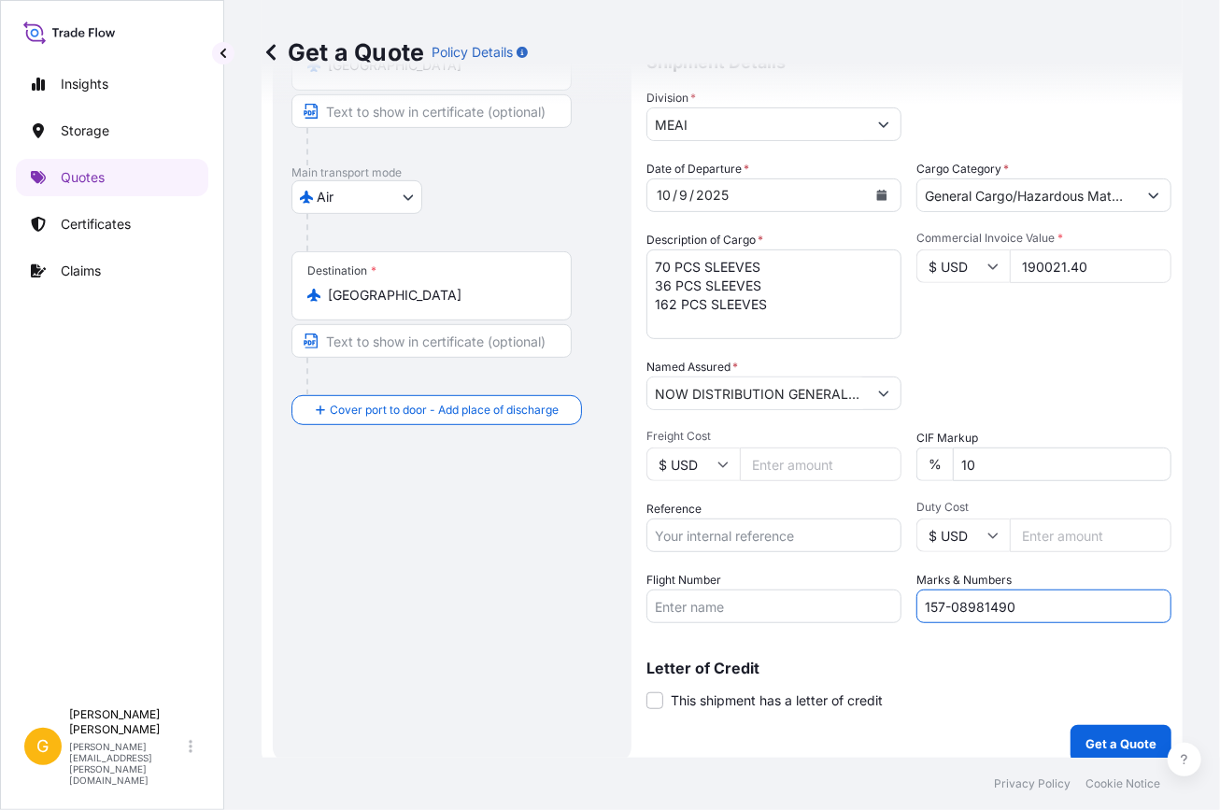
type input "157-08981490"
click at [716, 608] on input "Flight Number" at bounding box center [774, 607] width 255 height 34
click at [692, 541] on input "Reference" at bounding box center [774, 536] width 255 height 34
paste input "A13151106645"
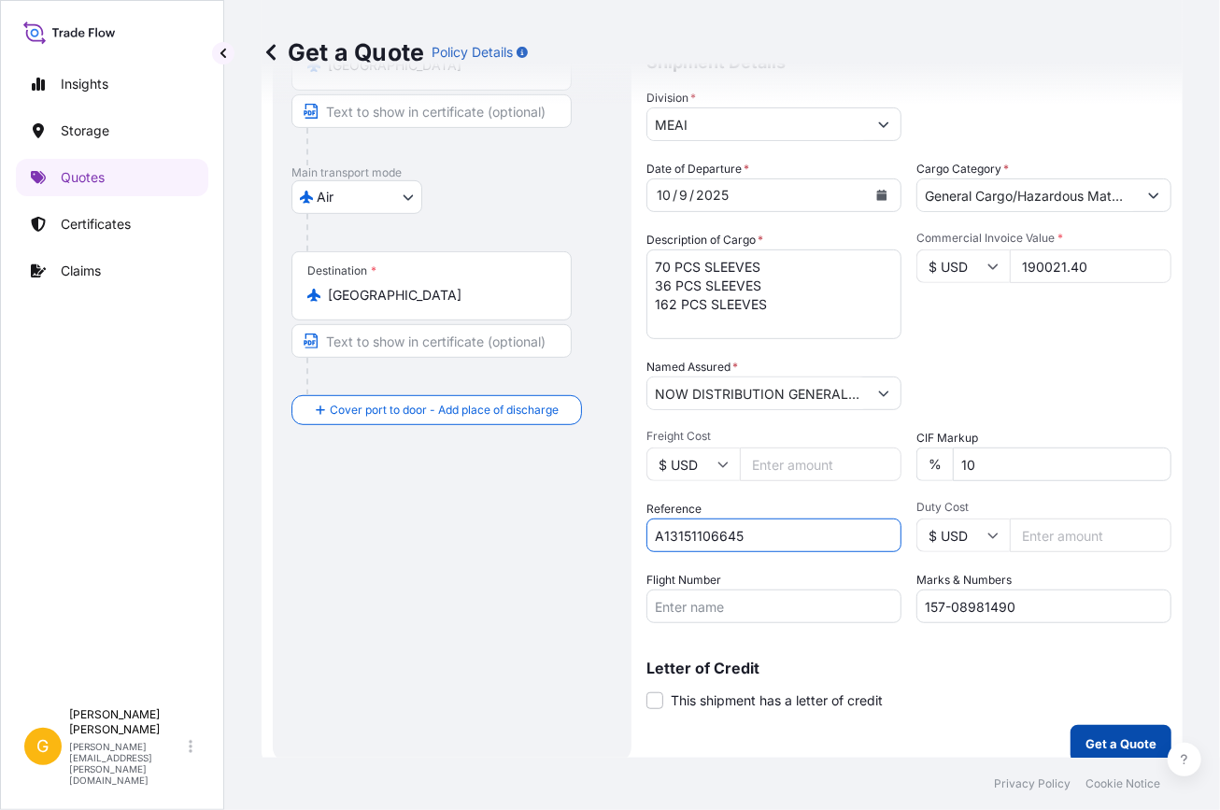
type input "A13151106645"
click at [1088, 734] on p "Get a Quote" at bounding box center [1121, 743] width 71 height 19
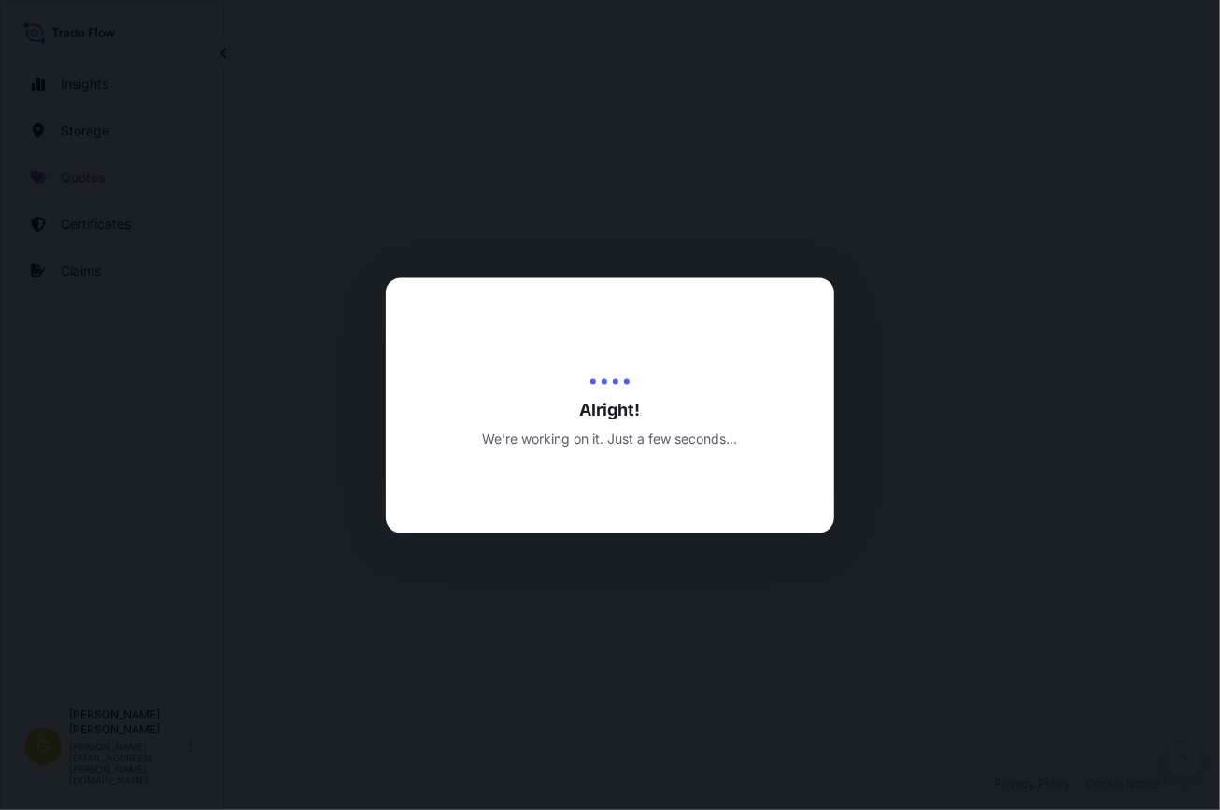
select select "Air"
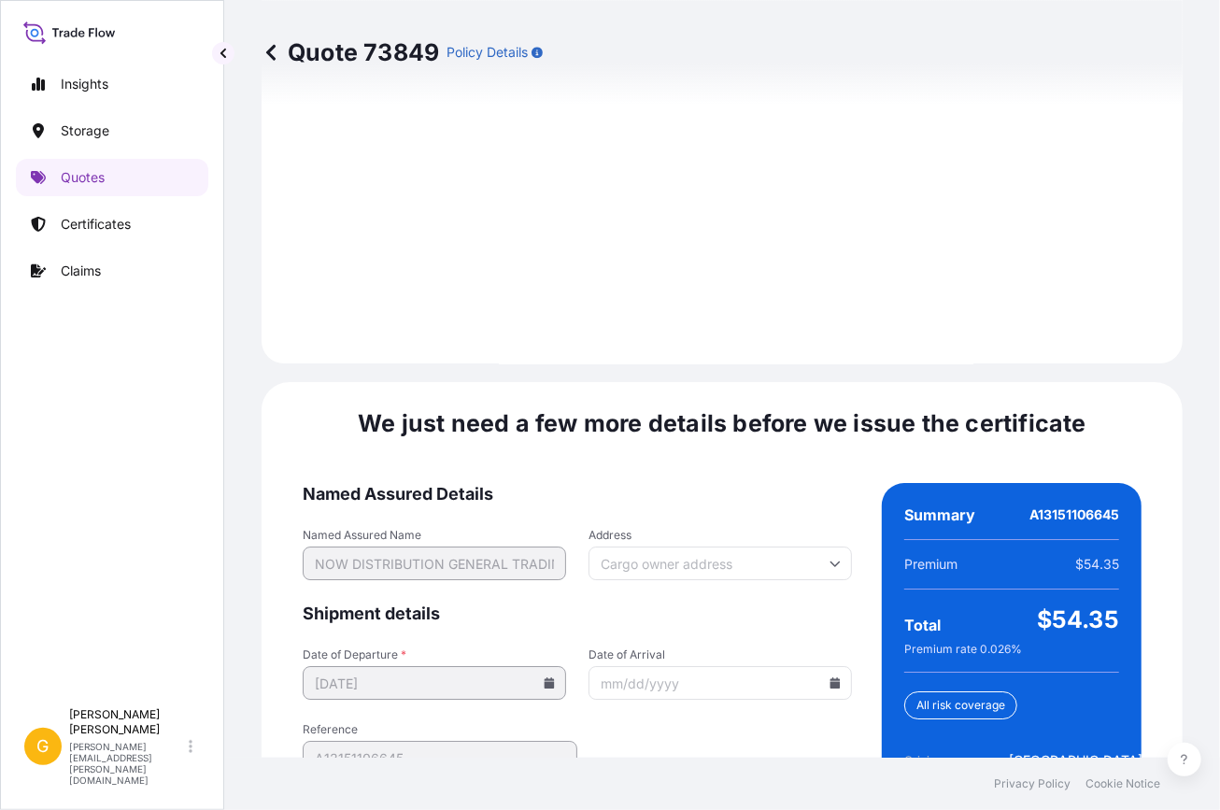
scroll to position [2795, 0]
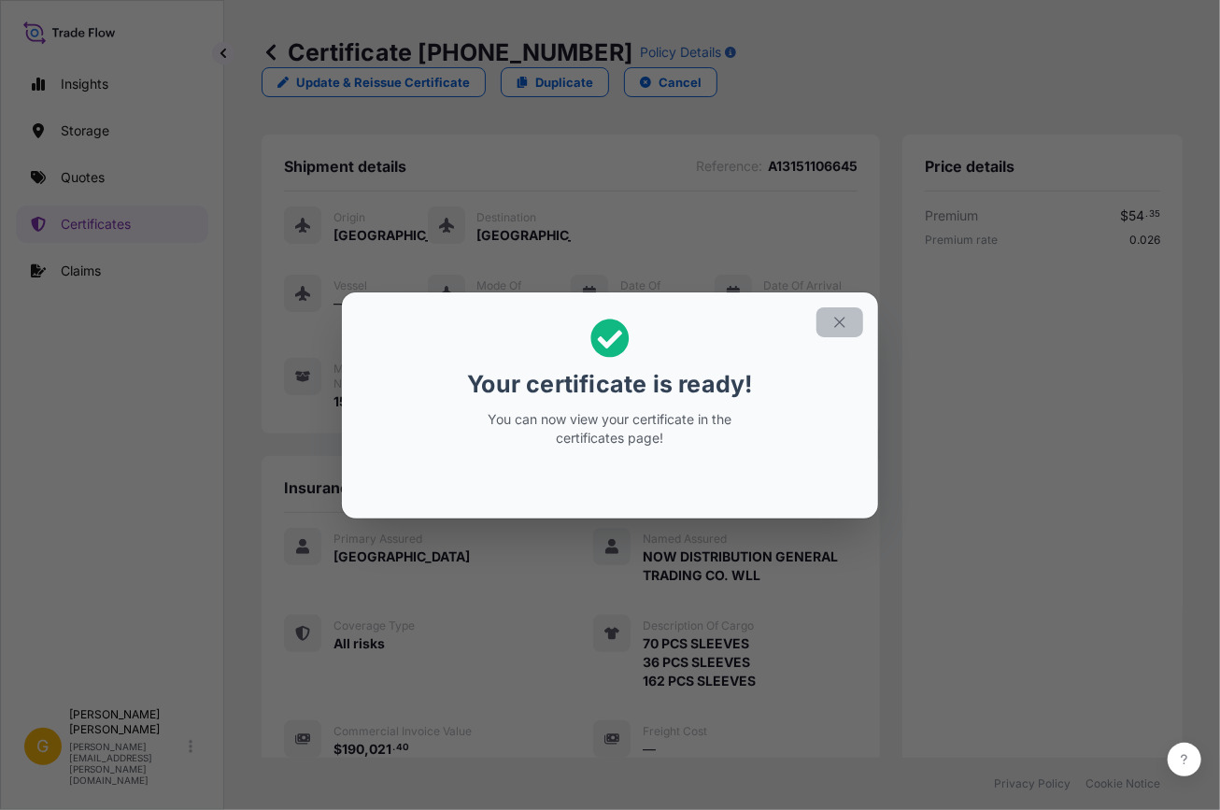
click at [845, 331] on button "button" at bounding box center [840, 322] width 47 height 30
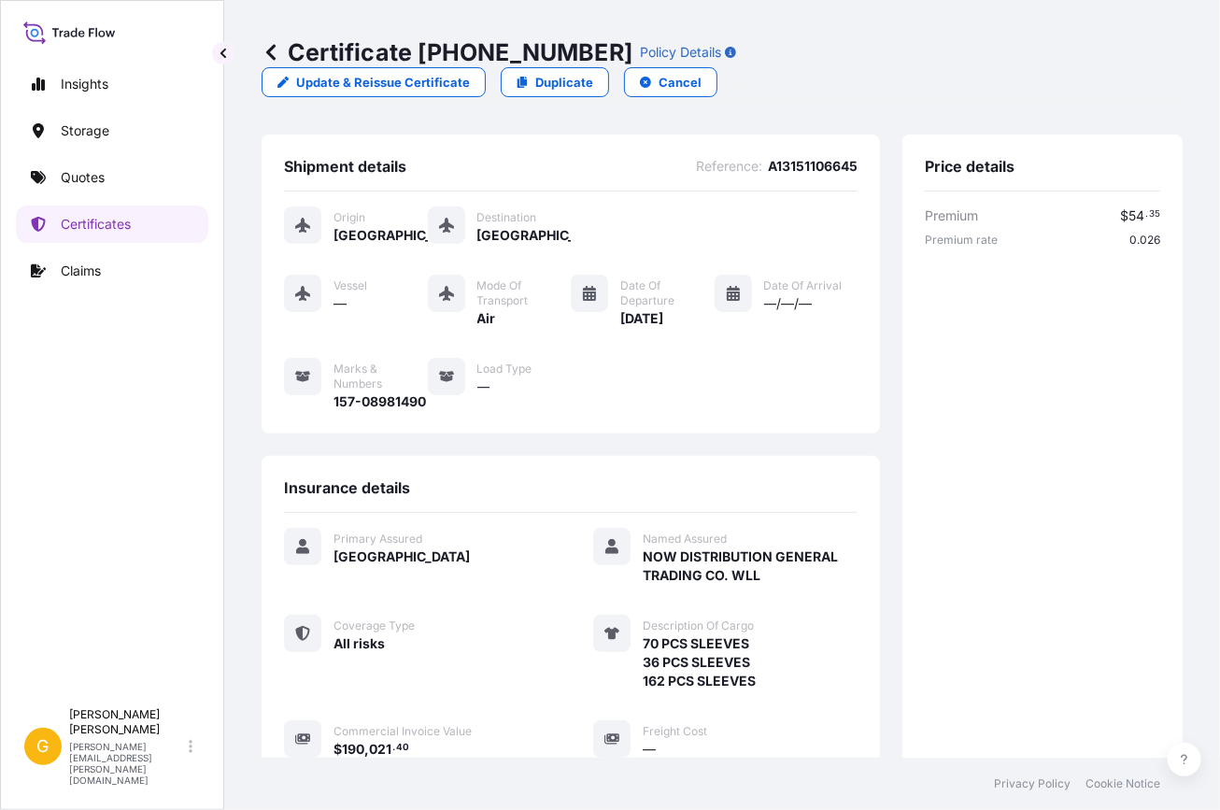
scroll to position [392, 0]
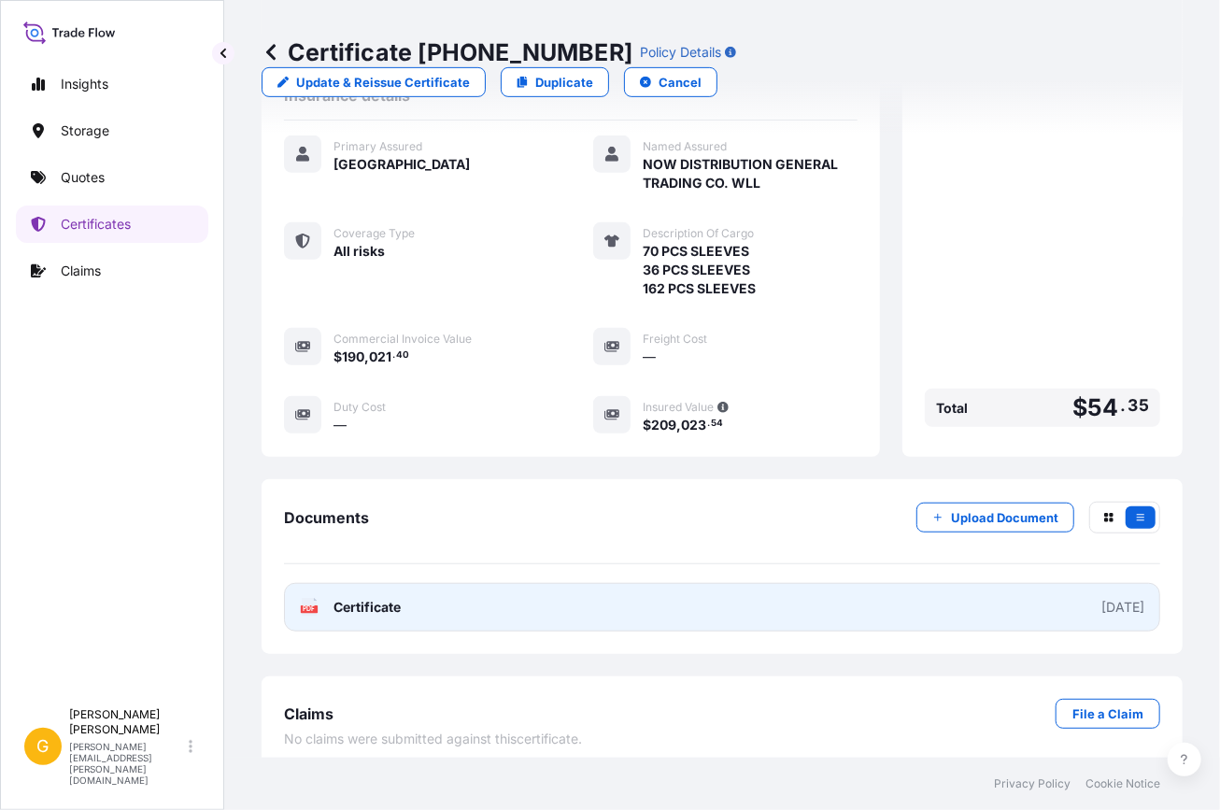
click at [760, 594] on link "PDF Certificate [DATE]" at bounding box center [722, 607] width 876 height 49
